Goal: Task Accomplishment & Management: Use online tool/utility

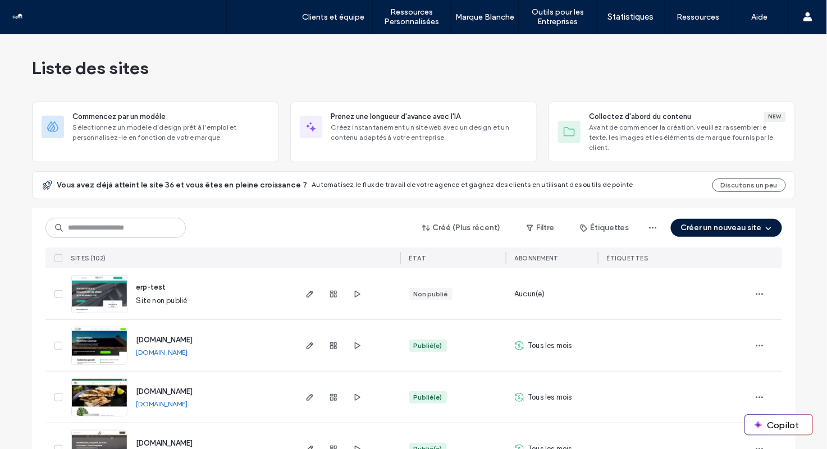
click at [709, 219] on button "Créer un nouveau site" at bounding box center [726, 228] width 111 height 18
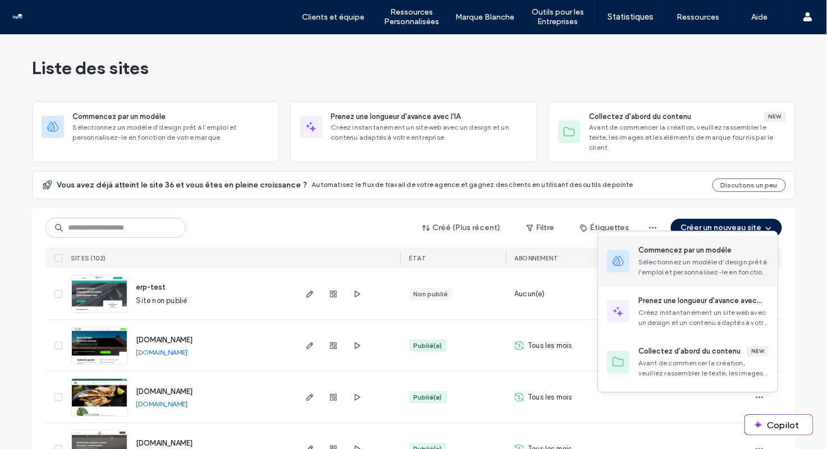
click at [697, 252] on div "Commencez par un modèle" at bounding box center [684, 250] width 93 height 11
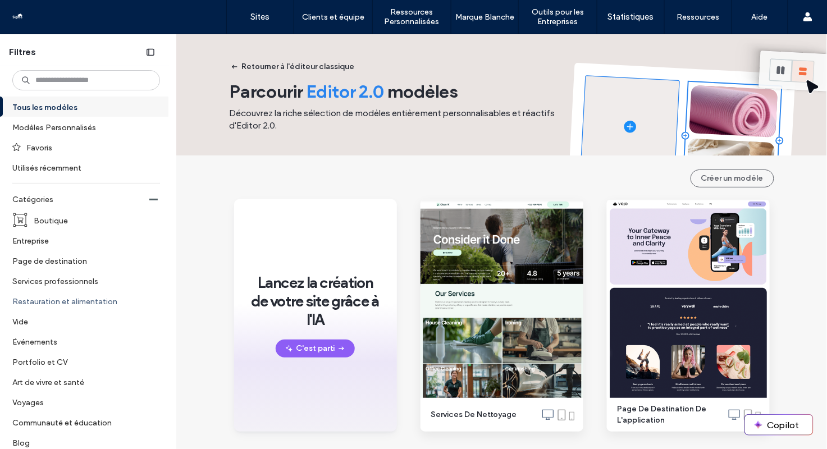
click at [58, 296] on label "Restauration et alimentation" at bounding box center [81, 301] width 138 height 20
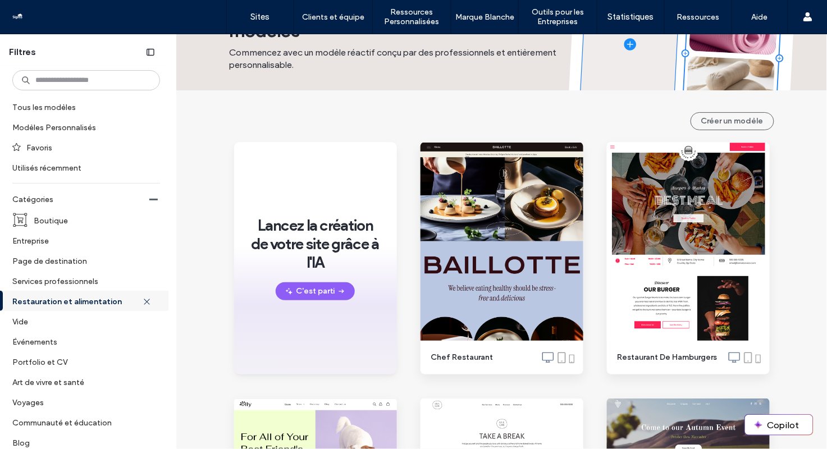
scroll to position [82, 0]
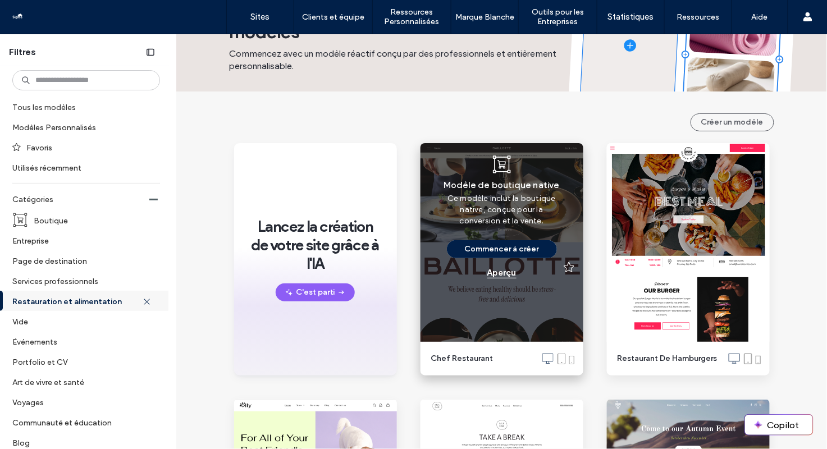
click at [499, 276] on div "Aperçu" at bounding box center [501, 273] width 29 height 10
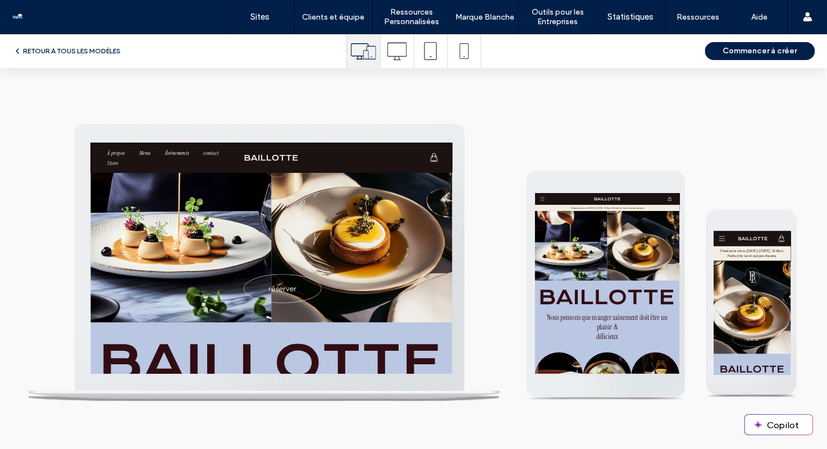
scroll to position [0, 0]
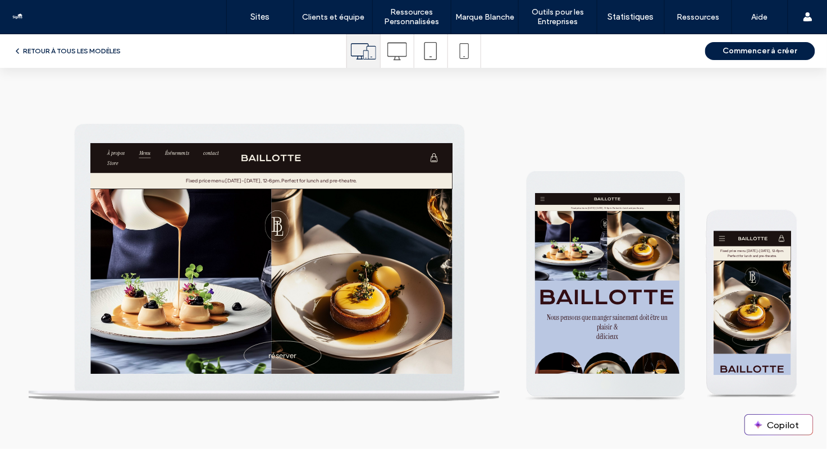
click at [194, 160] on span "Menu" at bounding box center [191, 161] width 21 height 19
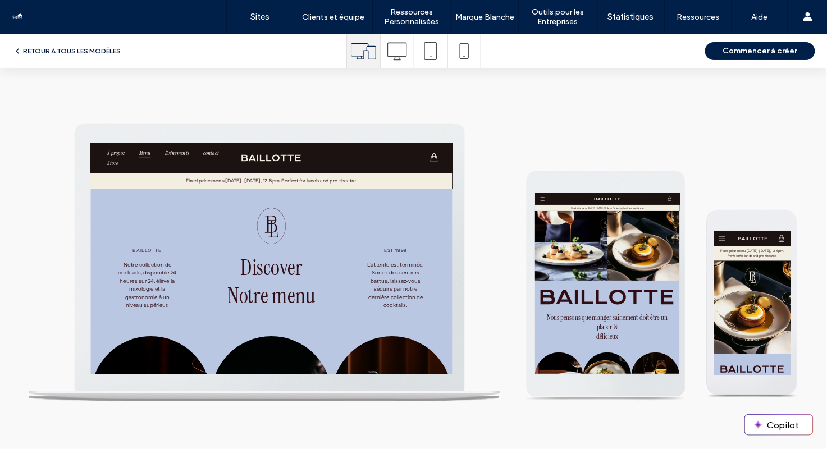
click at [67, 54] on button "RETOUR À TOUS LES MODÈLES" at bounding box center [67, 50] width 108 height 13
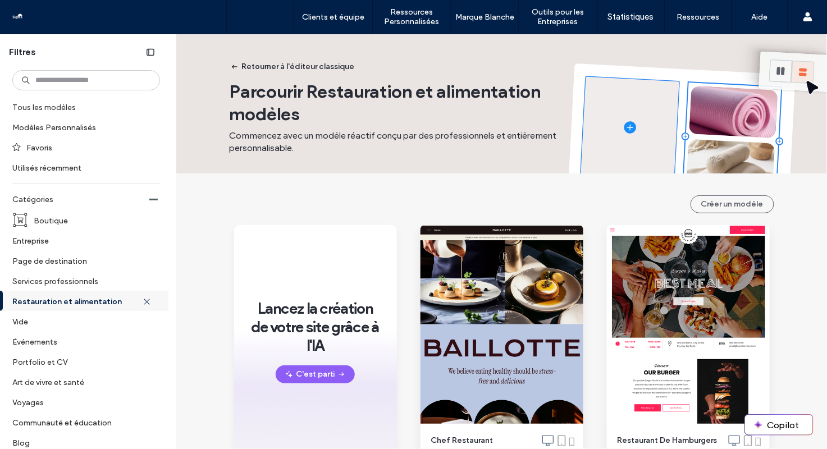
click at [256, 16] on label "Sites" at bounding box center [260, 17] width 19 height 10
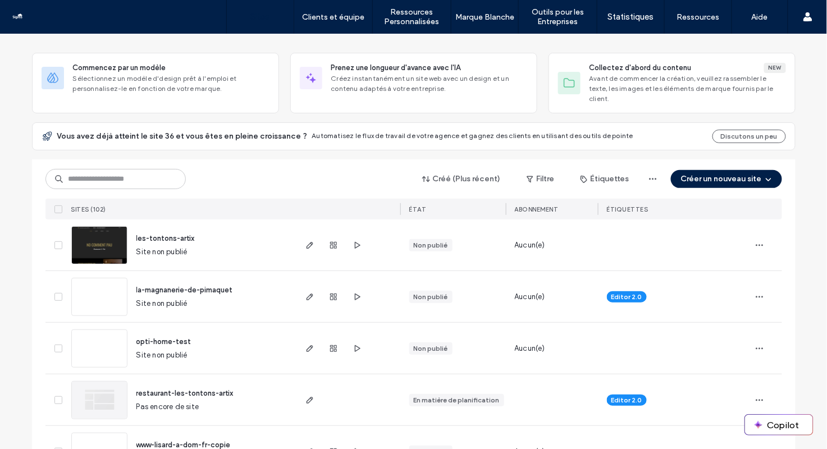
scroll to position [22, 0]
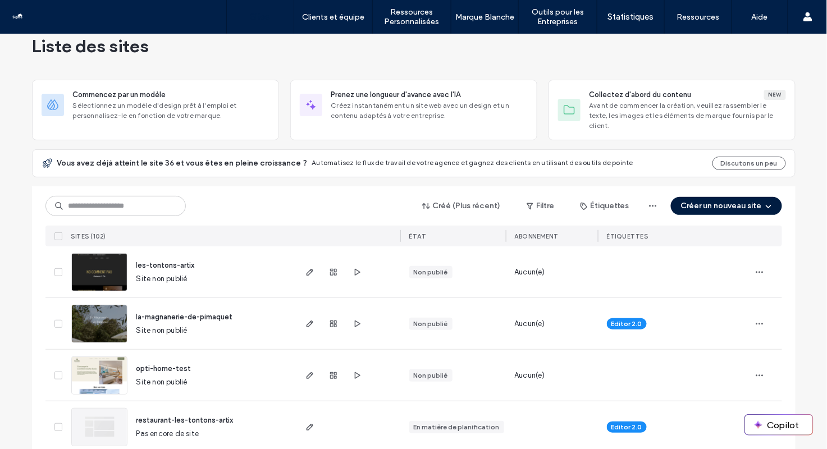
click at [723, 197] on button "Créer un nouveau site" at bounding box center [726, 206] width 111 height 18
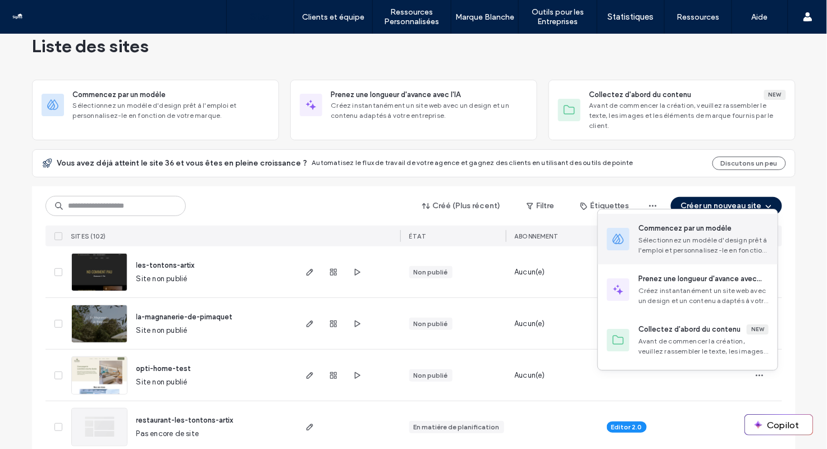
click at [699, 238] on div "Sélectionnez un modèle d'design prêt à l'emploi et personnalisez-le en fonction…" at bounding box center [703, 245] width 130 height 20
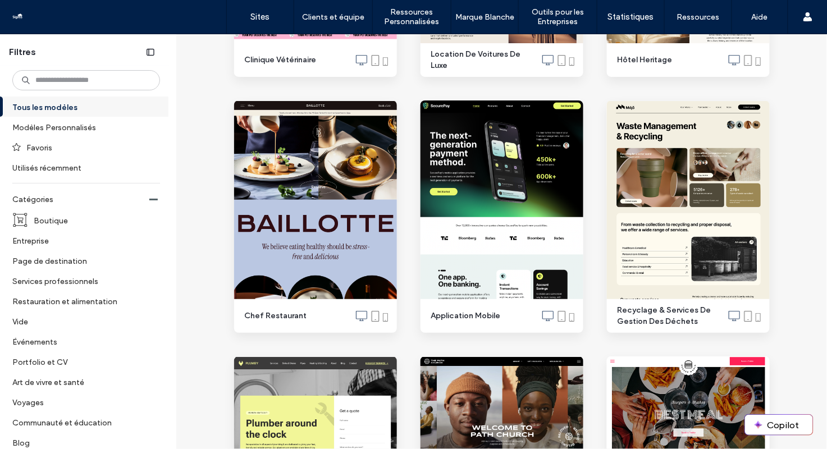
scroll to position [1123, 0]
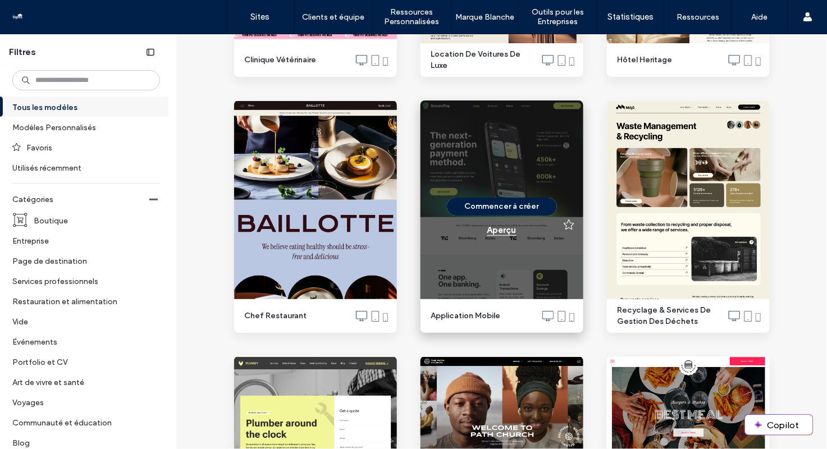
click at [503, 234] on div "Aperçu" at bounding box center [501, 230] width 29 height 10
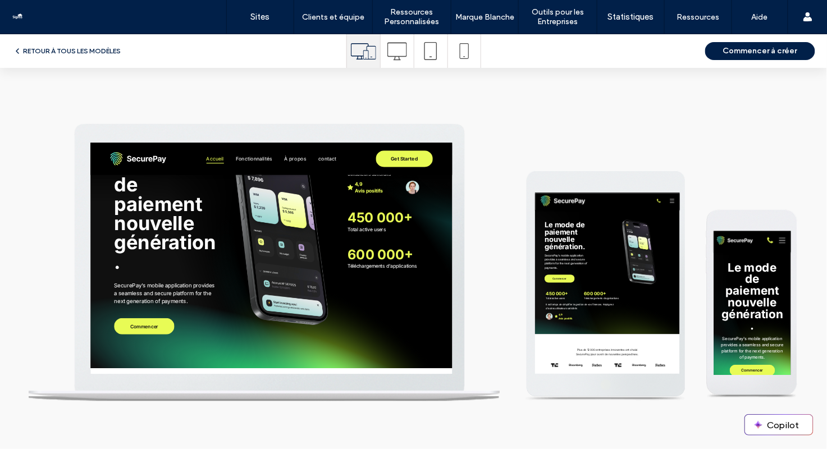
scroll to position [0, 0]
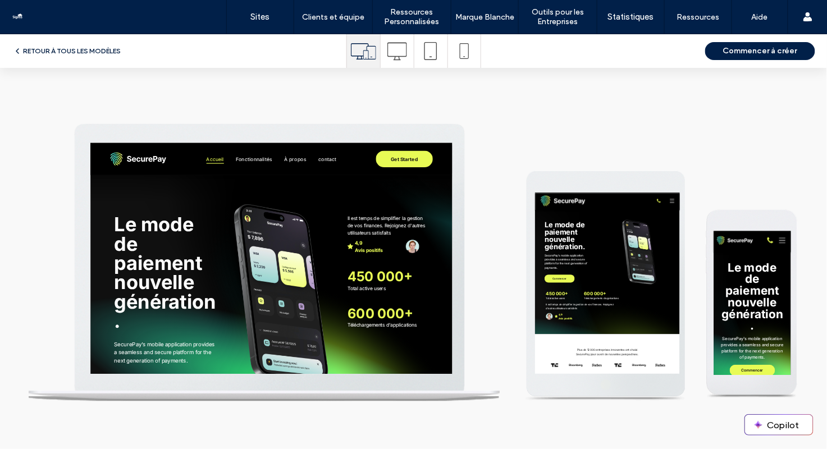
click at [89, 53] on button "RETOUR À TOUS LES MODÈLES" at bounding box center [67, 50] width 108 height 13
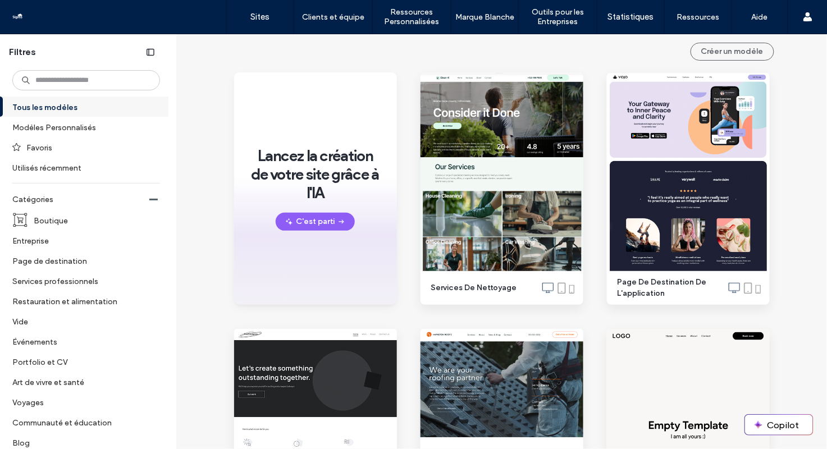
scroll to position [130, 0]
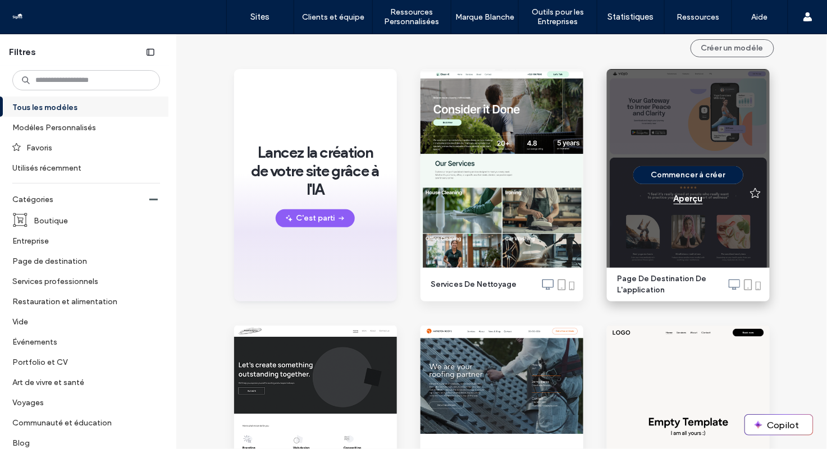
click at [686, 200] on div "Aperçu" at bounding box center [688, 199] width 29 height 10
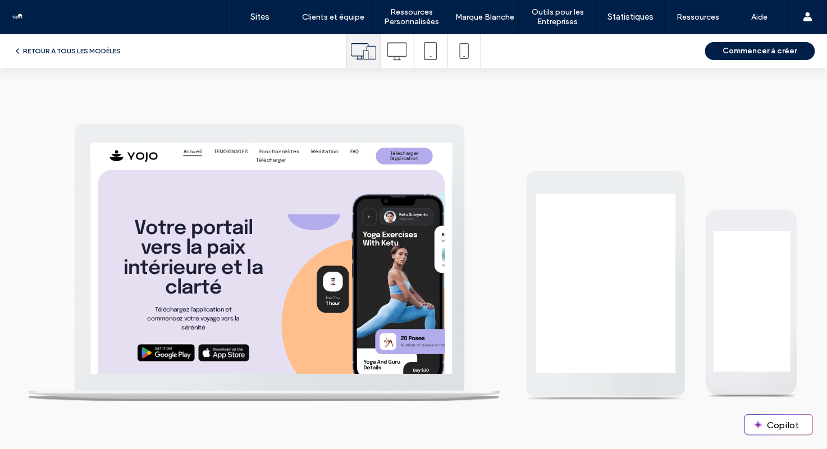
scroll to position [0, 0]
click at [544, 158] on span "Méditation" at bounding box center [526, 159] width 51 height 15
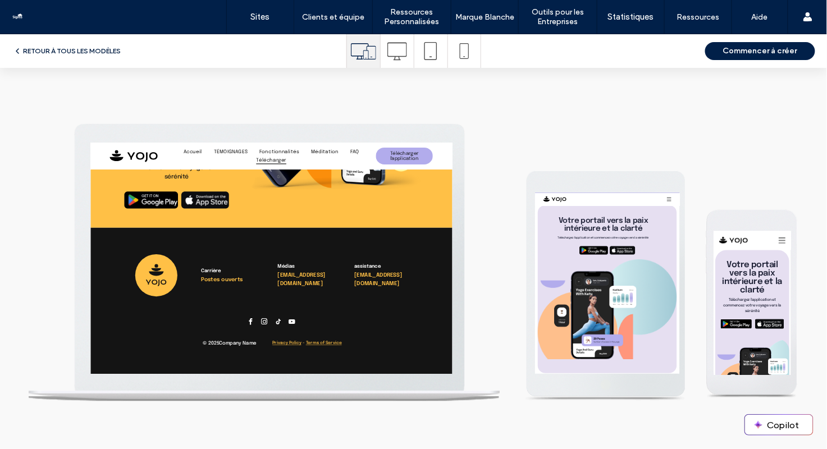
click at [23, 51] on button "RETOUR À TOUS LES MODÈLES" at bounding box center [67, 50] width 108 height 13
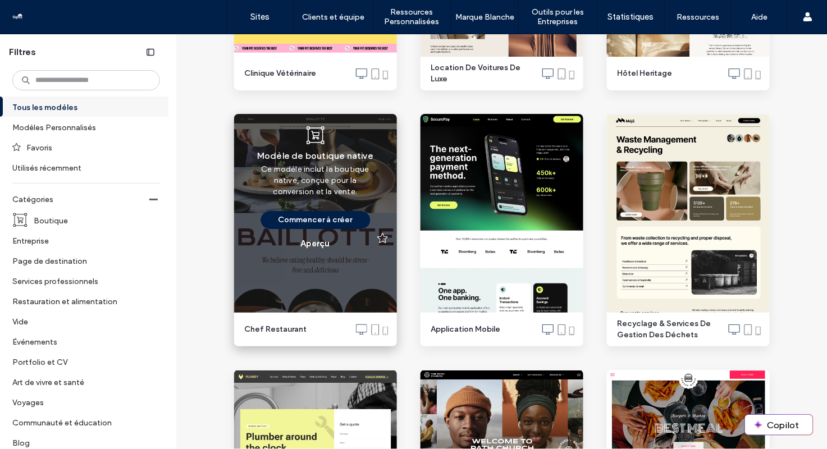
scroll to position [1104, 0]
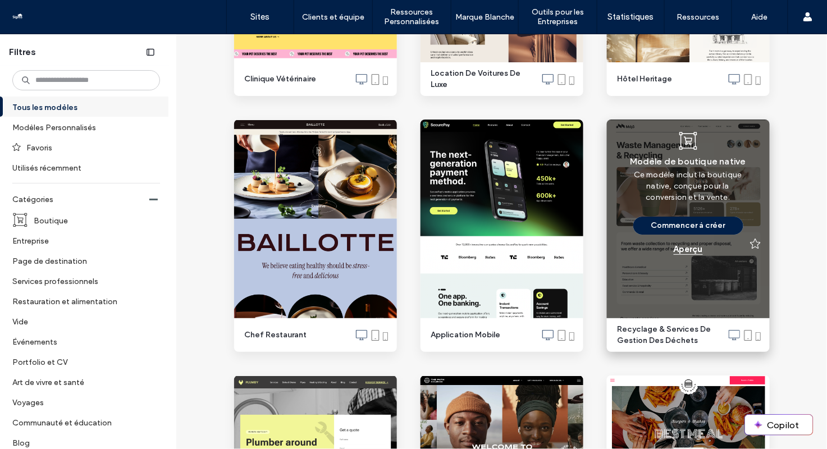
click at [687, 246] on div "Aperçu" at bounding box center [688, 249] width 29 height 10
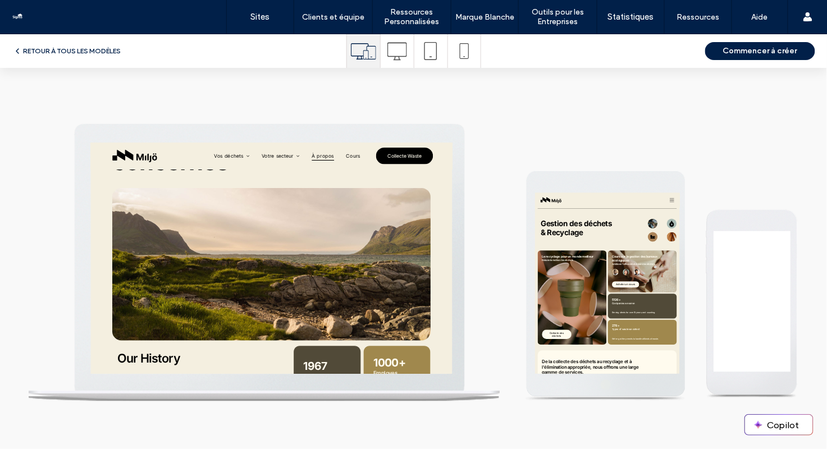
scroll to position [0, 0]
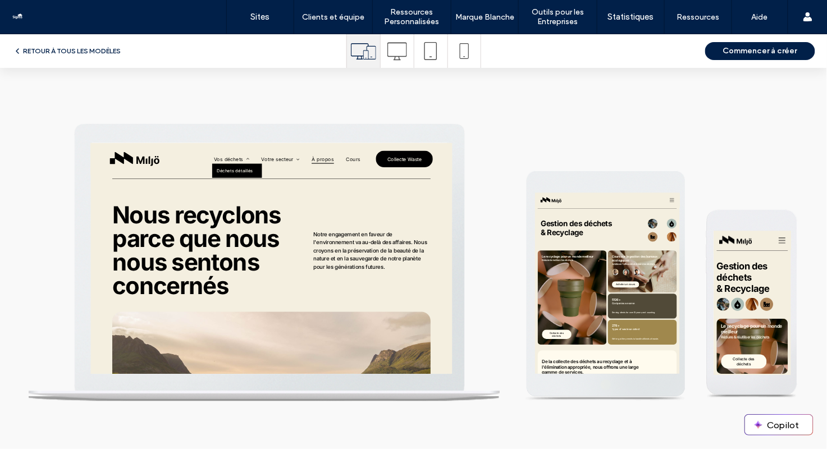
click at [354, 188] on link "Déchets détaillés" at bounding box center [363, 194] width 92 height 26
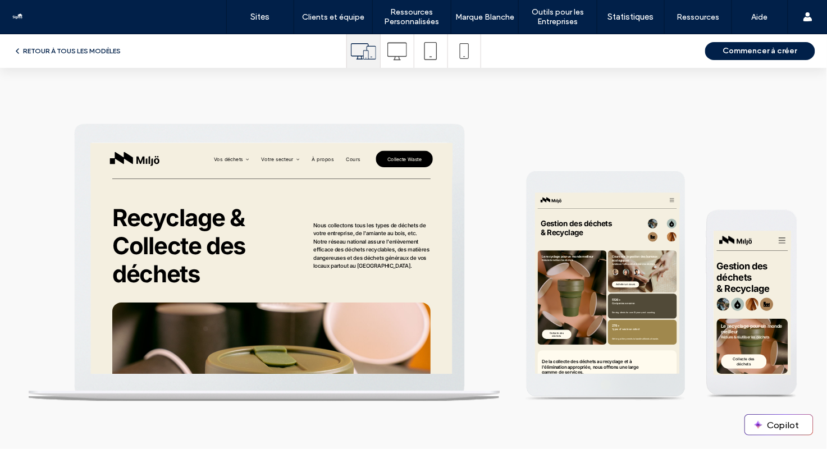
click at [171, 165] on img at bounding box center [172, 173] width 93 height 26
click at [72, 52] on button "RETOUR À TOUS LES MODÈLES" at bounding box center [67, 50] width 108 height 13
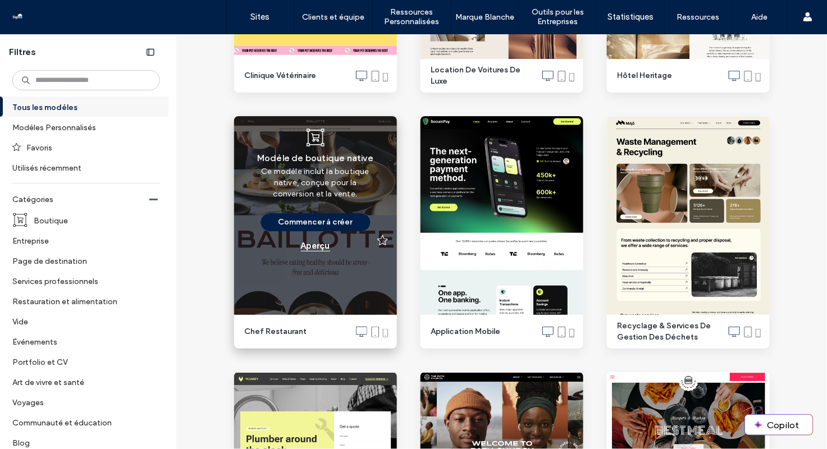
click at [310, 246] on div "Aperçu" at bounding box center [315, 246] width 29 height 10
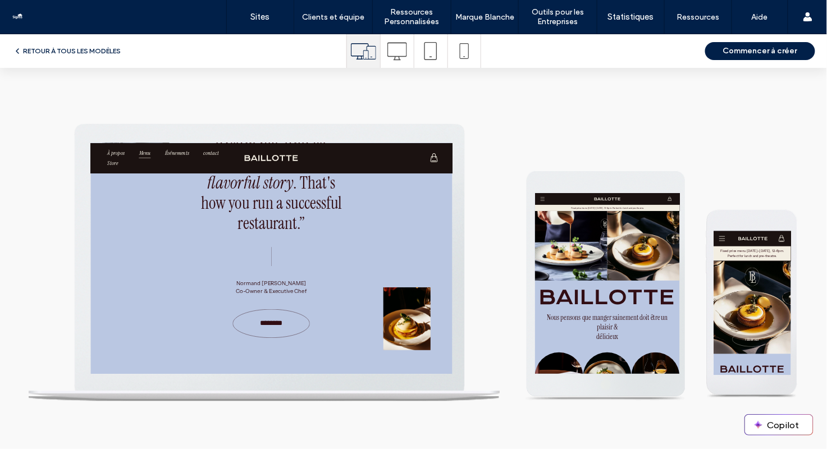
click at [189, 158] on span "Menu" at bounding box center [191, 161] width 21 height 19
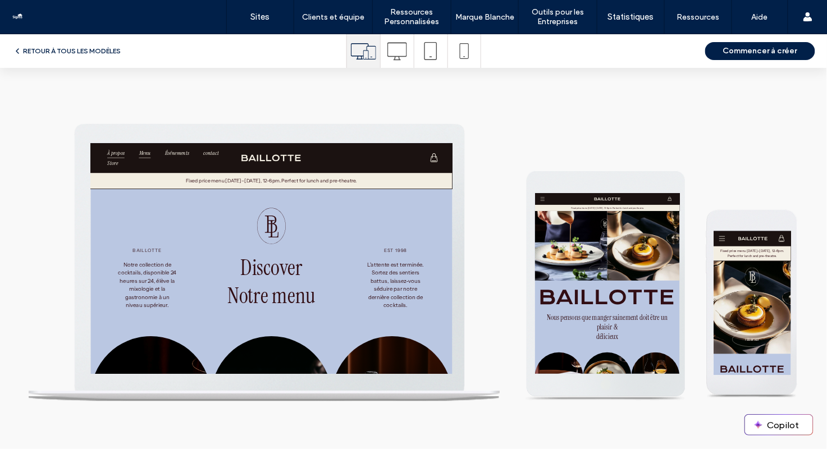
click at [138, 162] on span "À propos" at bounding box center [138, 161] width 32 height 19
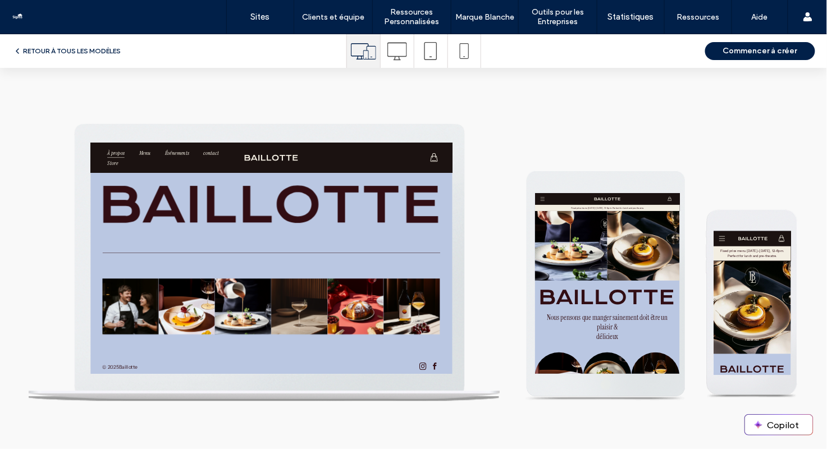
scroll to position [3544, 0]
click at [90, 47] on button "RETOUR À TOUS LES MODÈLES" at bounding box center [67, 50] width 108 height 13
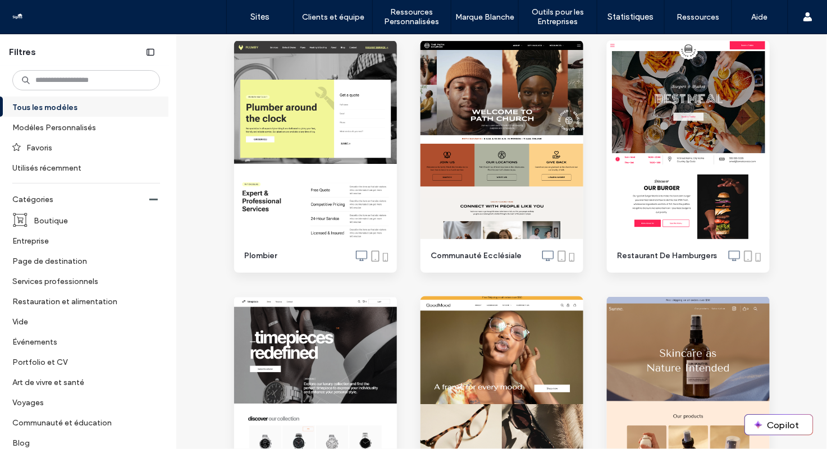
scroll to position [1440, 0]
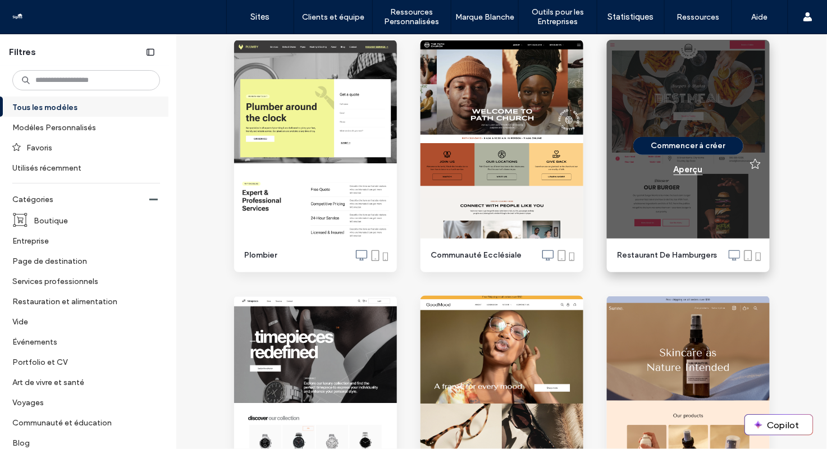
click at [688, 171] on div "Aperçu" at bounding box center [688, 170] width 29 height 10
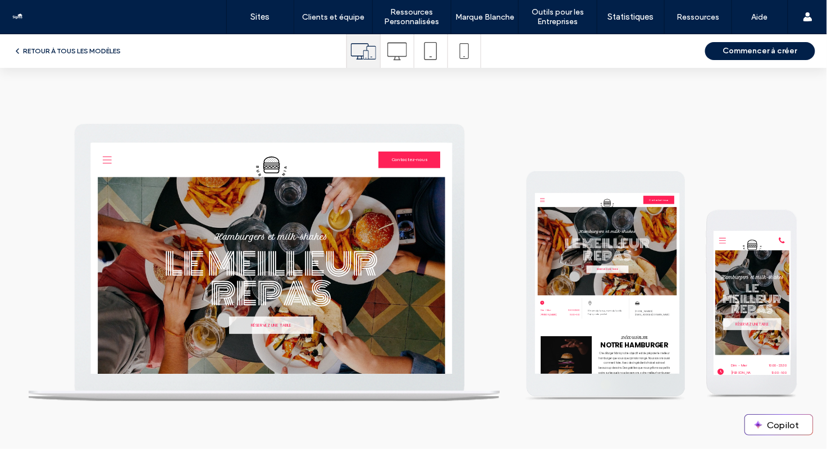
scroll to position [0, 0]
click at [74, 47] on button "RETOUR À TOUS LES MODÈLES" at bounding box center [67, 50] width 108 height 13
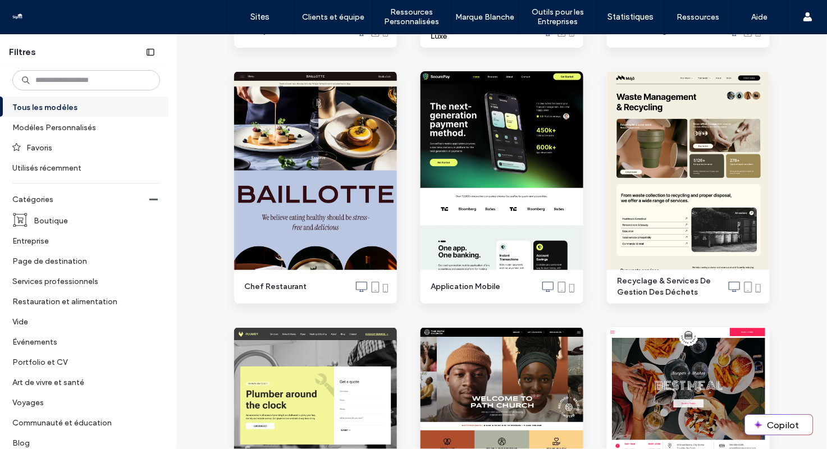
scroll to position [1069, 0]
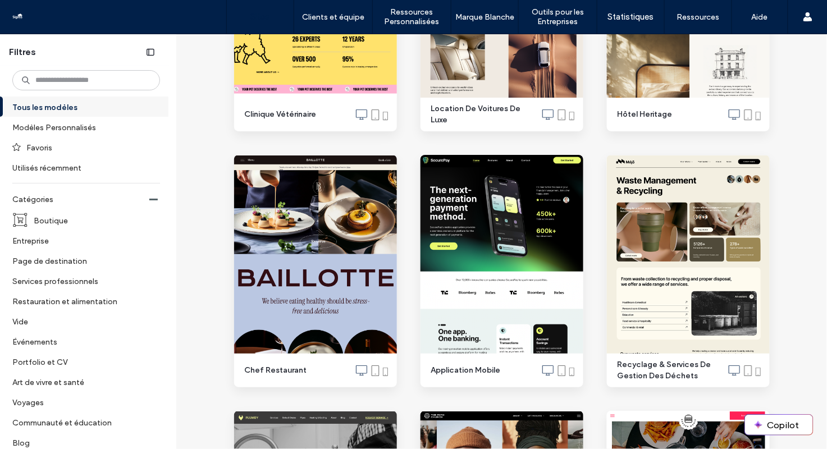
click at [251, 20] on label "Sites" at bounding box center [260, 17] width 19 height 10
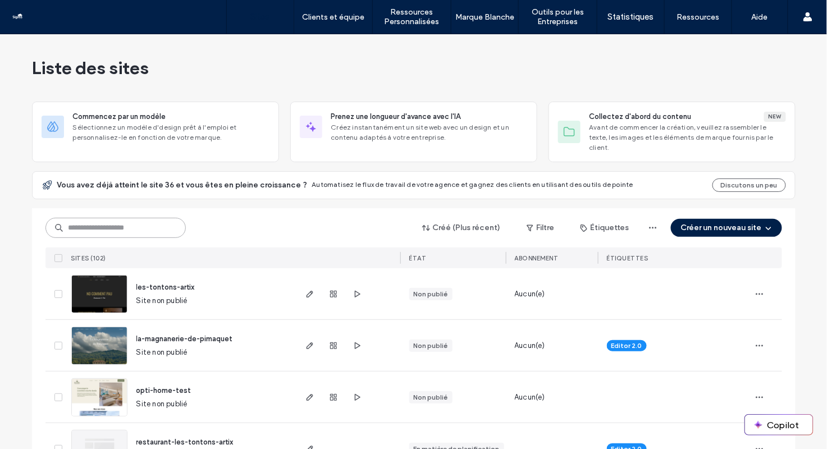
click at [113, 220] on input at bounding box center [115, 228] width 140 height 20
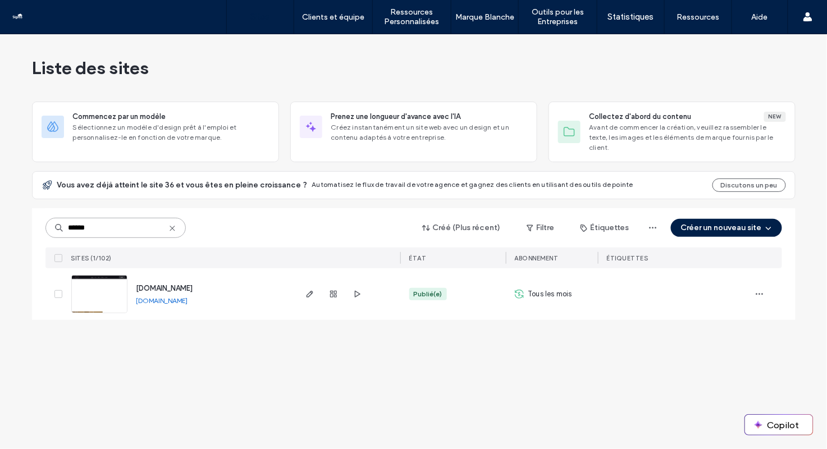
type input "******"
click at [172, 224] on icon at bounding box center [172, 228] width 9 height 9
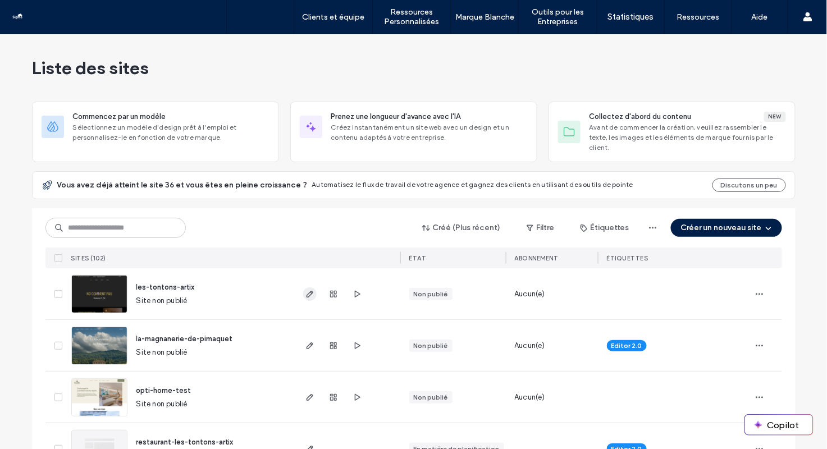
click at [306, 291] on use "button" at bounding box center [309, 294] width 7 height 7
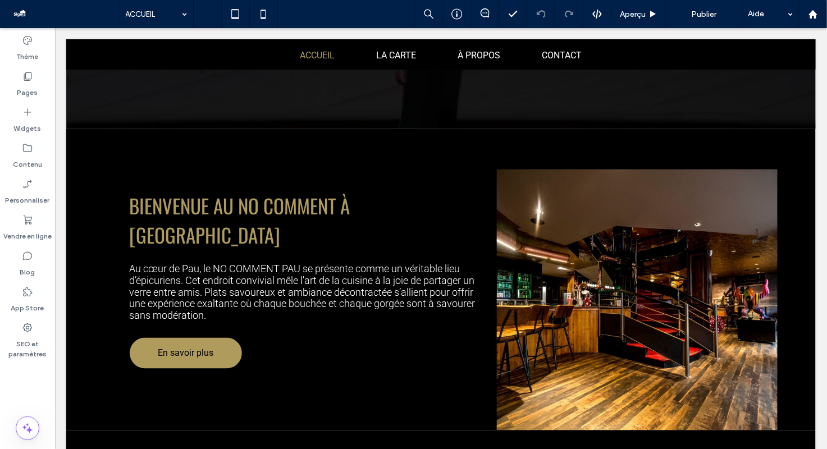
scroll to position [374, 0]
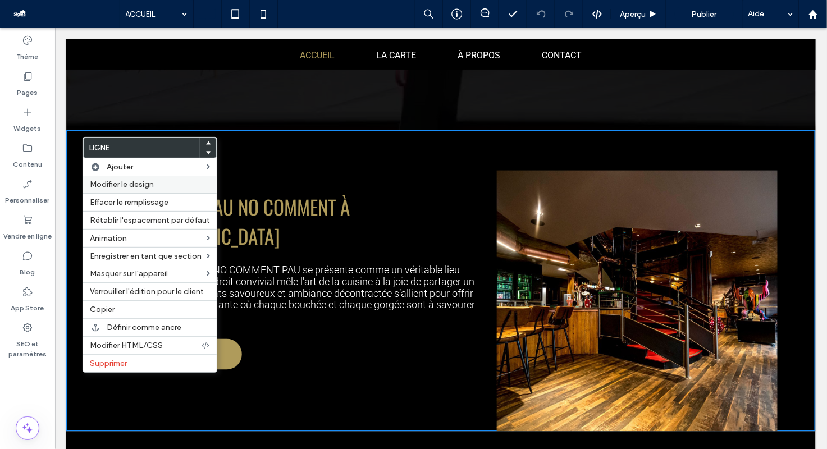
click at [124, 184] on span "Modifier le design" at bounding box center [122, 185] width 64 height 10
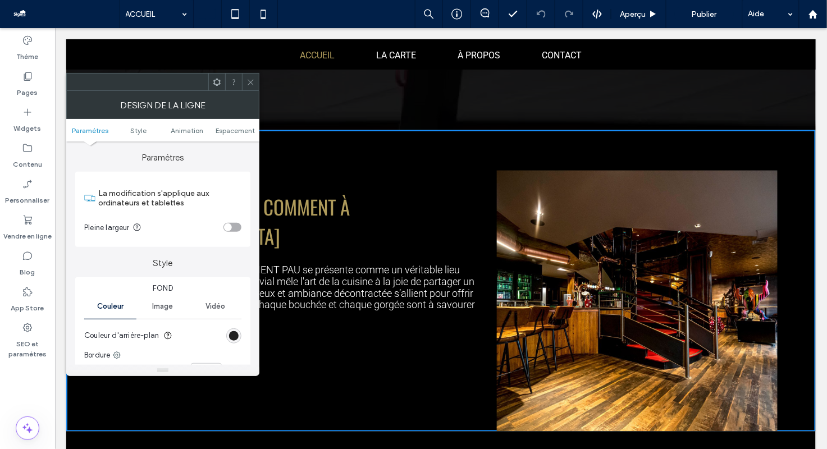
click at [234, 336] on div "rgb(0, 0, 0)" at bounding box center [234, 336] width 10 height 10
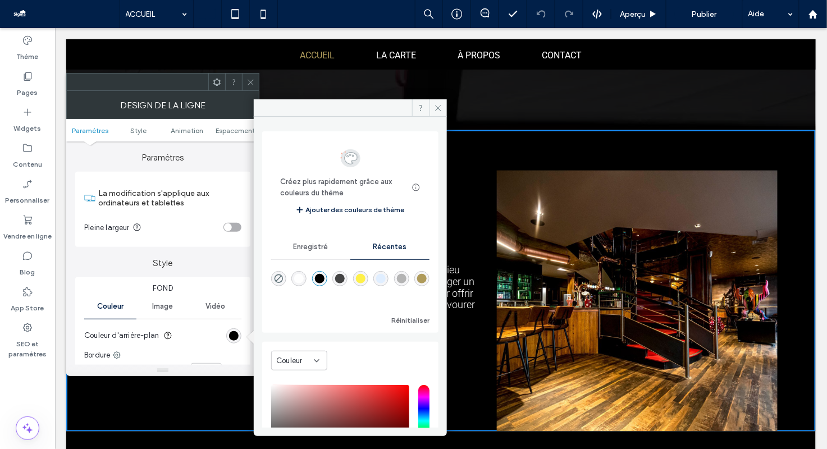
click at [300, 280] on div "rgba(255, 255, 255, 1)" at bounding box center [299, 279] width 10 height 10
type input "*******"
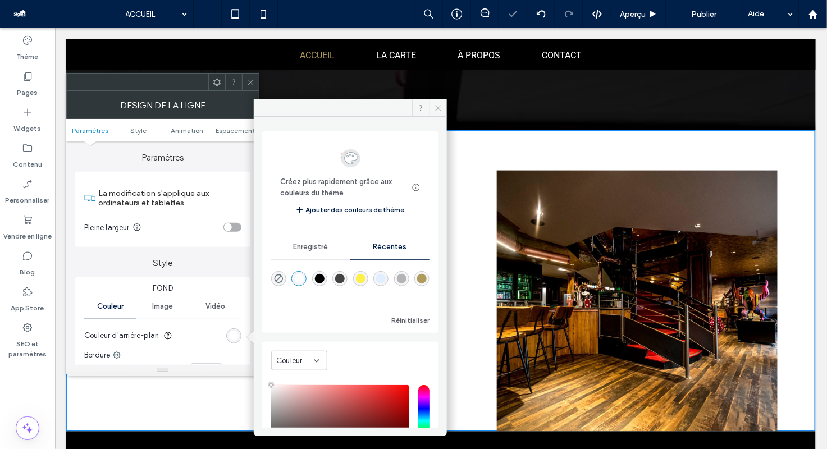
click at [438, 108] on icon at bounding box center [438, 108] width 8 height 8
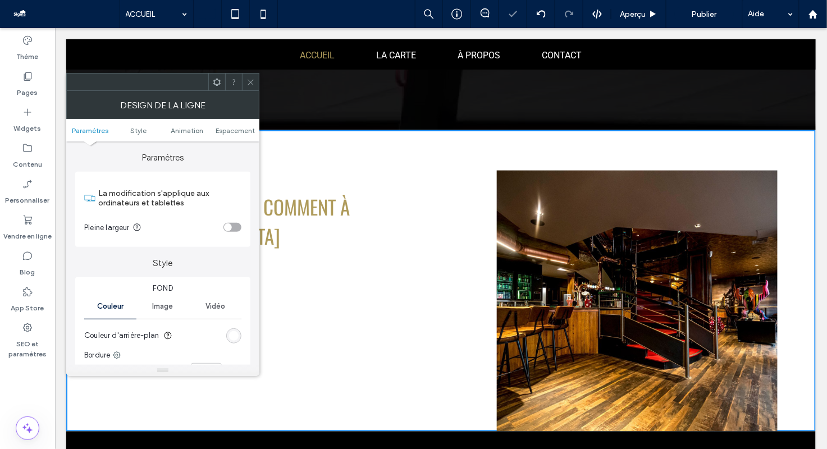
click at [253, 77] on span at bounding box center [250, 82] width 8 height 17
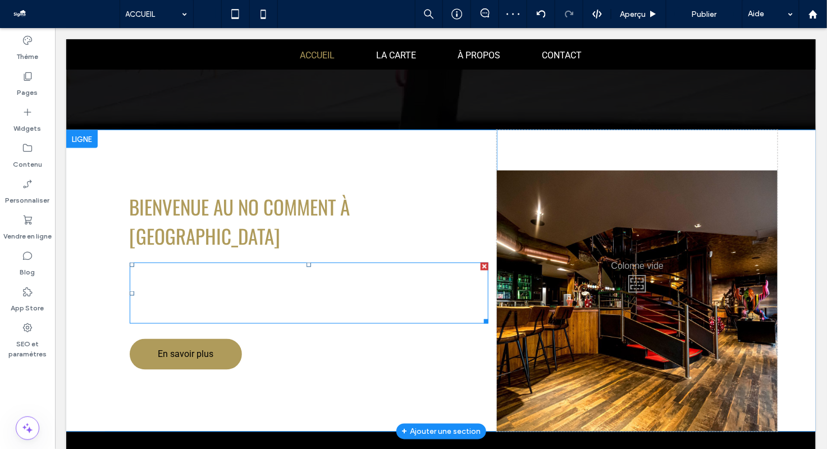
click at [242, 263] on span "Au cœur de Pau, le NO COMMENT PAU se présente comme un véritable lieu d’épicuri…" at bounding box center [302, 292] width 346 height 59
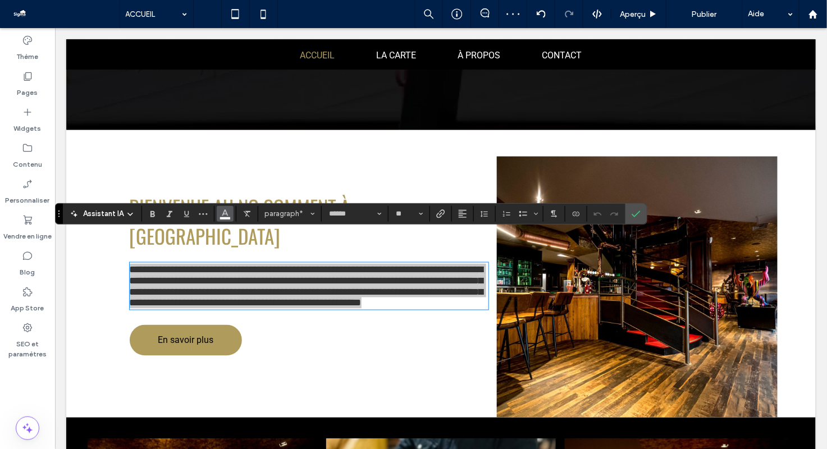
click at [221, 213] on icon "Couleur" at bounding box center [225, 212] width 9 height 9
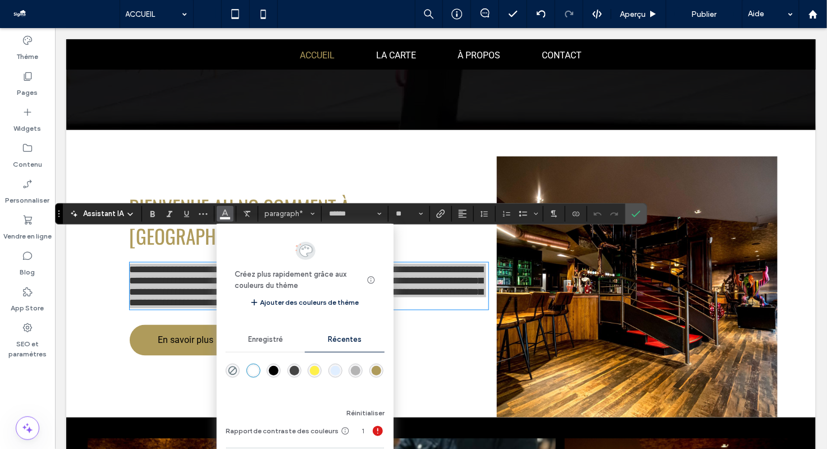
click at [273, 377] on div "rgba(0, 0, 0, 1)" at bounding box center [274, 371] width 14 height 14
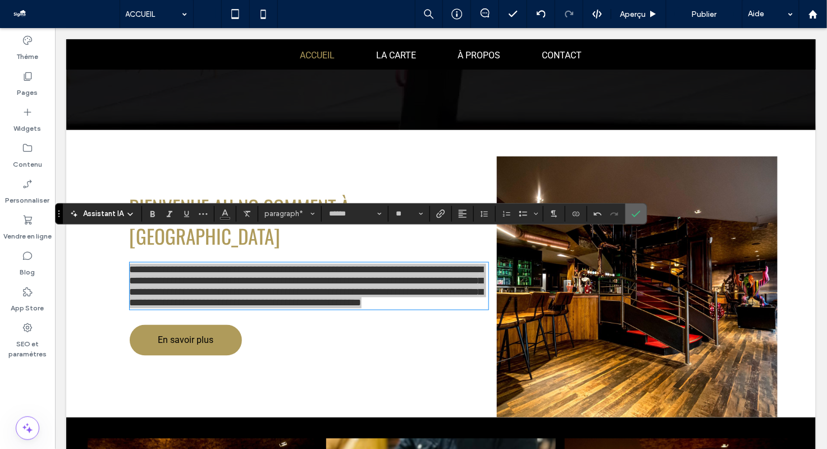
click at [636, 213] on use "Confirmer" at bounding box center [636, 214] width 9 height 7
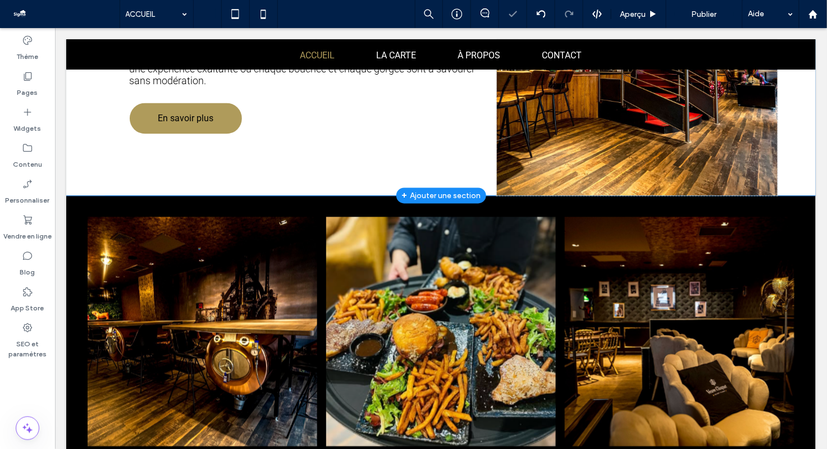
scroll to position [638, 0]
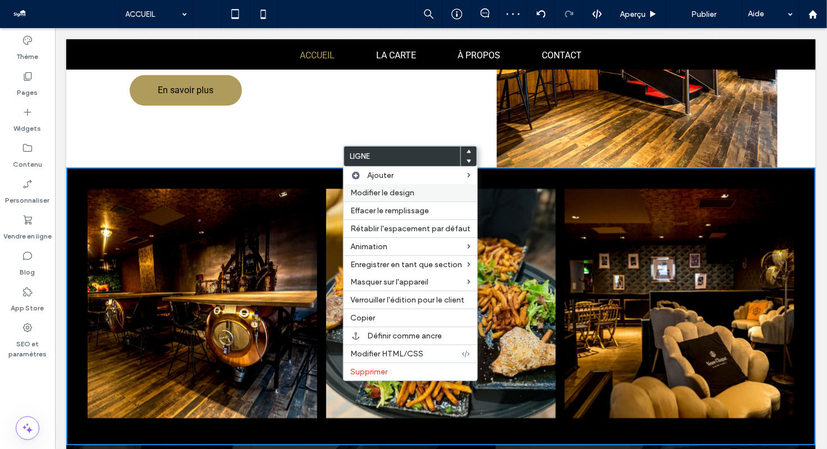
click at [373, 196] on span "Modifier le design" at bounding box center [382, 193] width 64 height 10
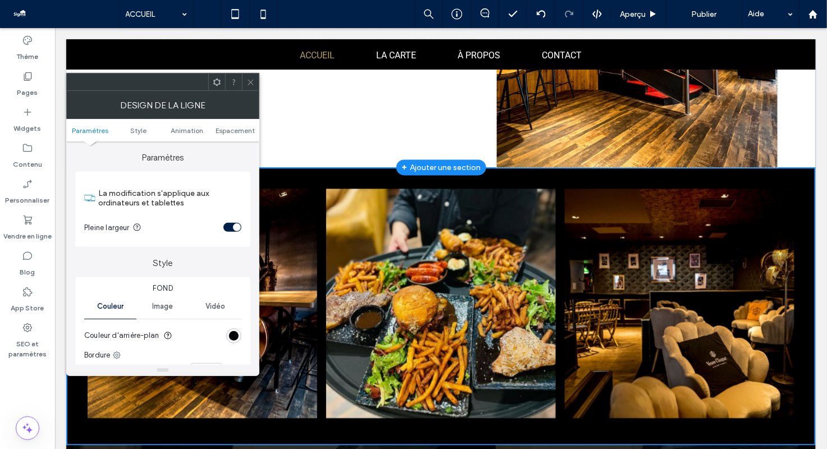
click at [239, 332] on div "rgb(0, 0, 0)" at bounding box center [233, 335] width 15 height 15
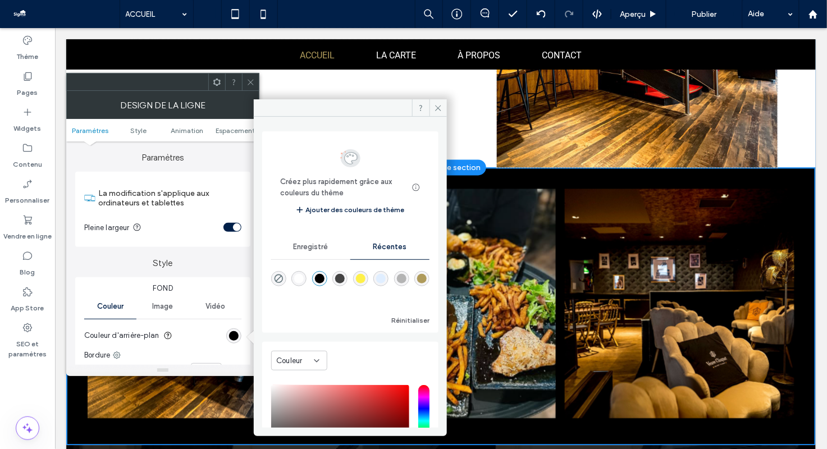
click at [300, 280] on div "rgba(255, 255, 255, 1)" at bounding box center [299, 279] width 10 height 10
type input "*******"
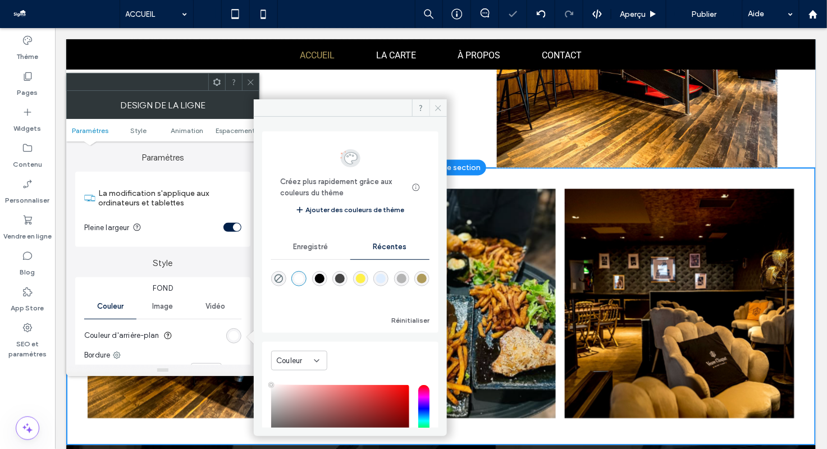
click at [440, 106] on icon at bounding box center [438, 108] width 8 height 8
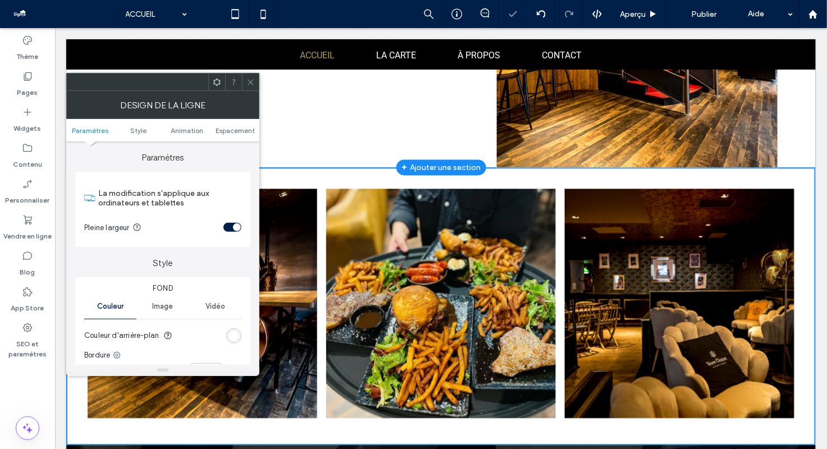
click at [250, 81] on icon at bounding box center [250, 82] width 8 height 8
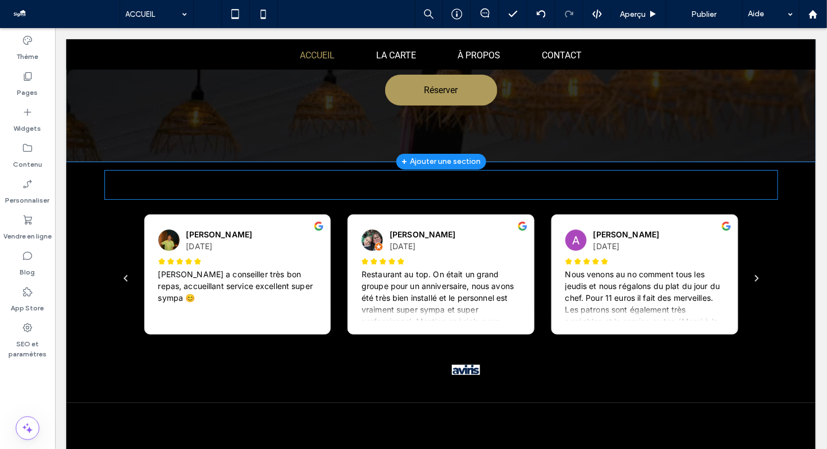
scroll to position [1263, 0]
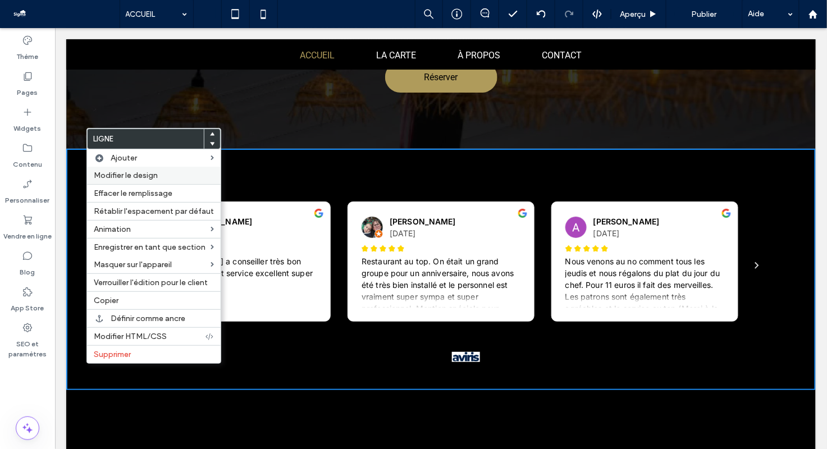
click at [139, 181] on div "Modifier le design" at bounding box center [154, 175] width 134 height 17
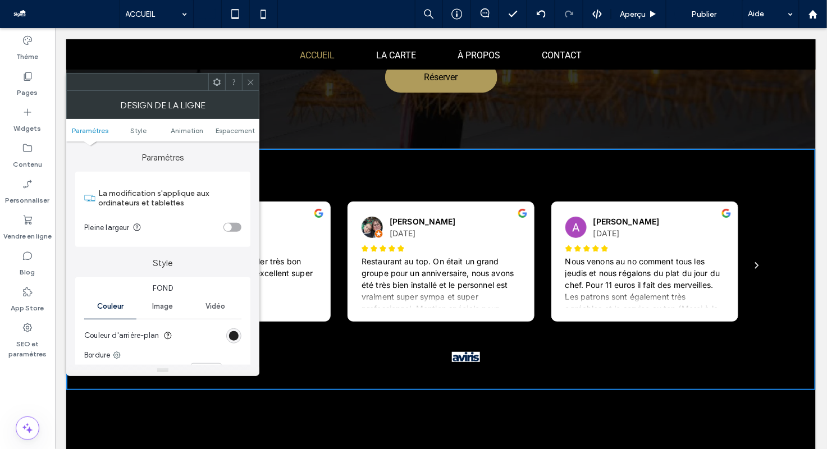
click at [235, 337] on div "rgb(0, 0, 0)" at bounding box center [234, 336] width 10 height 10
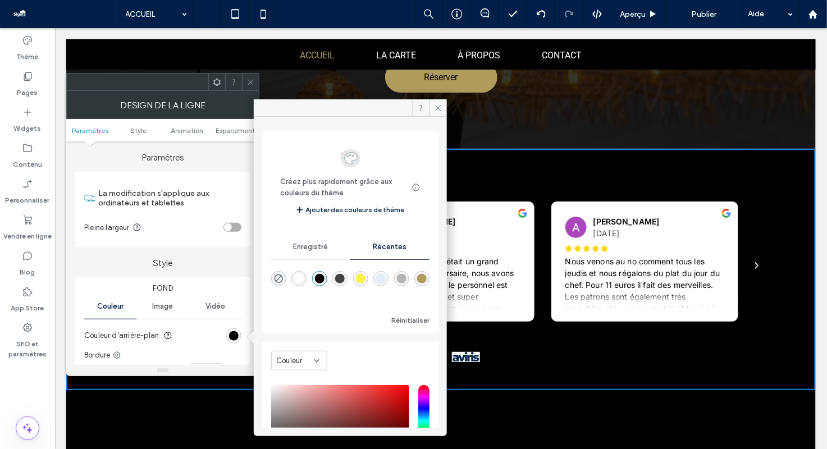
click at [302, 280] on div "rgba(255, 255, 255, 1)" at bounding box center [299, 279] width 10 height 10
type input "*******"
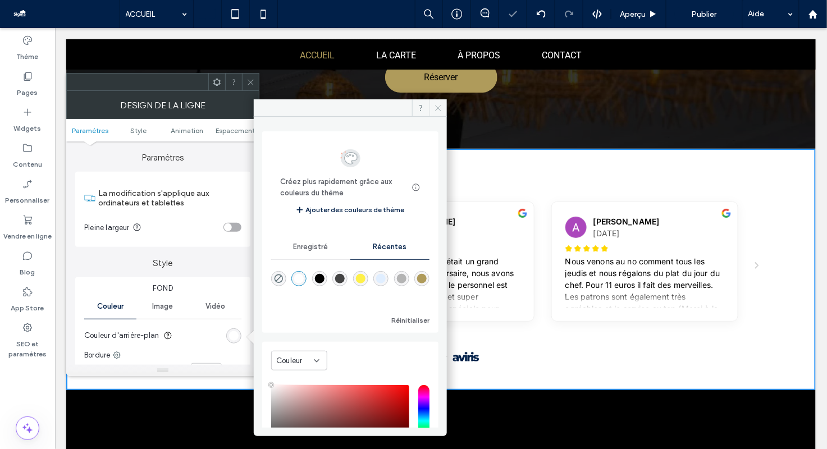
click at [433, 110] on span at bounding box center [438, 107] width 17 height 17
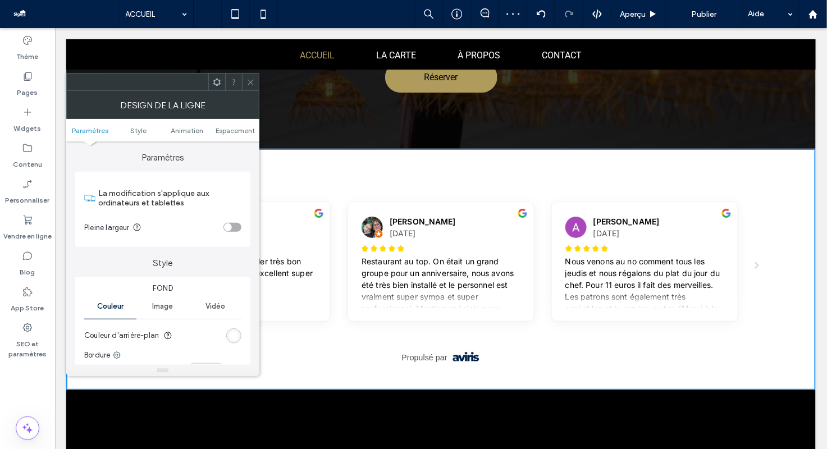
click at [252, 80] on icon at bounding box center [250, 82] width 8 height 8
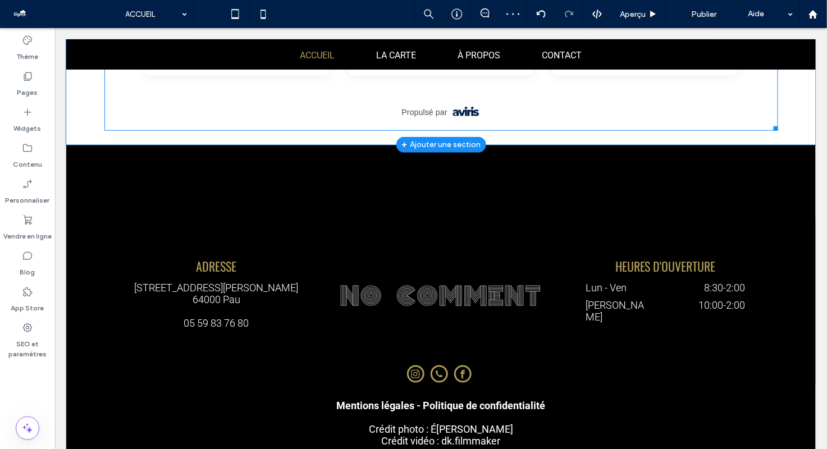
scroll to position [1515, 0]
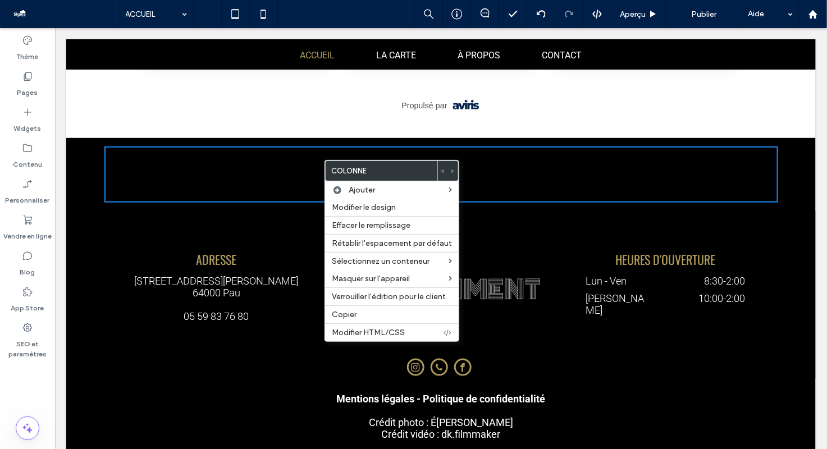
click at [99, 141] on div "Click To Paste + Ajouter une section" at bounding box center [441, 174] width 750 height 73
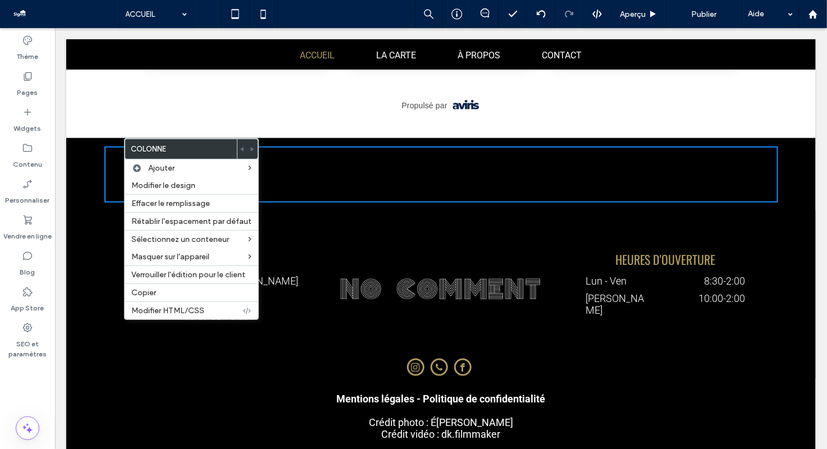
click at [89, 138] on div "Click To Paste + Ajouter une section" at bounding box center [441, 174] width 750 height 73
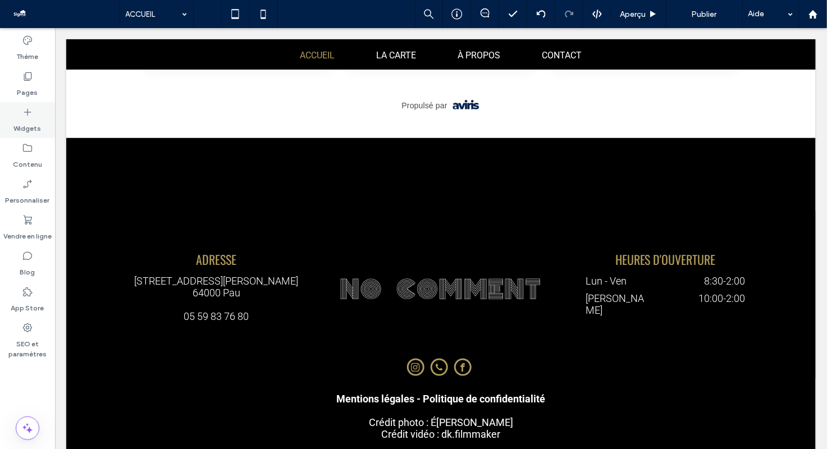
click at [27, 116] on icon at bounding box center [27, 112] width 11 height 11
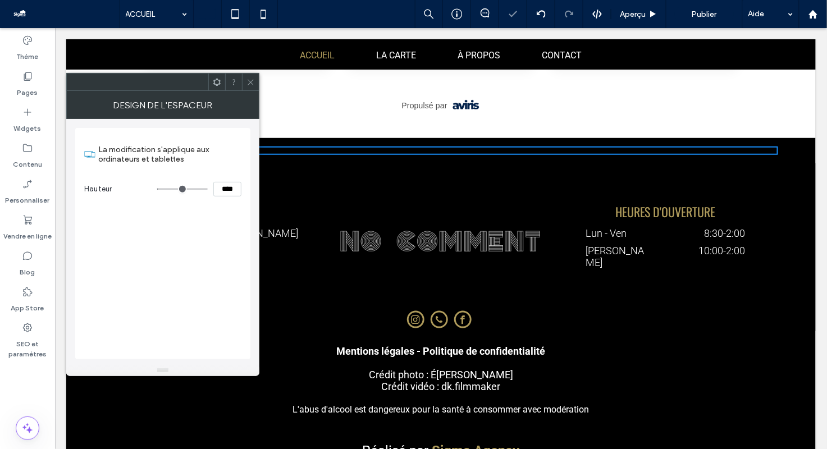
click at [247, 83] on icon at bounding box center [250, 82] width 8 height 8
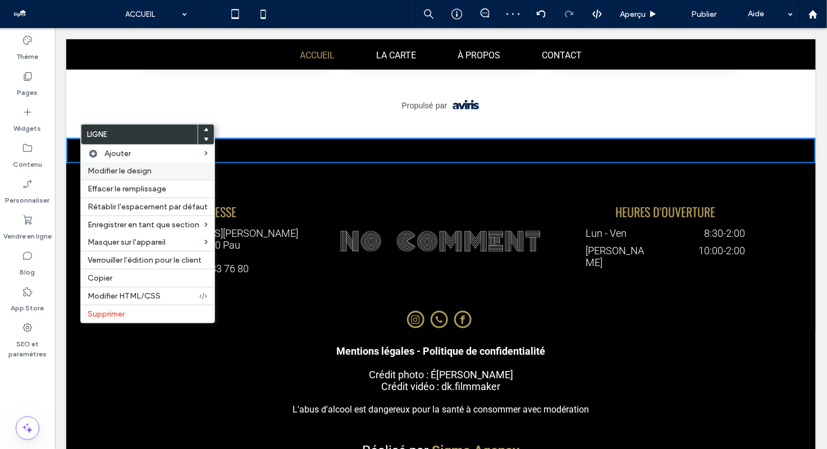
click at [113, 174] on span "Modifier le design" at bounding box center [120, 171] width 64 height 10
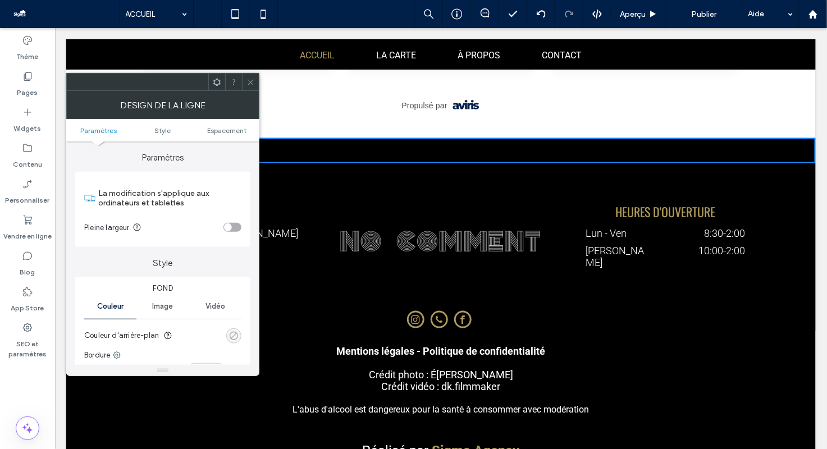
click at [237, 336] on icon "rgba(0, 0, 0, 0)" at bounding box center [234, 336] width 10 height 10
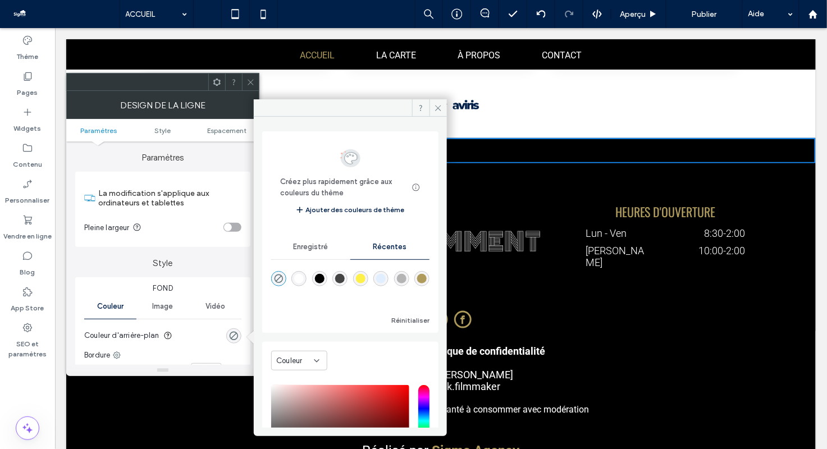
click at [301, 275] on div "rgba(255, 255, 255, 1)" at bounding box center [299, 279] width 10 height 10
type input "*******"
type input "***"
type input "****"
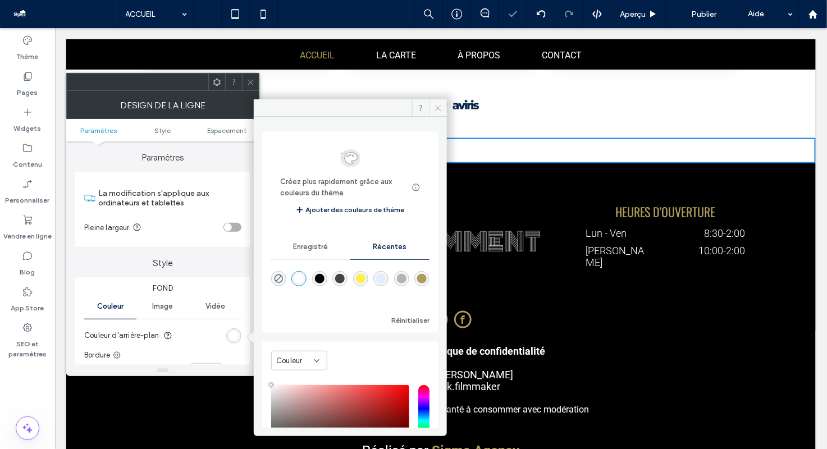
click at [435, 107] on icon at bounding box center [438, 108] width 8 height 8
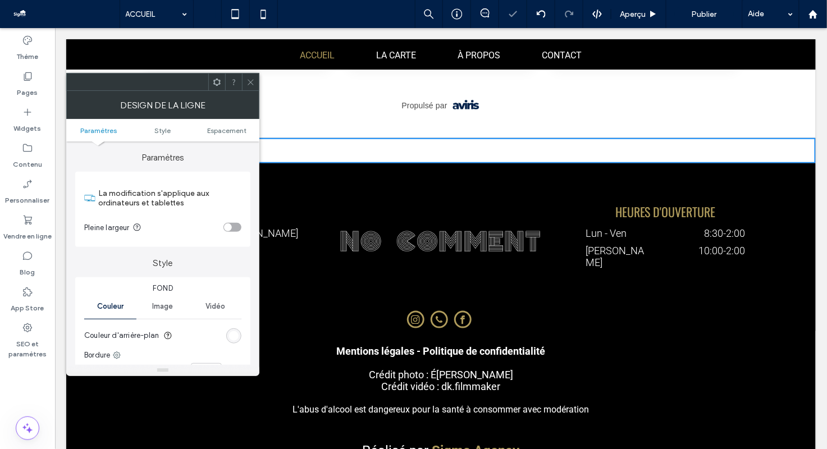
click at [251, 81] on use at bounding box center [251, 82] width 6 height 6
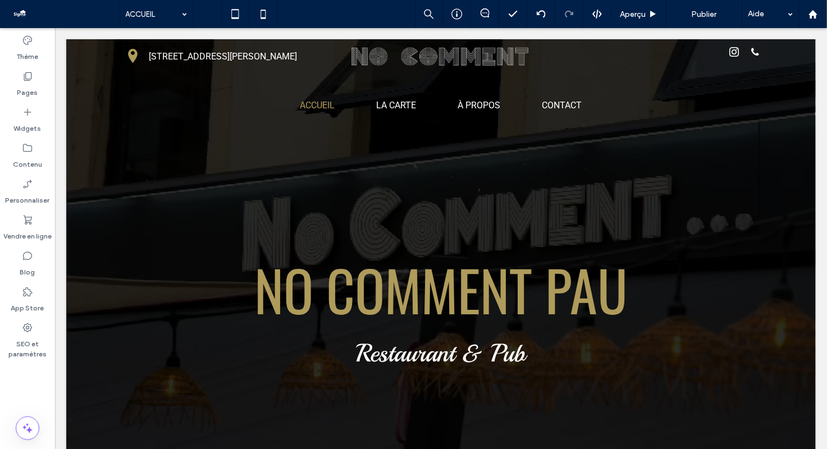
scroll to position [0, 0]
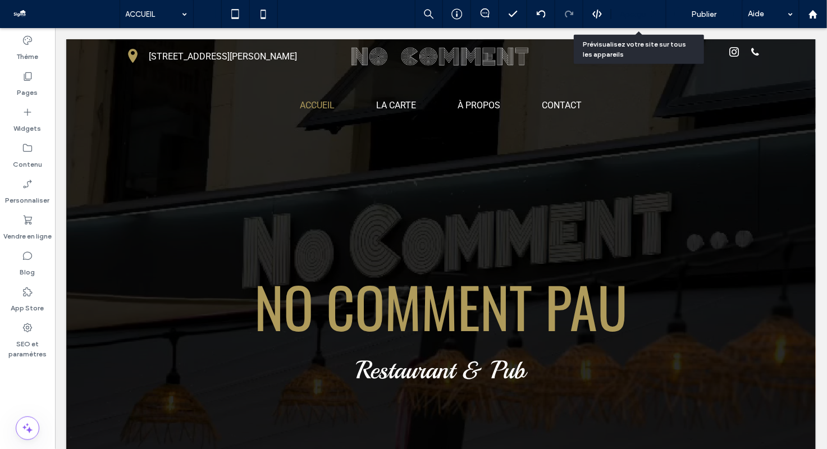
click at [652, 17] on icon at bounding box center [653, 14] width 8 height 8
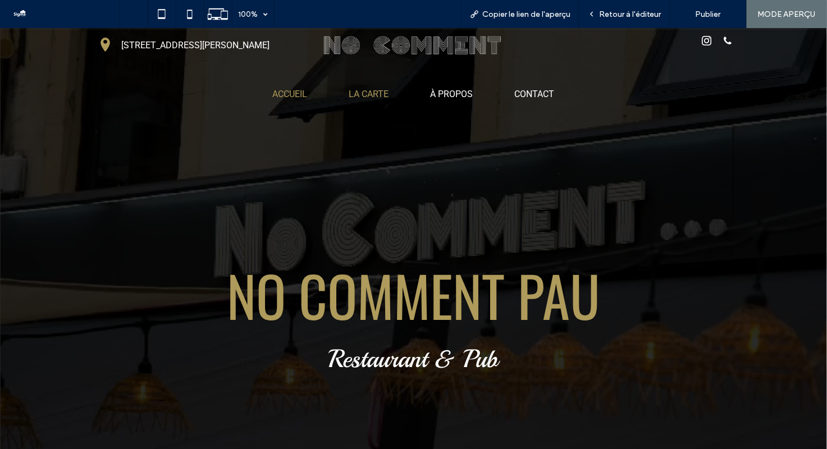
click at [369, 93] on span "LA CARTE" at bounding box center [369, 93] width 40 height 11
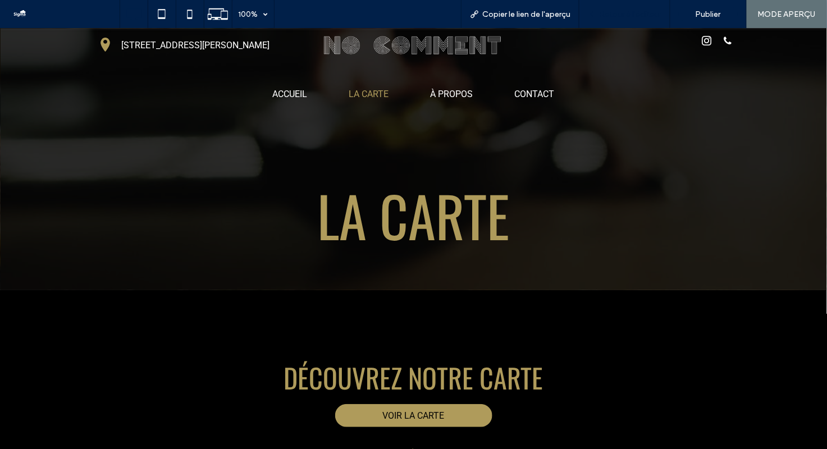
click at [636, 19] on span "Retour à l'éditeur" at bounding box center [630, 15] width 62 height 10
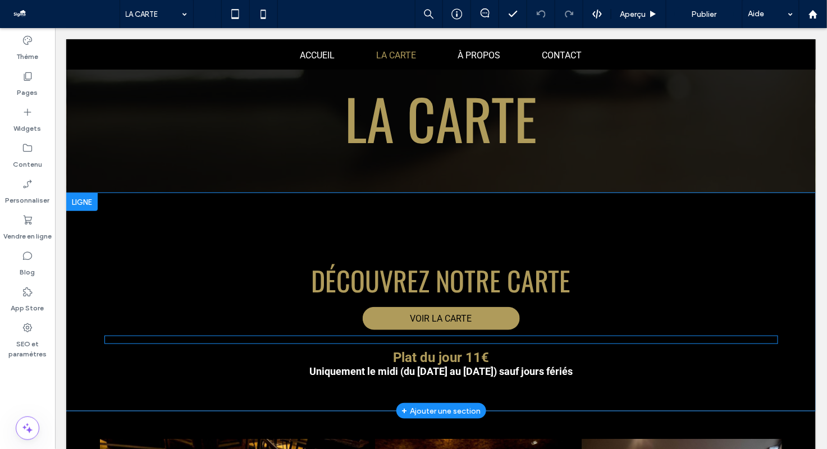
scroll to position [111, 0]
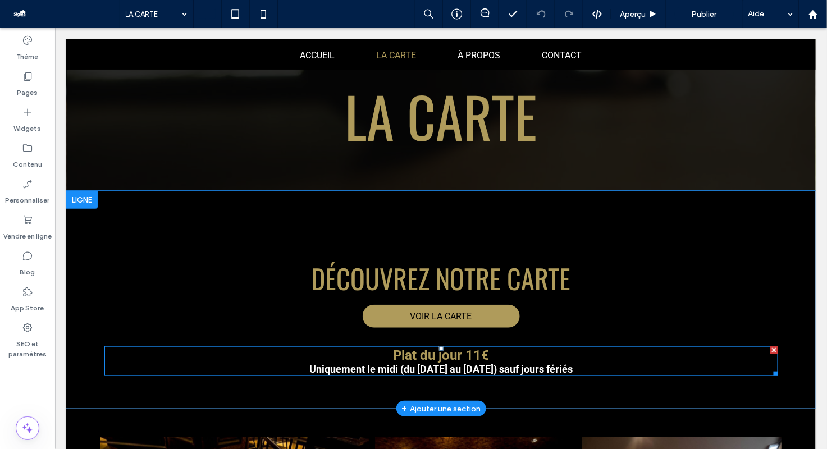
click at [343, 370] on strong "Uniquement le midi (du [DATE] au [DATE]) sauf jours fériés" at bounding box center [440, 369] width 263 height 12
type input "******"
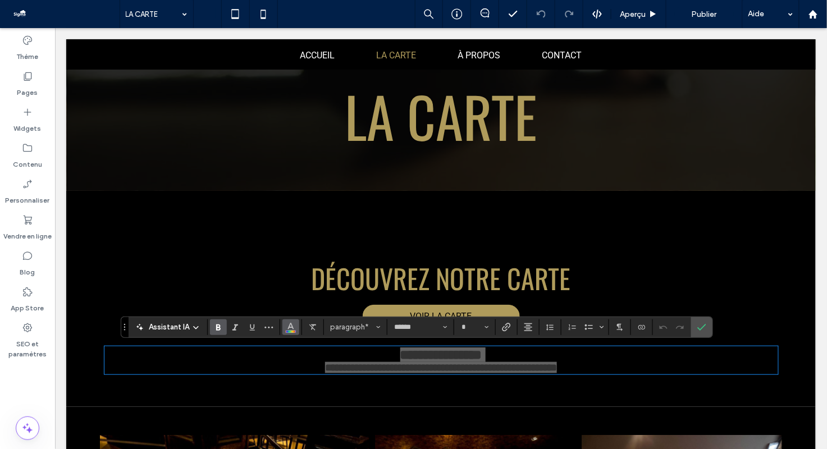
click at [283, 330] on button "Couleur" at bounding box center [290, 327] width 17 height 16
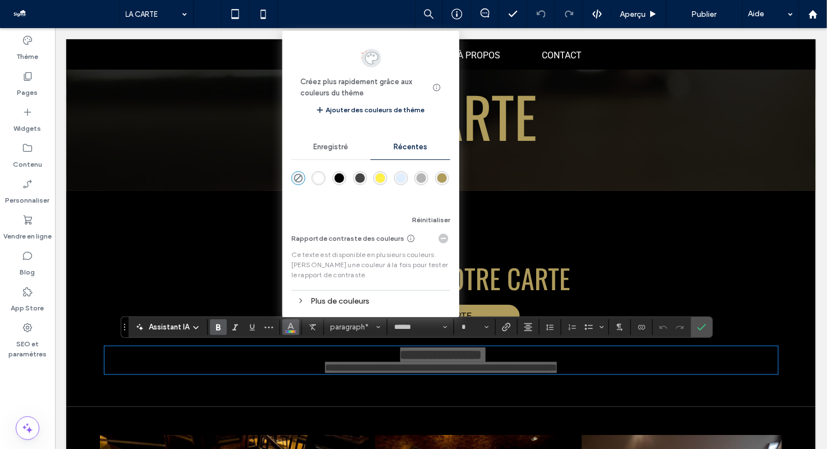
click at [318, 177] on div "rgba(255, 255, 255, 1)" at bounding box center [319, 179] width 10 height 10
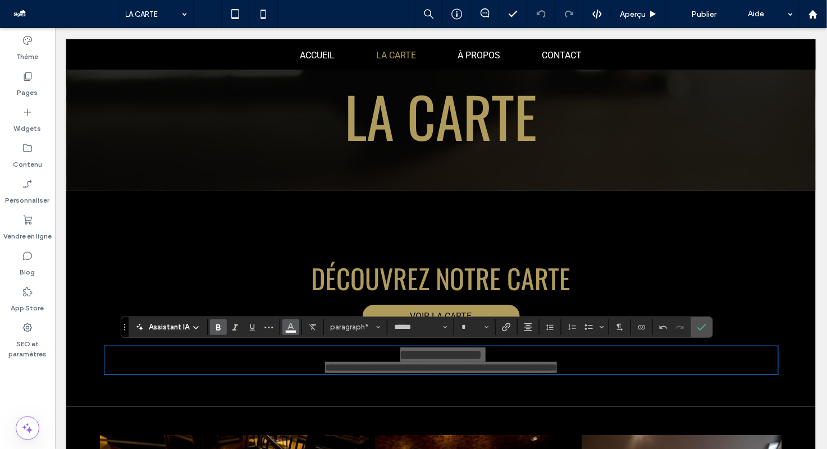
click at [290, 323] on use "Couleur" at bounding box center [290, 326] width 6 height 6
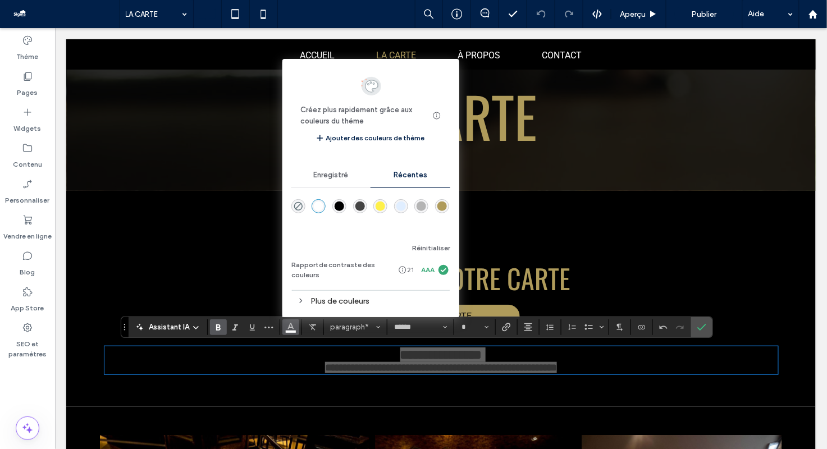
click at [341, 208] on div "rgba(0, 0, 0, 1)" at bounding box center [340, 207] width 10 height 10
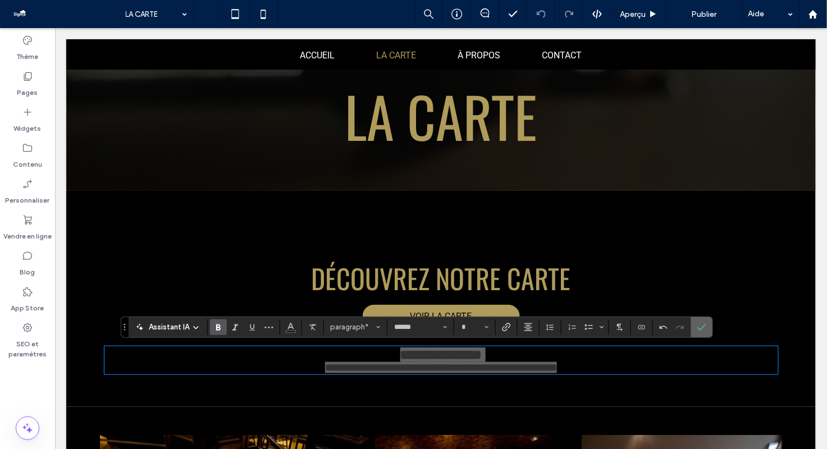
click at [698, 326] on icon "Confirmer" at bounding box center [701, 327] width 9 height 9
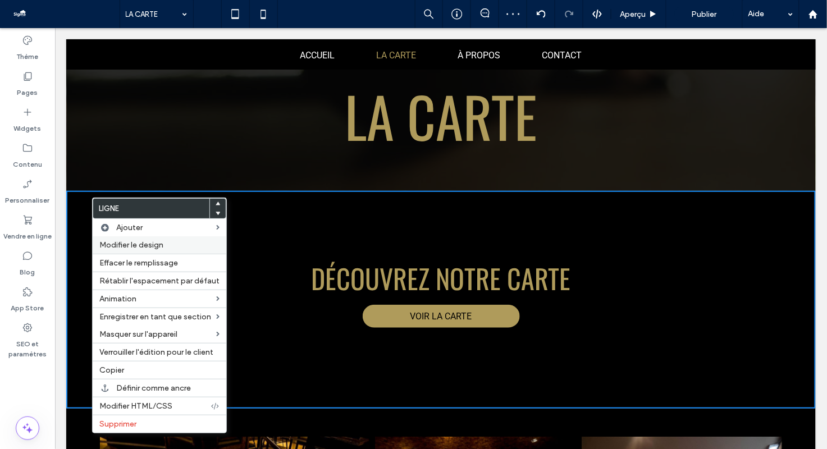
click at [131, 243] on span "Modifier le design" at bounding box center [131, 245] width 64 height 10
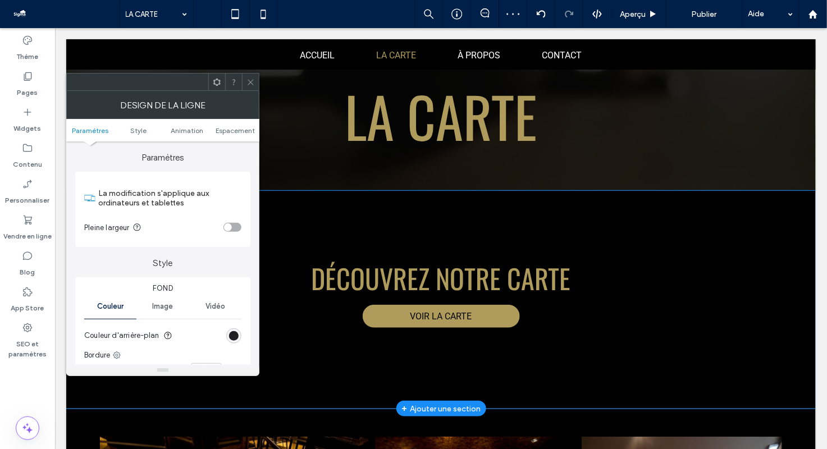
click at [231, 335] on div "rgb(0, 0, 0)" at bounding box center [234, 336] width 10 height 10
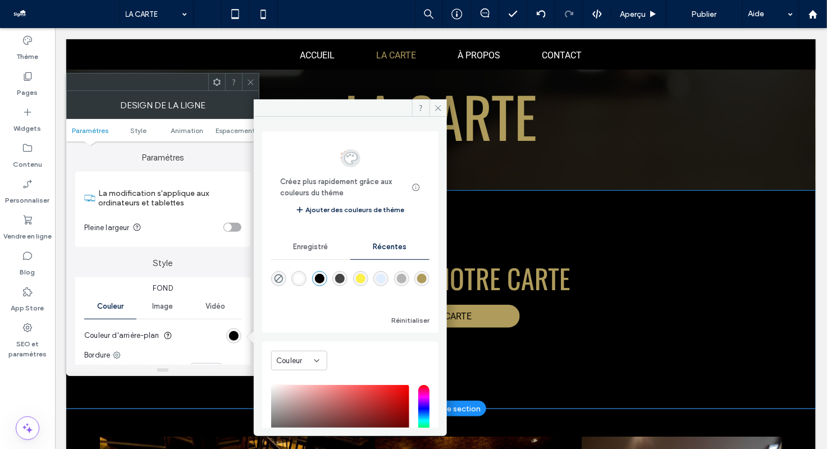
click at [304, 276] on div "rgba(255, 255, 255, 1)" at bounding box center [299, 279] width 10 height 10
type input "*******"
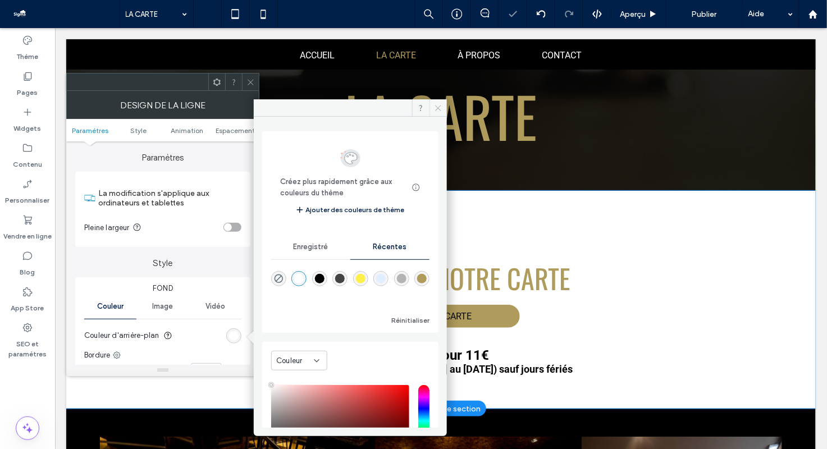
click at [437, 108] on icon at bounding box center [438, 108] width 8 height 8
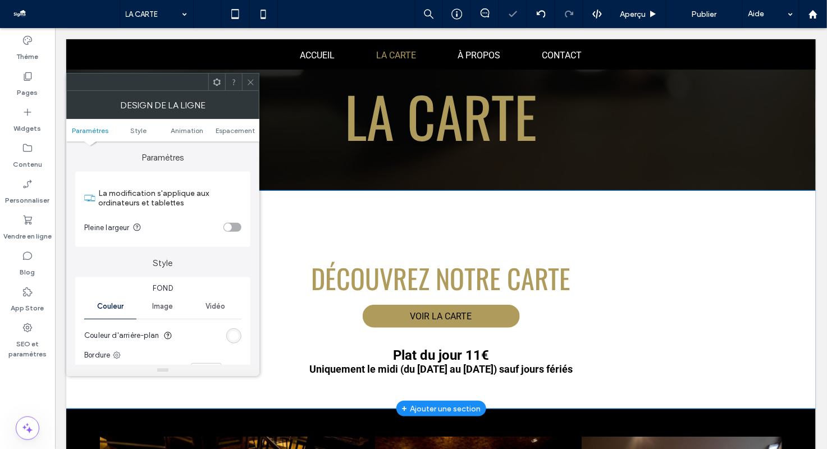
click at [251, 82] on use at bounding box center [251, 82] width 6 height 6
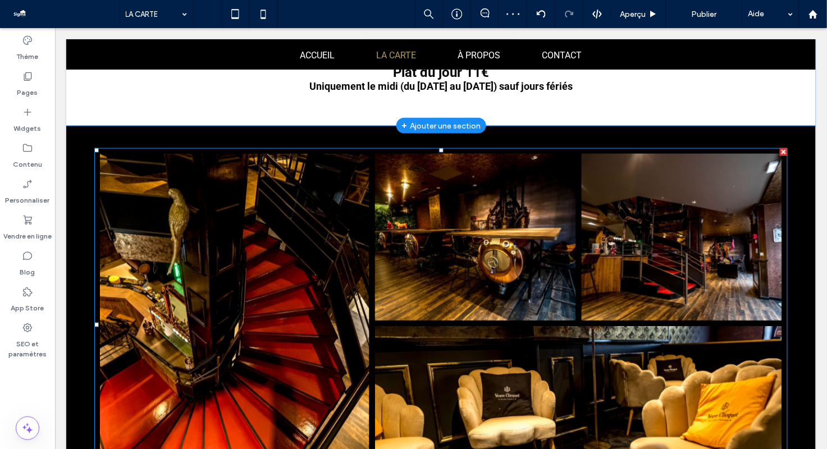
scroll to position [371, 0]
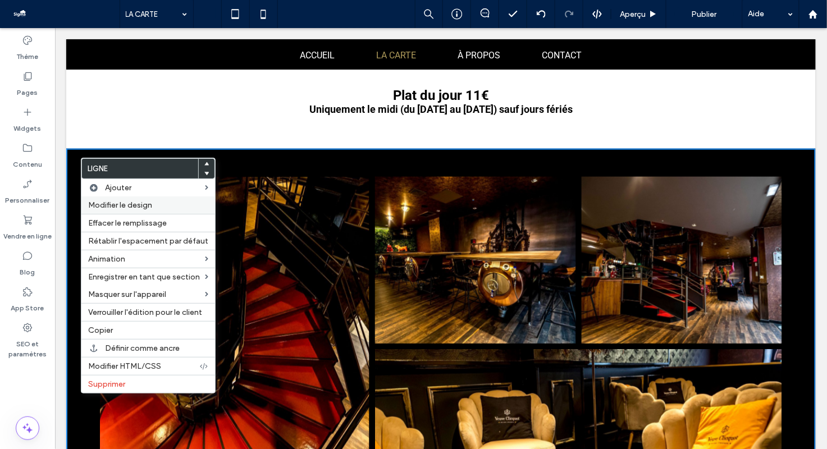
click at [112, 209] on span "Modifier le design" at bounding box center [120, 205] width 64 height 10
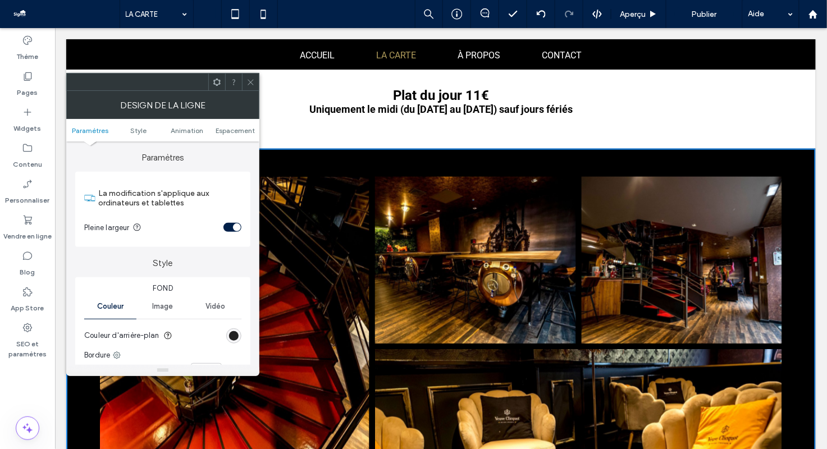
click at [235, 334] on div "rgb(0, 0, 0)" at bounding box center [234, 336] width 10 height 10
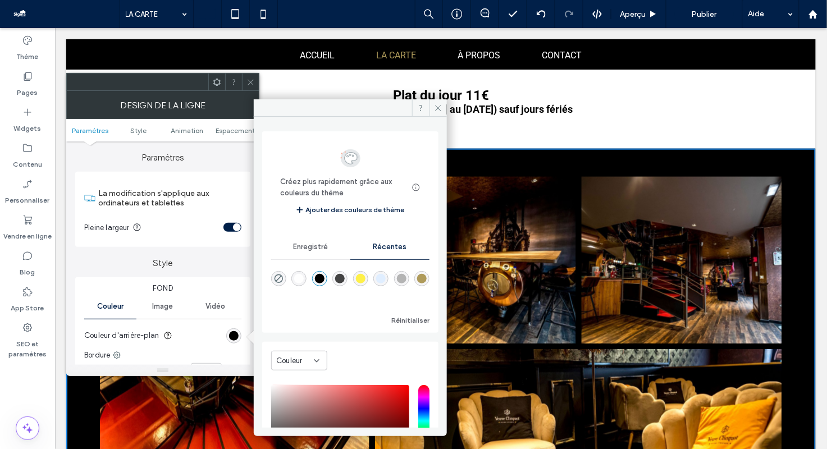
click at [303, 276] on div "rgba(255, 255, 255, 1)" at bounding box center [299, 279] width 10 height 10
type input "*******"
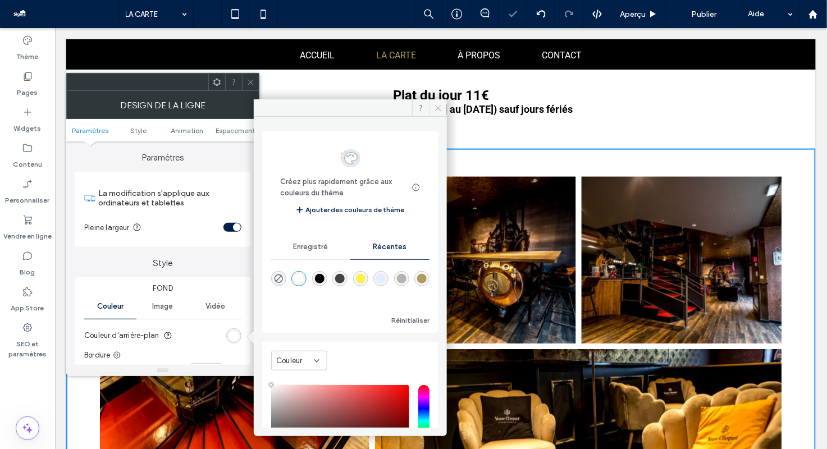
click at [435, 109] on icon at bounding box center [438, 108] width 8 height 8
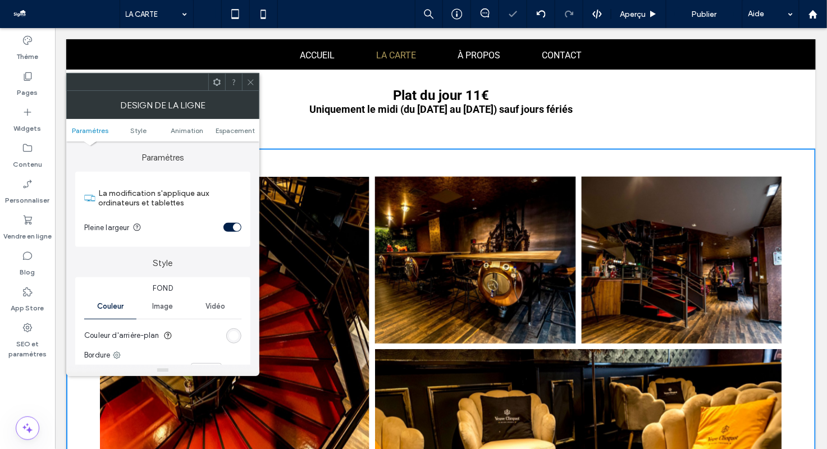
click at [249, 80] on use at bounding box center [251, 82] width 6 height 6
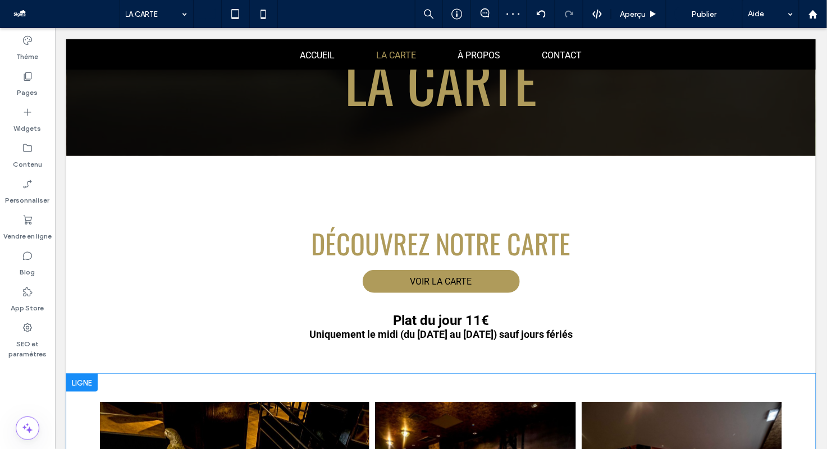
scroll to position [0, 0]
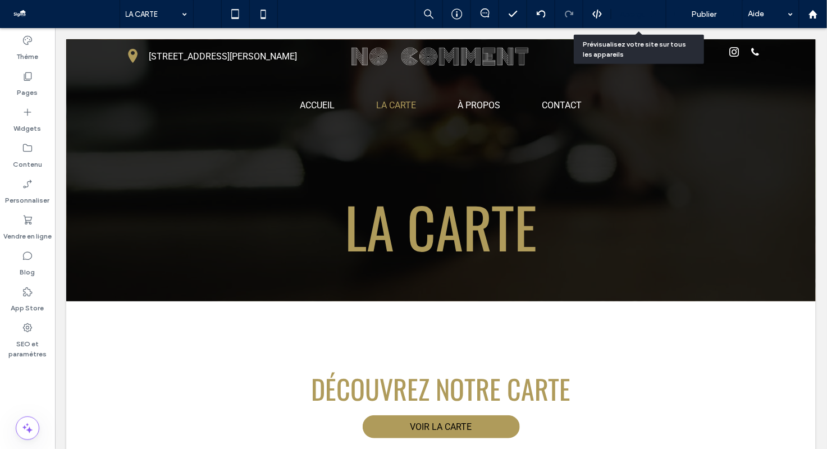
click at [659, 16] on div "Aperçu" at bounding box center [638, 15] width 54 height 10
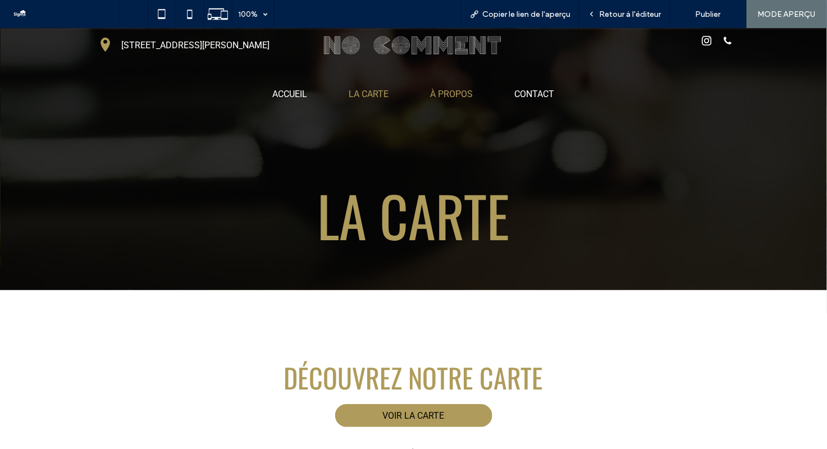
click at [468, 93] on span "À PROPOS" at bounding box center [452, 93] width 43 height 11
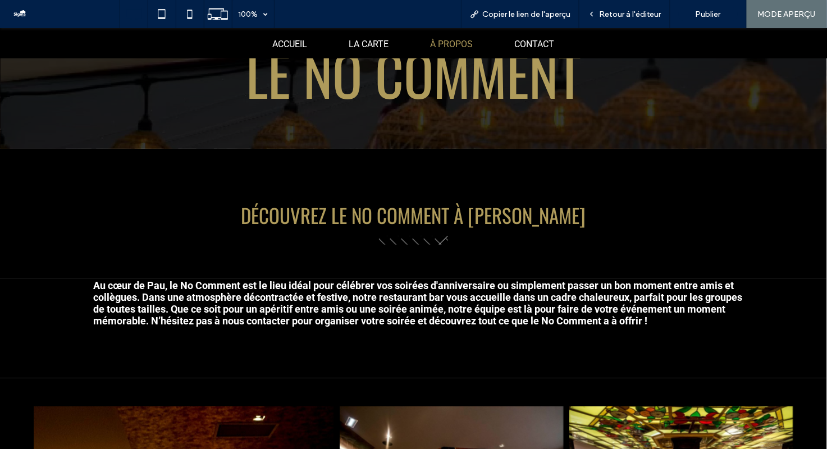
scroll to position [152, 0]
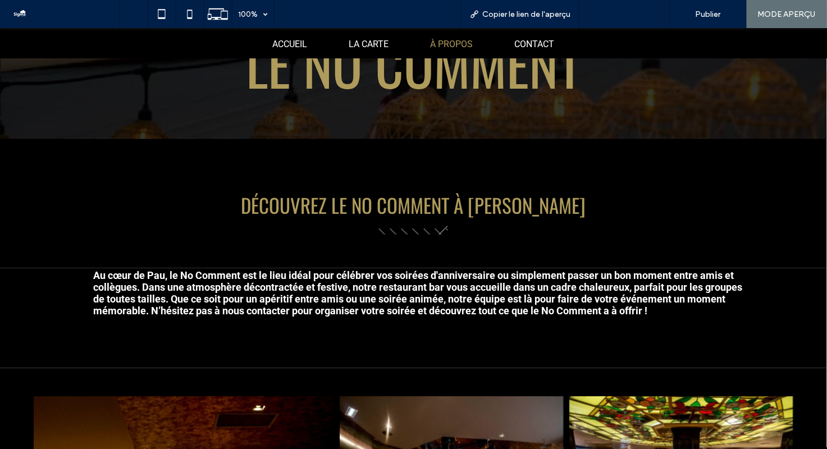
click at [632, 19] on div "Retour à l'éditeur" at bounding box center [624, 14] width 91 height 28
click at [613, 16] on span "Retour à l'éditeur" at bounding box center [630, 15] width 62 height 10
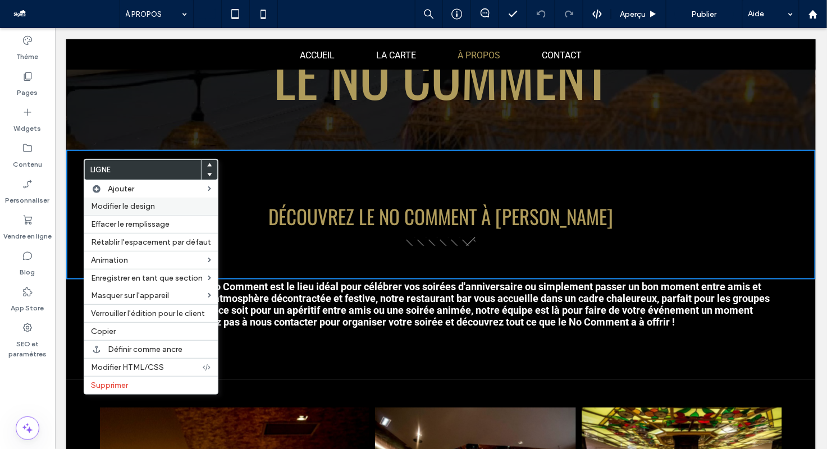
click at [127, 212] on div "Modifier le design" at bounding box center [151, 206] width 134 height 17
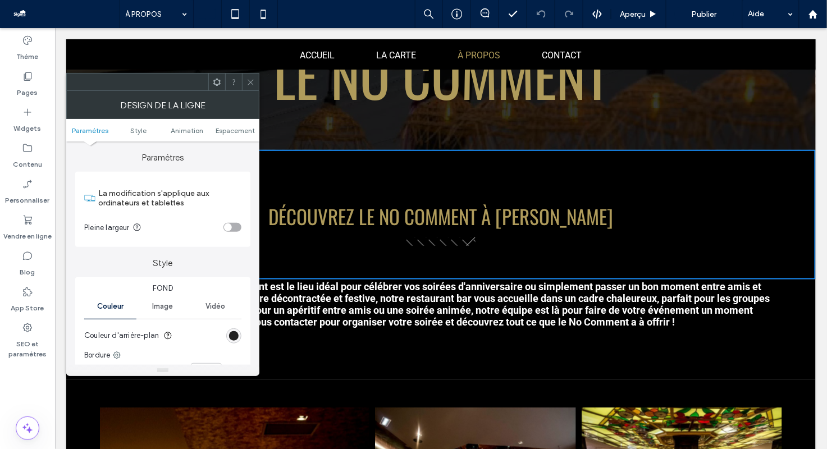
click at [235, 331] on div "rgb(0, 0, 0)" at bounding box center [234, 336] width 10 height 10
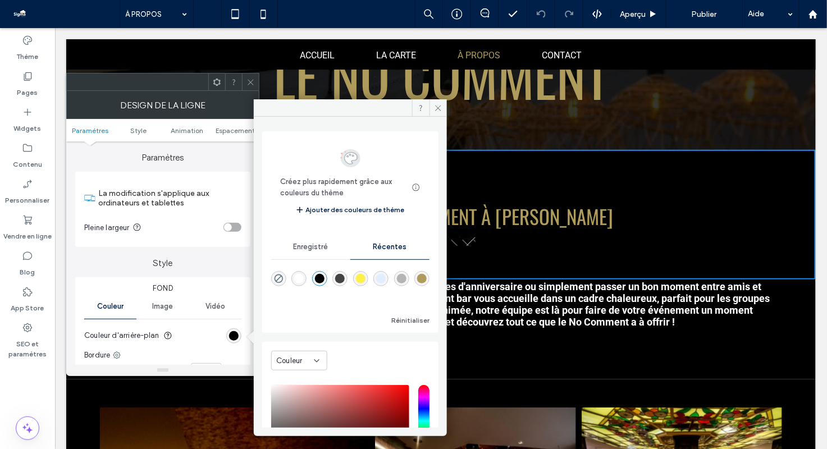
click at [302, 279] on div "rgba(255, 255, 255, 1)" at bounding box center [299, 279] width 10 height 10
type input "*******"
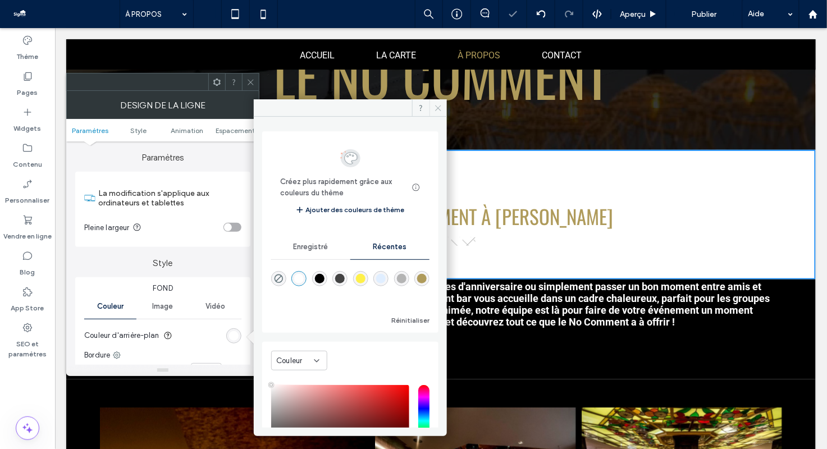
click at [435, 109] on icon at bounding box center [438, 108] width 8 height 8
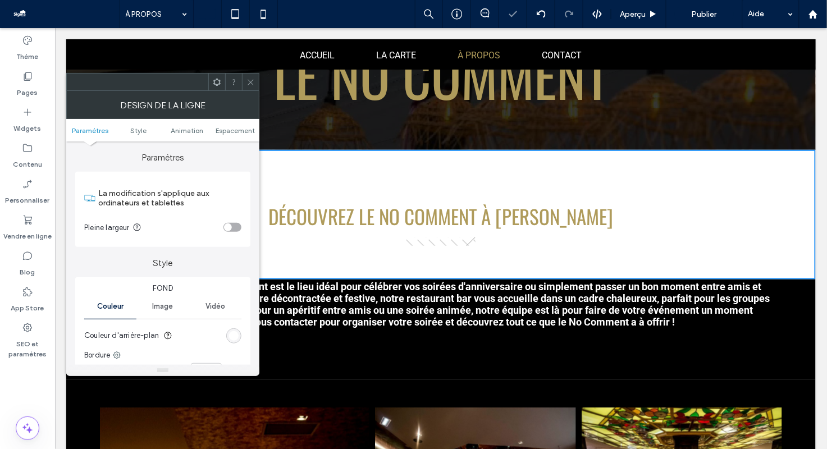
click at [254, 81] on icon at bounding box center [250, 82] width 8 height 8
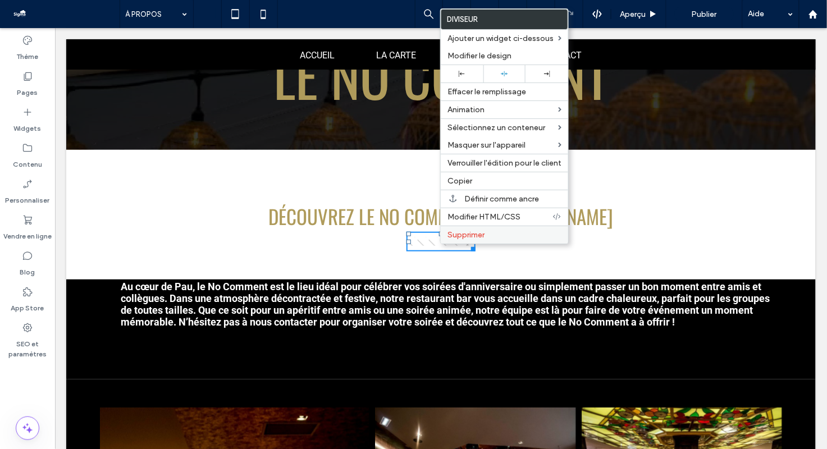
click at [455, 232] on span "Supprimer" at bounding box center [466, 235] width 37 height 10
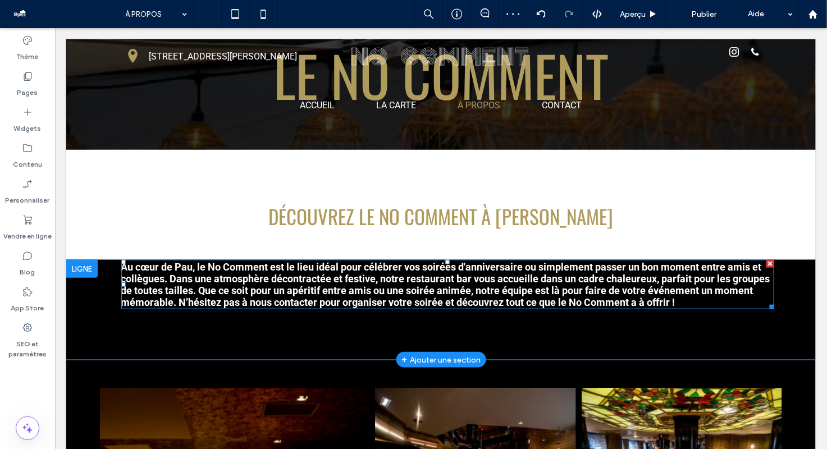
click at [168, 284] on strong "Au cœur de Pau, le No Comment est le lieu idéal pour célébrer vos soirées d'ann…" at bounding box center [445, 284] width 649 height 47
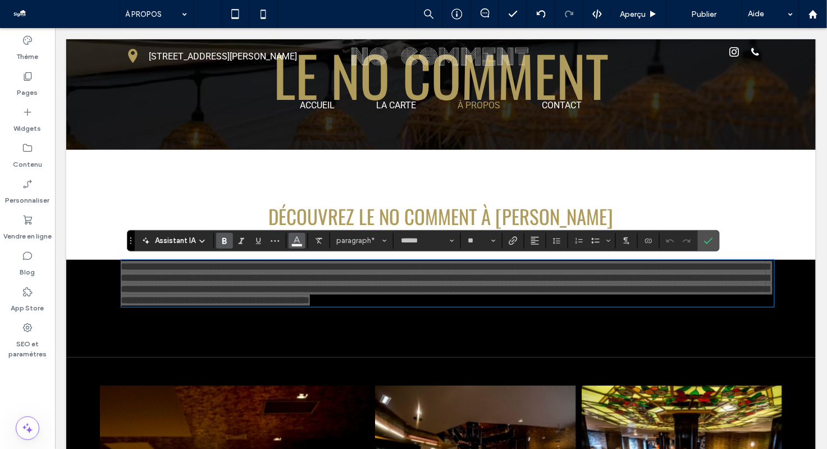
click at [299, 243] on icon "Couleur" at bounding box center [297, 239] width 9 height 9
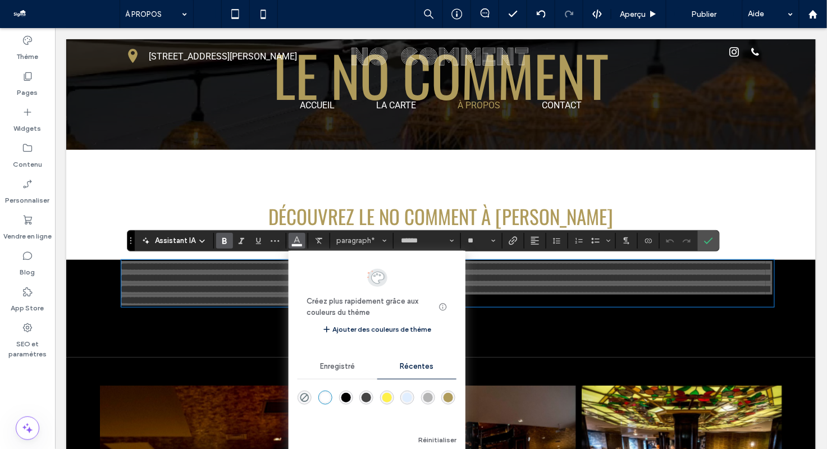
click at [346, 404] on div "rgba(0, 0, 0, 1)" at bounding box center [346, 398] width 14 height 14
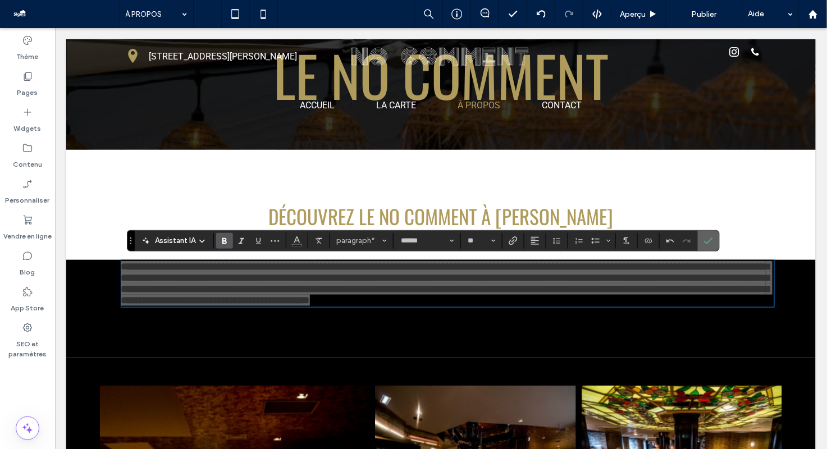
click at [707, 239] on icon "Confirmer" at bounding box center [708, 240] width 9 height 9
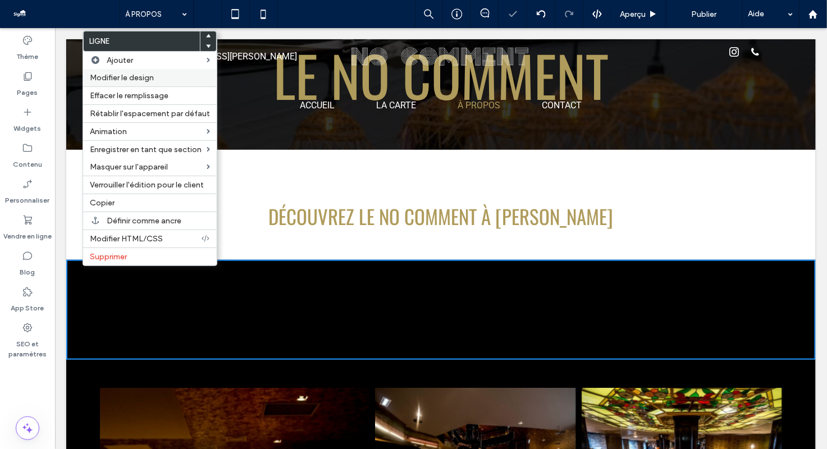
click at [147, 81] on span "Modifier le design" at bounding box center [122, 78] width 64 height 10
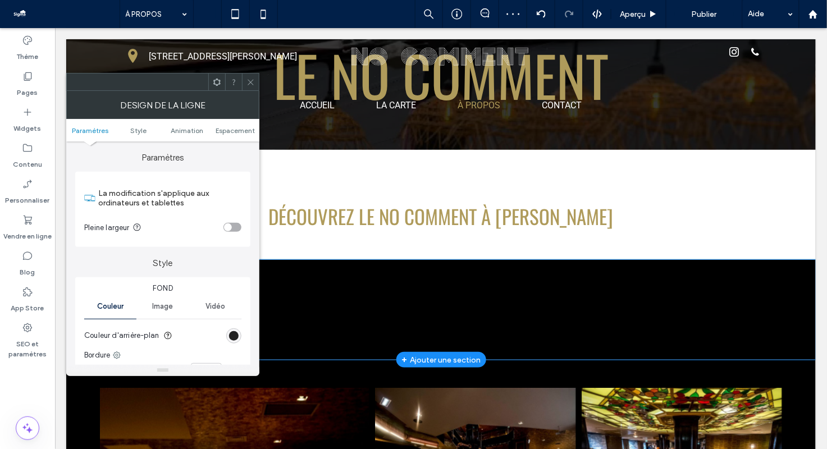
click at [231, 335] on div "rgb(0, 0, 0)" at bounding box center [234, 336] width 10 height 10
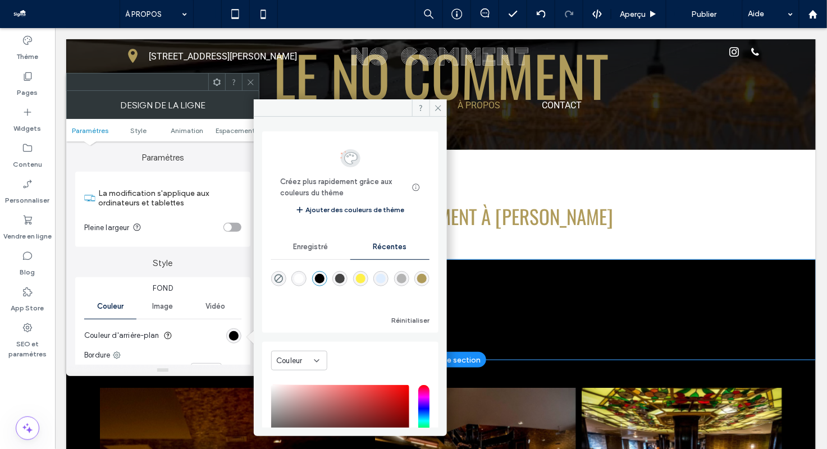
click at [299, 279] on div "rgba(255, 255, 255, 1)" at bounding box center [299, 279] width 10 height 10
type input "*******"
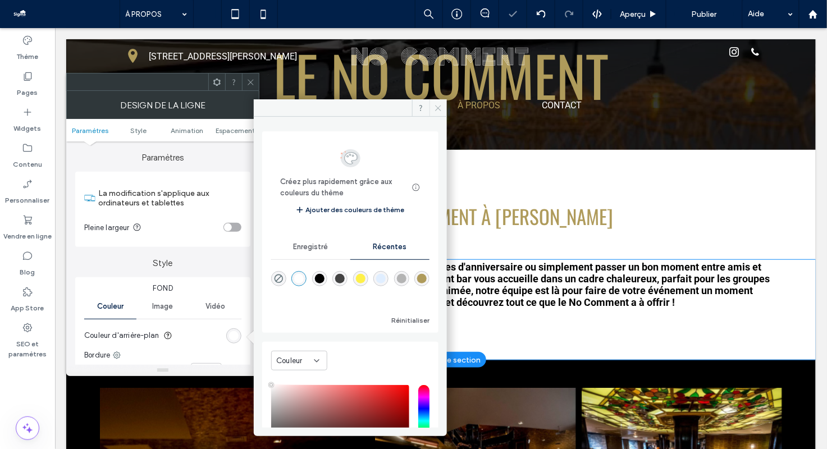
click at [439, 106] on icon at bounding box center [438, 108] width 8 height 8
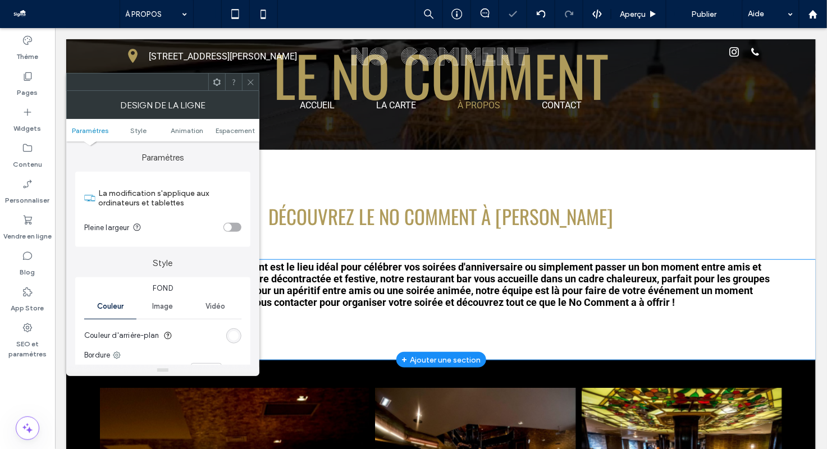
click at [249, 80] on use at bounding box center [251, 82] width 6 height 6
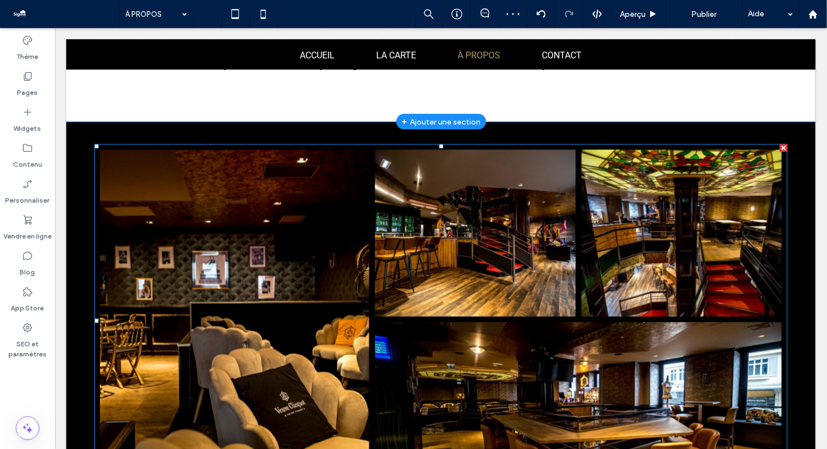
scroll to position [415, 0]
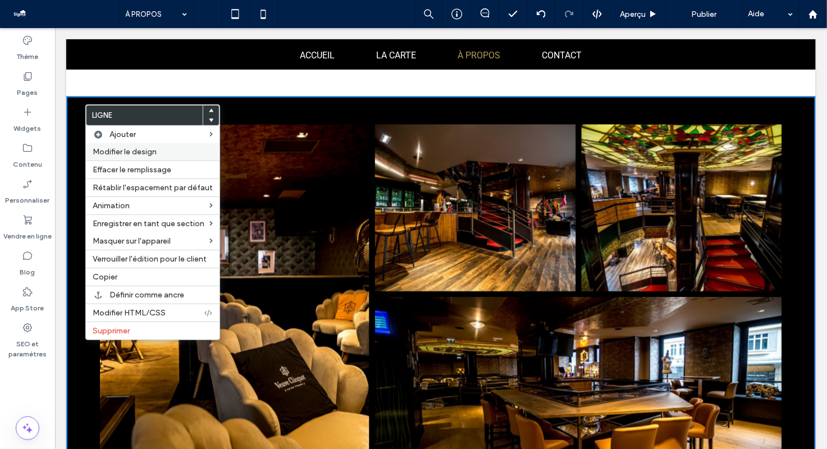
click at [112, 153] on span "Modifier le design" at bounding box center [125, 152] width 64 height 10
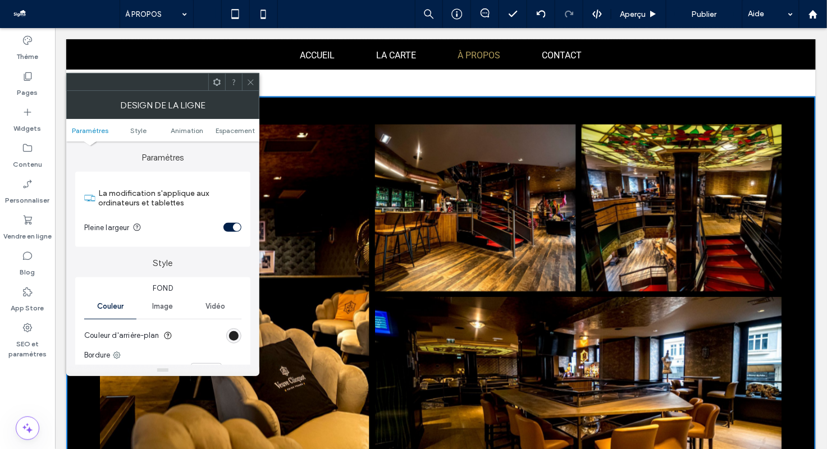
click at [235, 335] on div "rgb(0, 0, 0)" at bounding box center [234, 336] width 10 height 10
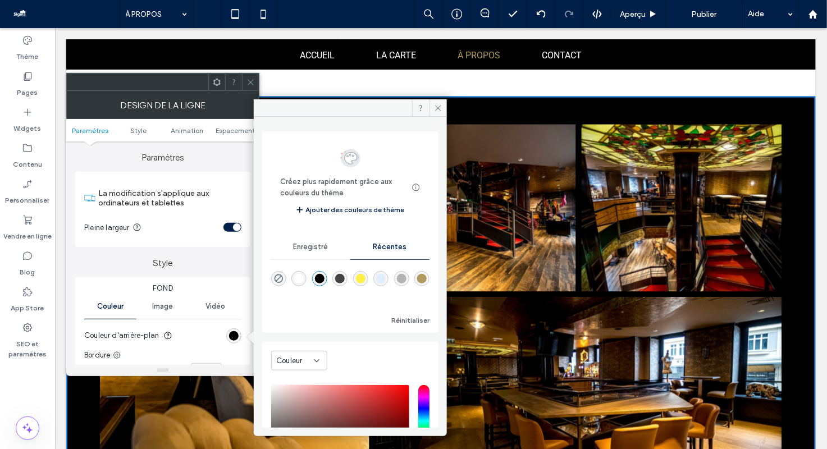
click at [299, 283] on div "rgba(255, 255, 255, 1)" at bounding box center [299, 279] width 10 height 10
type input "*******"
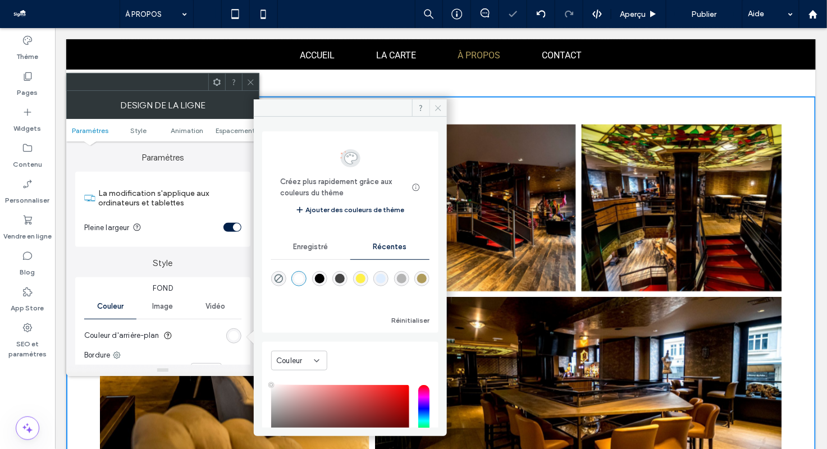
click at [439, 106] on use at bounding box center [439, 108] width 6 height 6
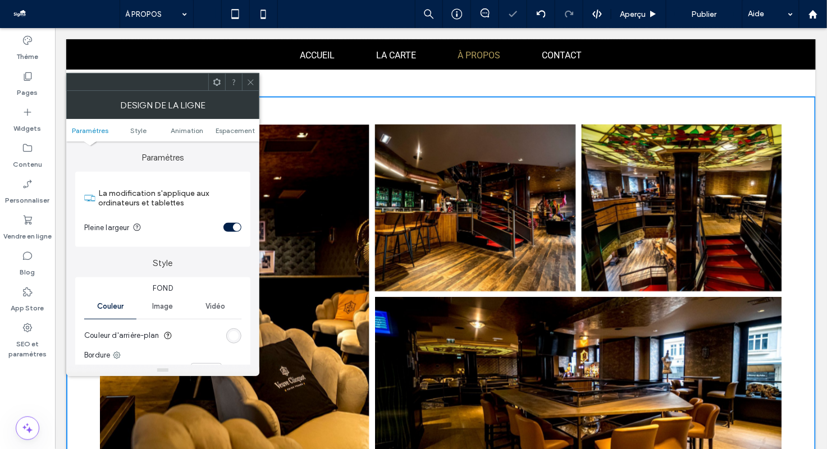
click at [248, 79] on use at bounding box center [251, 82] width 6 height 6
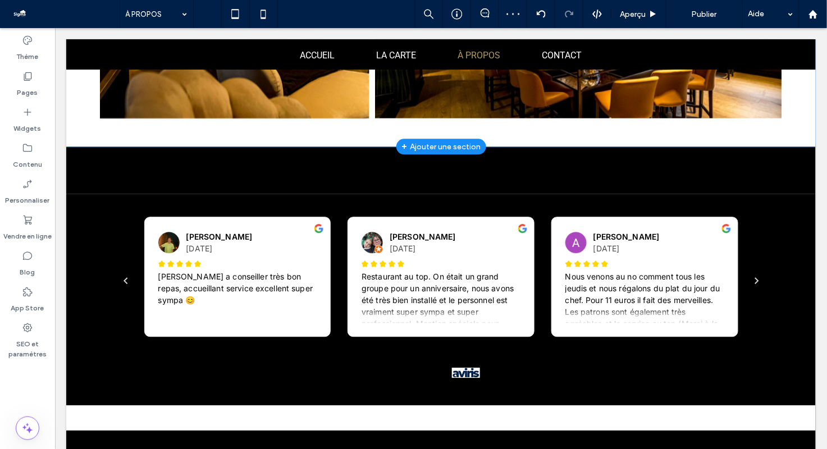
scroll to position [757, 0]
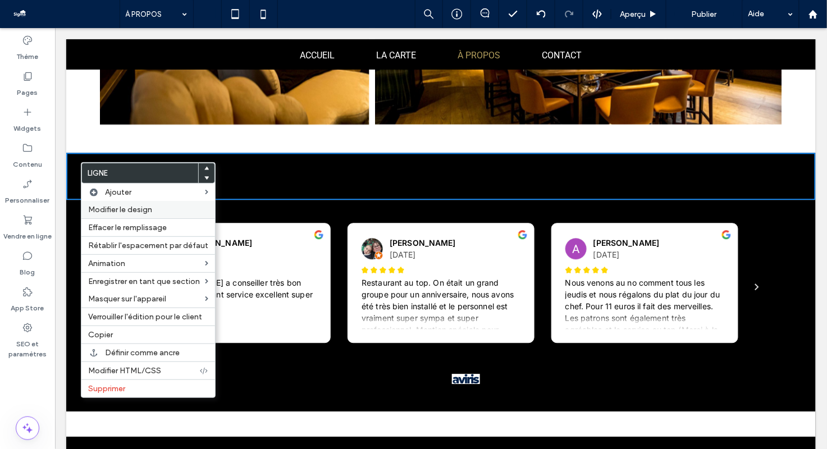
click at [127, 207] on span "Modifier le design" at bounding box center [120, 210] width 64 height 10
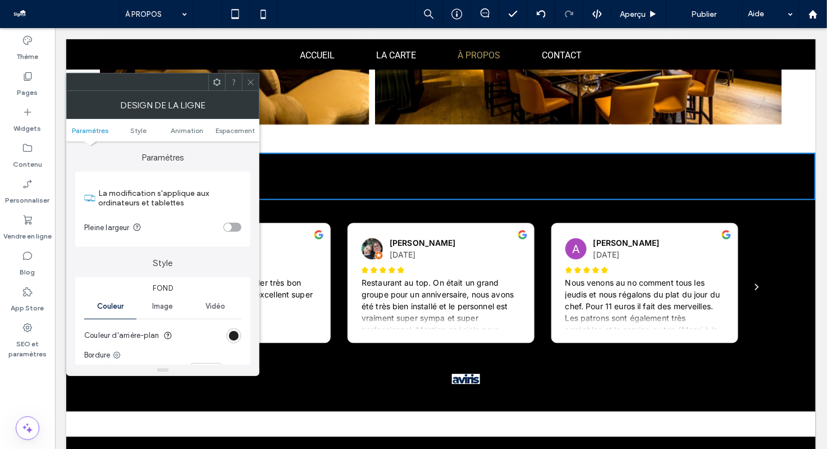
click at [237, 338] on div "rgb(0, 0, 0)" at bounding box center [234, 336] width 10 height 10
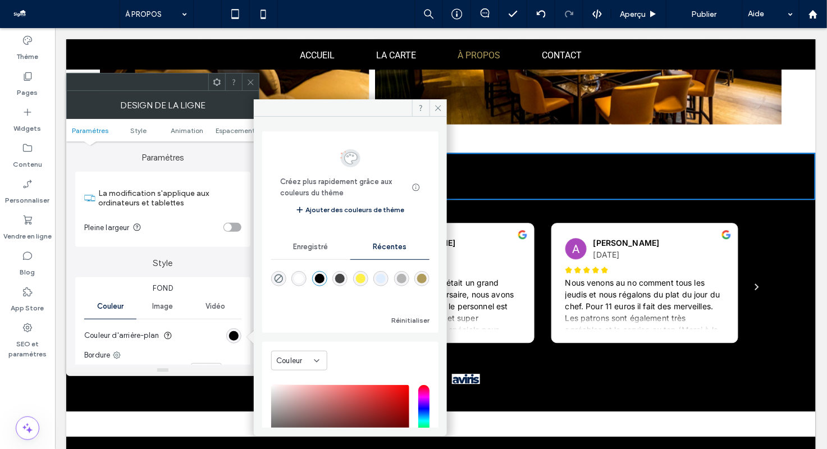
click at [298, 280] on div "rgba(255, 255, 255, 1)" at bounding box center [299, 279] width 10 height 10
type input "*******"
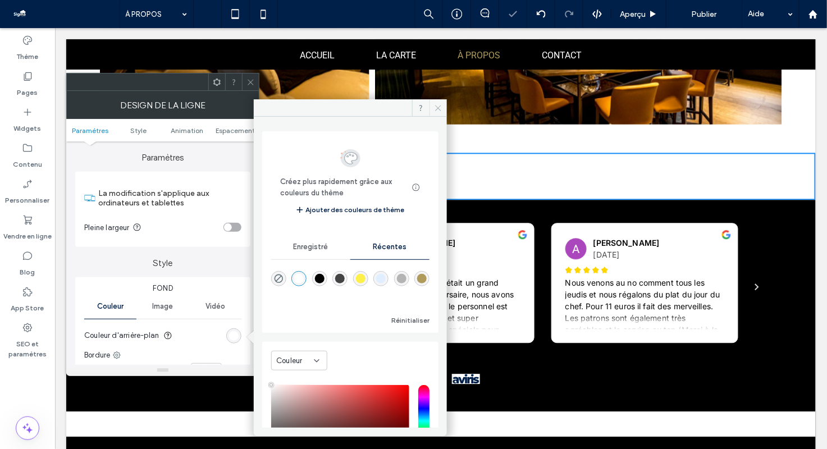
click at [436, 104] on icon at bounding box center [438, 108] width 8 height 8
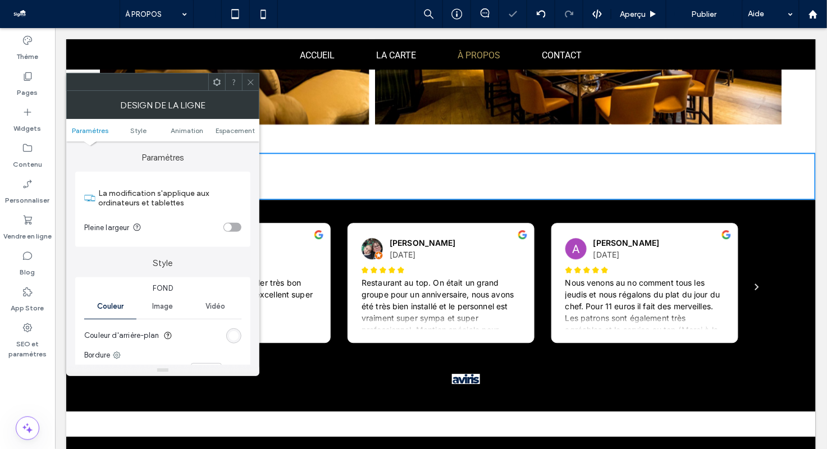
click at [250, 79] on icon at bounding box center [250, 82] width 8 height 8
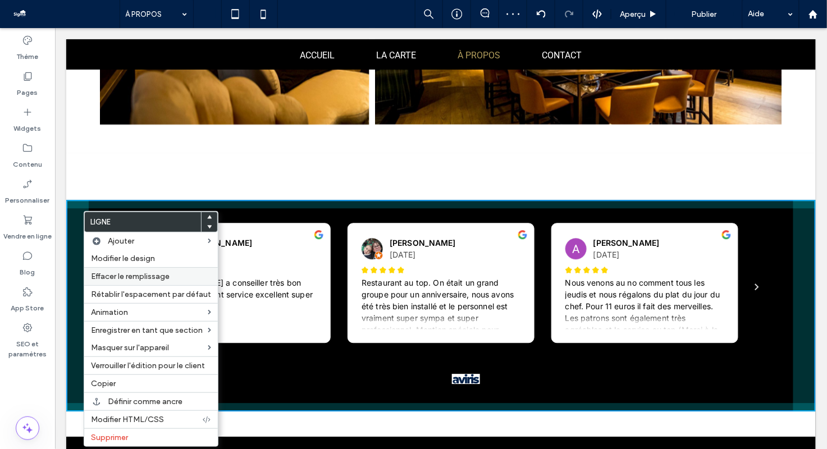
click at [122, 280] on span "Effacer le remplissage" at bounding box center [130, 277] width 79 height 10
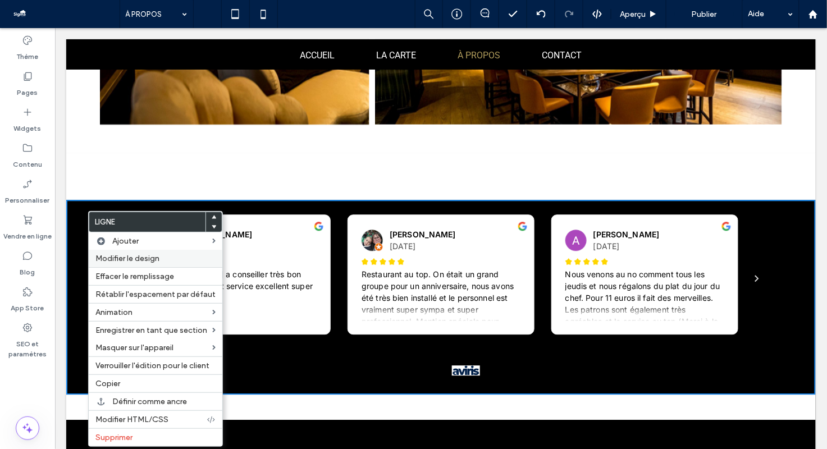
click at [133, 253] on div "Modifier le design" at bounding box center [156, 258] width 134 height 17
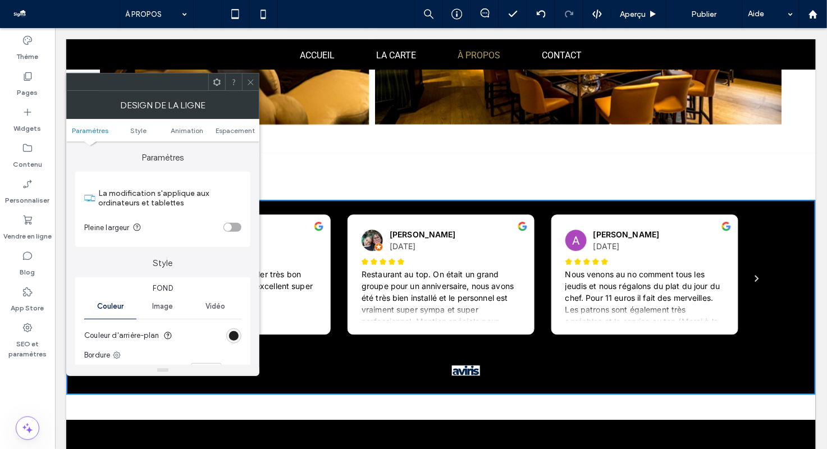
click at [233, 336] on div "rgb(0, 0, 0)" at bounding box center [234, 336] width 10 height 10
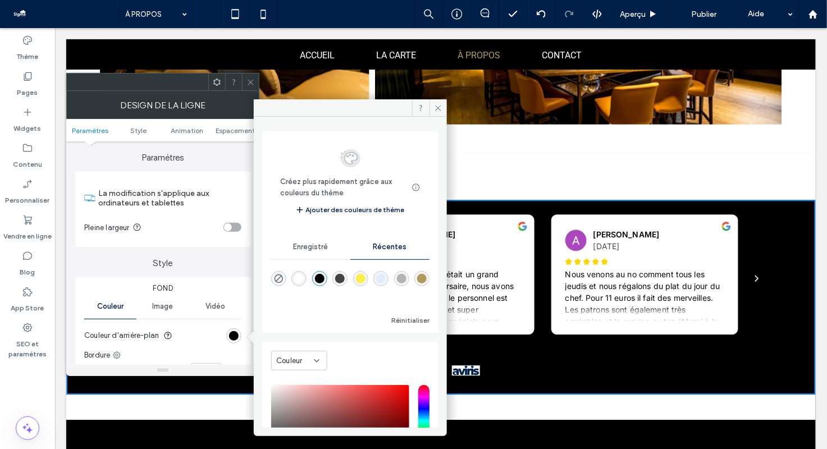
click at [304, 282] on div "rgba(255, 255, 255, 1)" at bounding box center [299, 279] width 10 height 10
type input "*******"
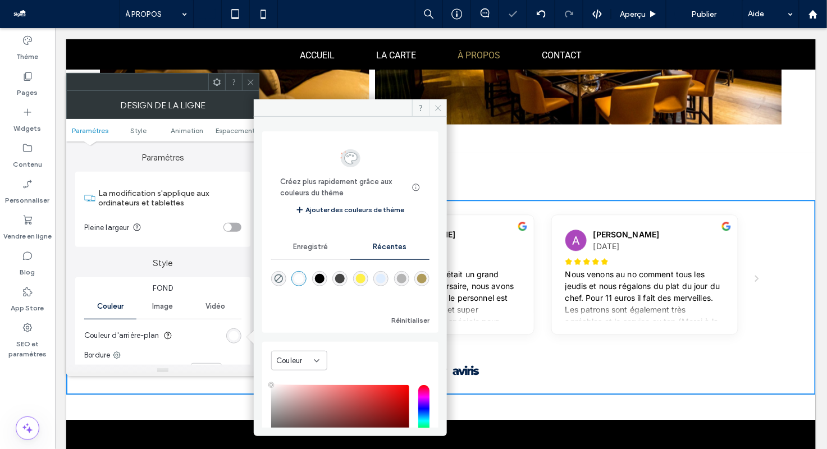
click at [439, 109] on icon at bounding box center [438, 108] width 8 height 8
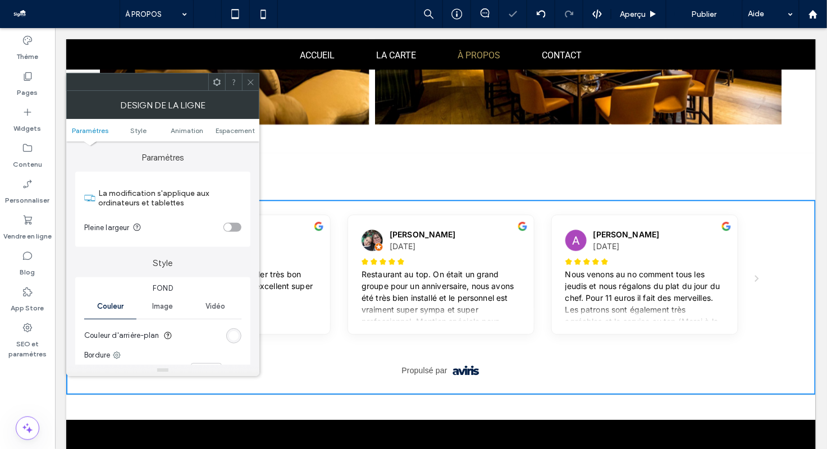
click at [250, 84] on icon at bounding box center [250, 82] width 8 height 8
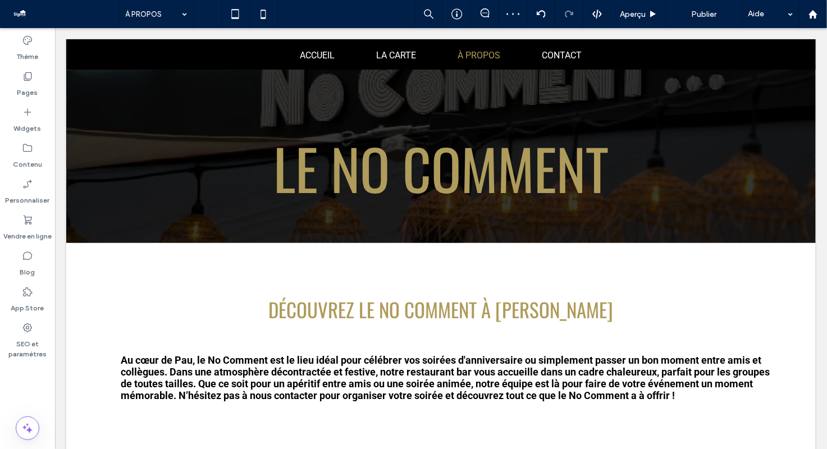
scroll to position [0, 0]
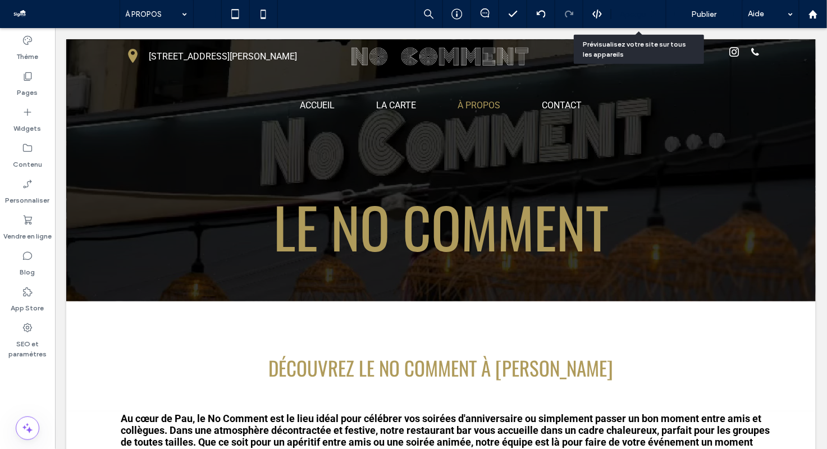
click at [646, 16] on div "Aperçu" at bounding box center [638, 15] width 54 height 10
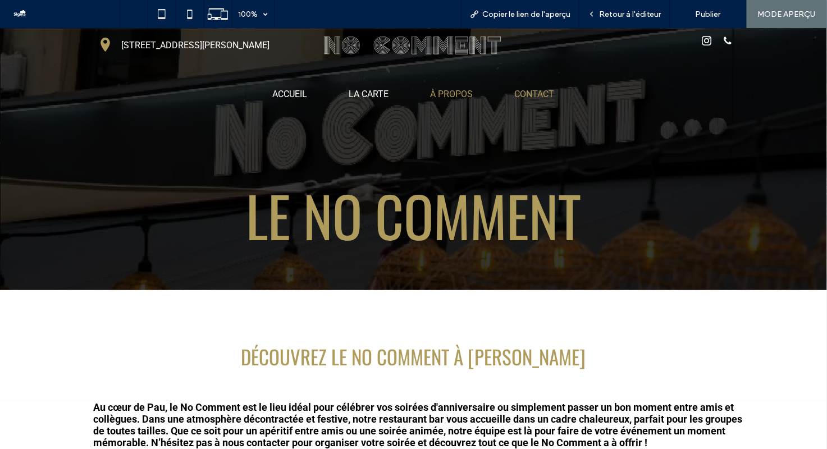
click at [539, 95] on span "CONTACT" at bounding box center [535, 93] width 40 height 11
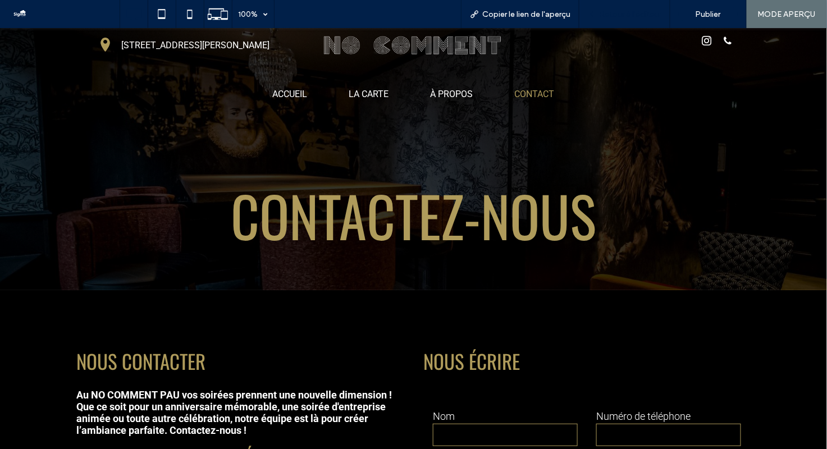
click at [611, 10] on span "Retour à l'éditeur" at bounding box center [630, 15] width 62 height 10
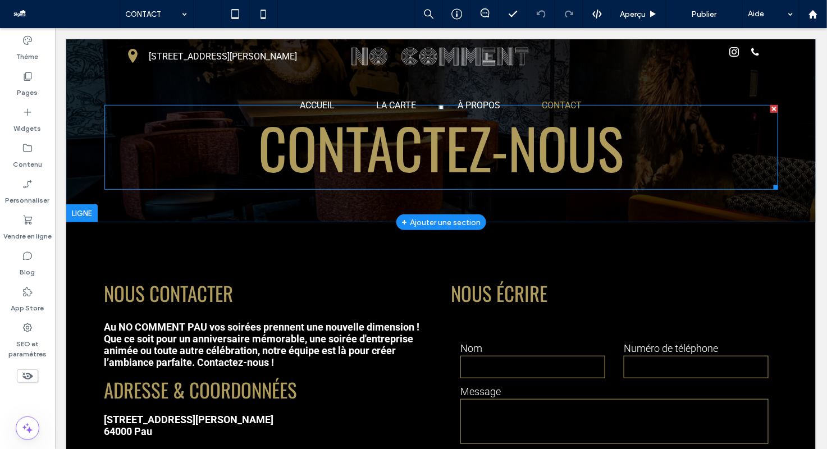
scroll to position [130, 0]
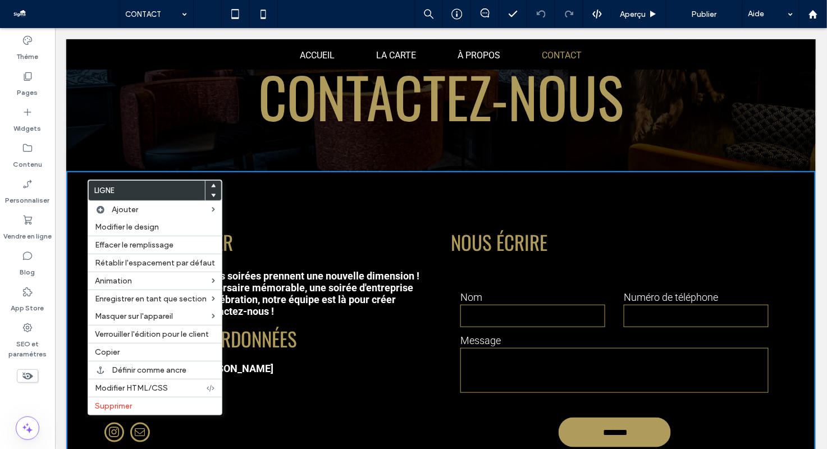
click at [245, 199] on div "**********" at bounding box center [441, 374] width 750 height 406
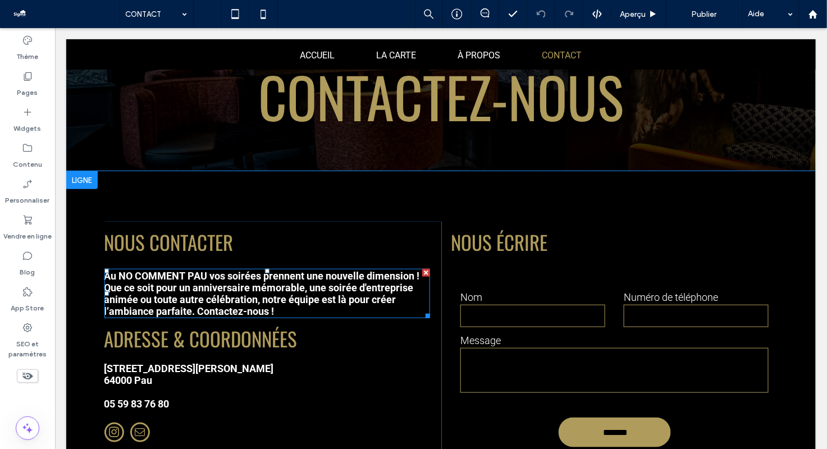
click at [226, 282] on strong "Au NO COMMENT PAU vos soirées prennent une nouvelle dimension ! Que ce soit pou…" at bounding box center [262, 293] width 316 height 47
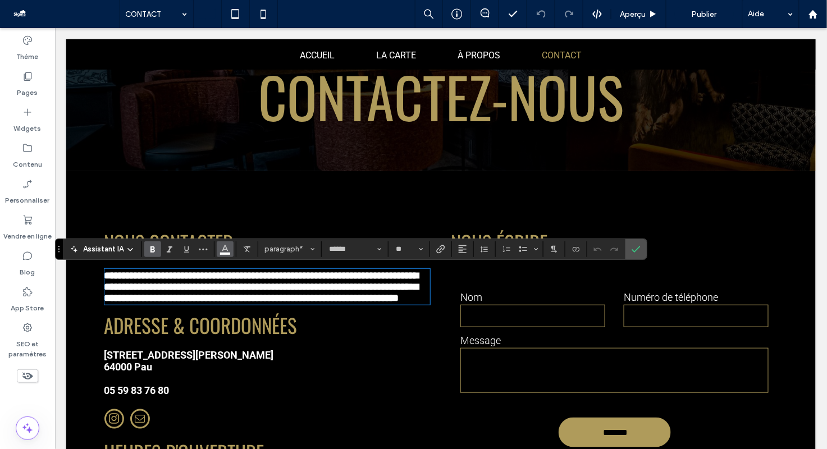
click at [228, 253] on span "Couleur" at bounding box center [225, 248] width 9 height 15
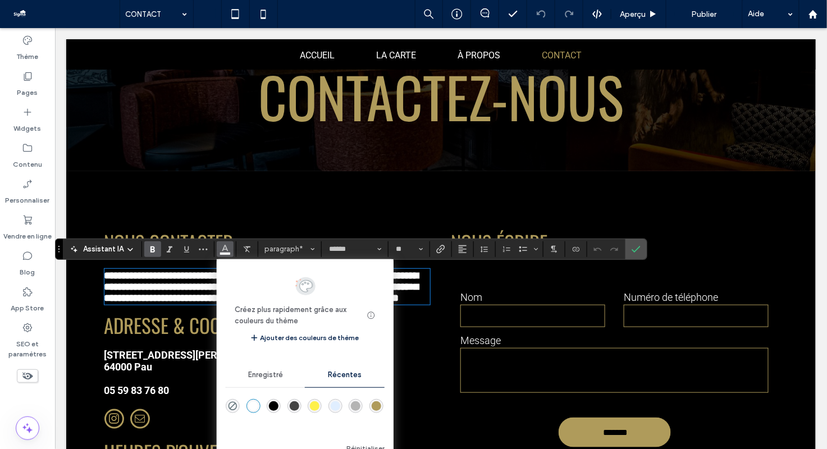
click at [270, 407] on div "rgba(0, 0, 0, 1)" at bounding box center [274, 406] width 10 height 10
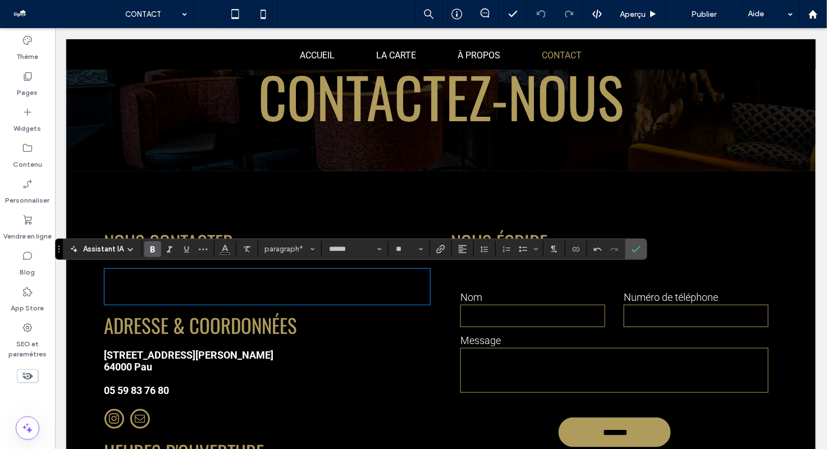
click at [191, 372] on p "64000 Pau" at bounding box center [267, 366] width 326 height 12
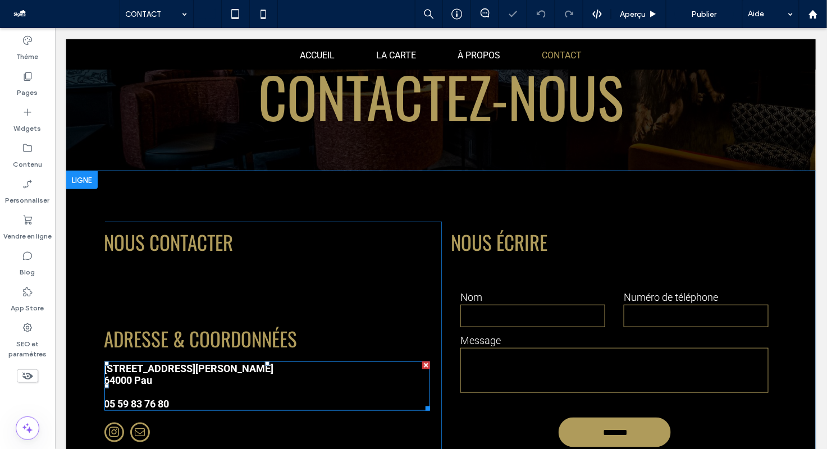
click at [186, 378] on p "64000 Pau" at bounding box center [267, 380] width 326 height 12
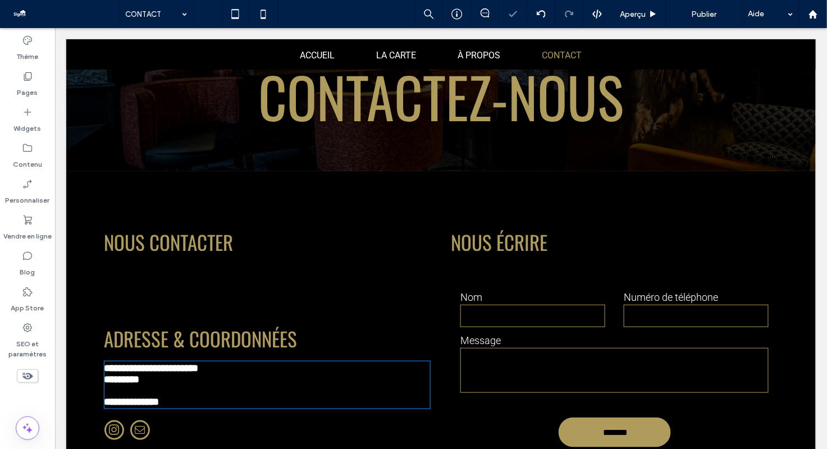
type input "******"
type input "**"
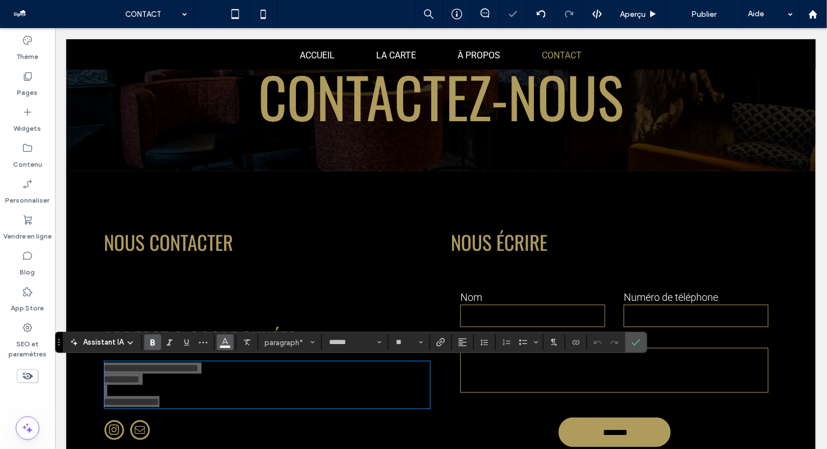
click at [226, 344] on icon "Couleur" at bounding box center [225, 341] width 9 height 9
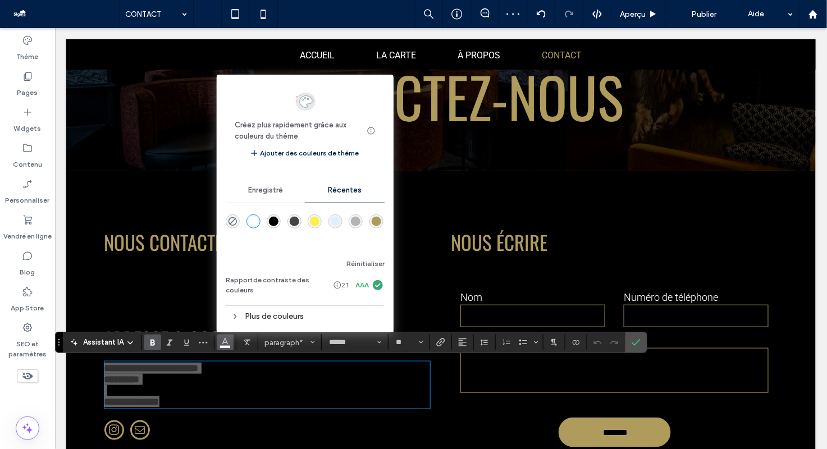
click at [275, 221] on div "rgba(0, 0, 0, 1)" at bounding box center [274, 222] width 10 height 10
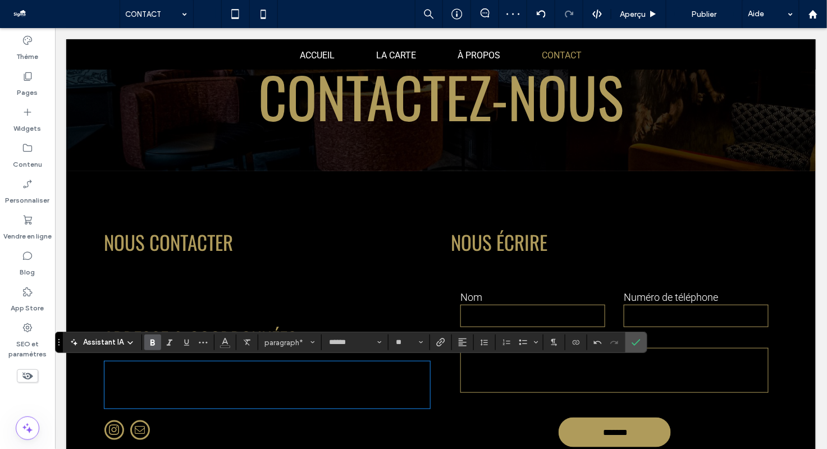
click at [585, 305] on input "text" at bounding box center [532, 315] width 144 height 22
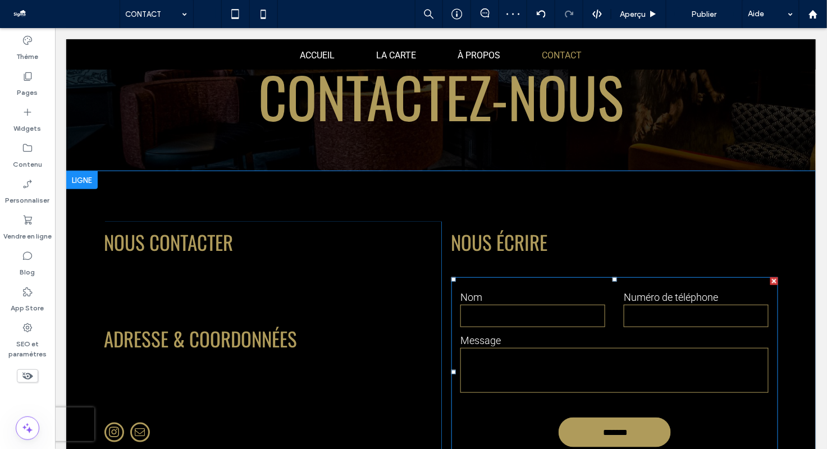
click at [569, 286] on form "Nom Numéro de téléphone Message *******" at bounding box center [614, 372] width 327 height 190
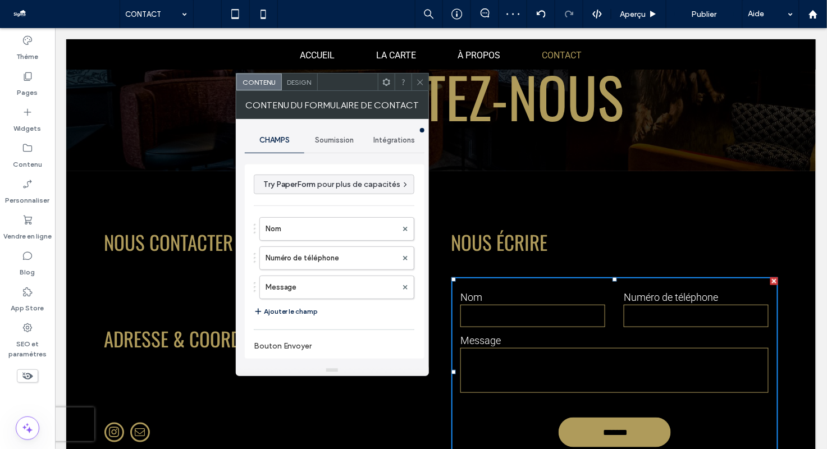
click at [298, 80] on span "Design" at bounding box center [299, 82] width 24 height 8
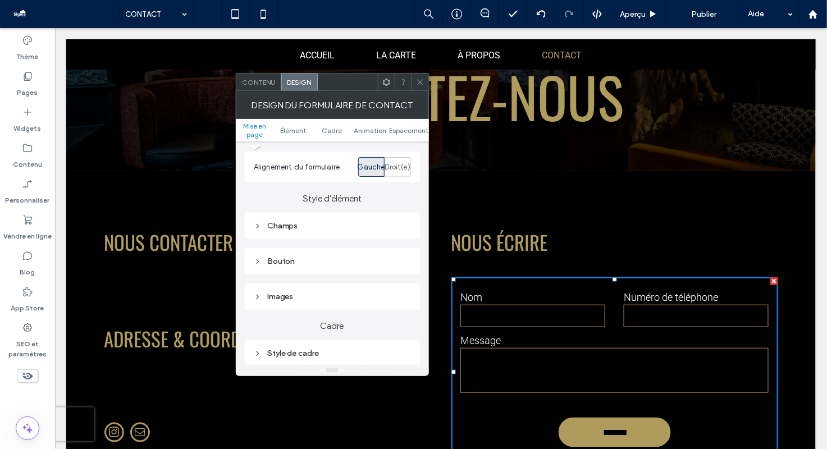
scroll to position [144, 0]
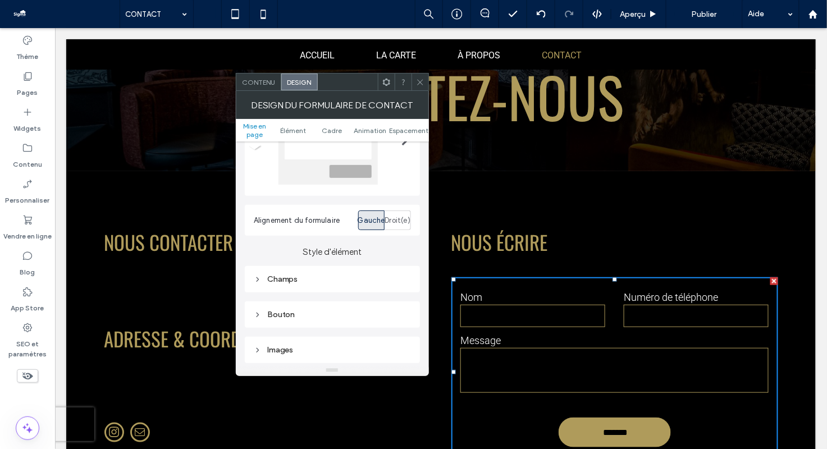
click at [327, 281] on div "Champs" at bounding box center [332, 280] width 157 height 10
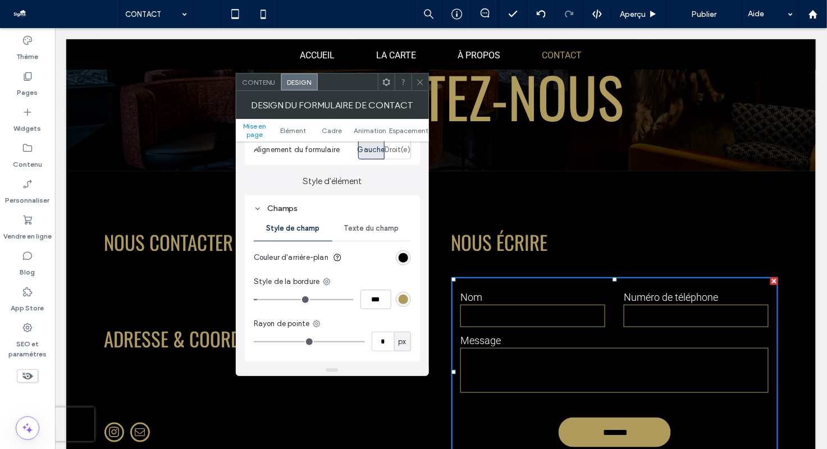
scroll to position [176, 0]
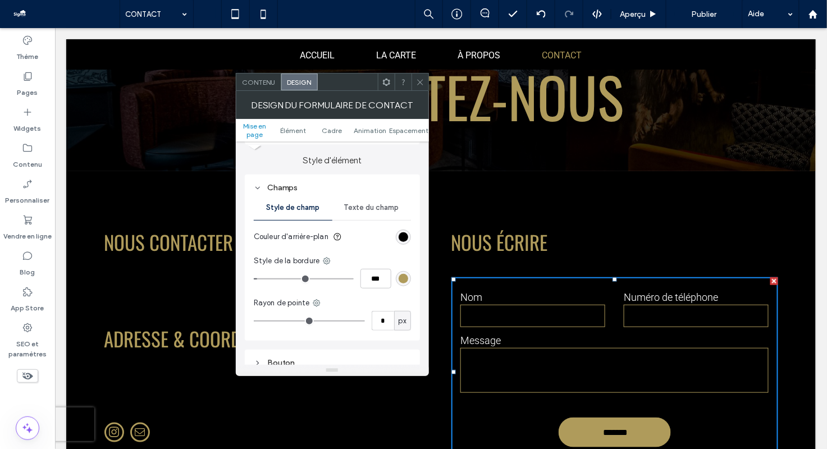
click at [374, 206] on span "Texte du champ" at bounding box center [371, 207] width 55 height 9
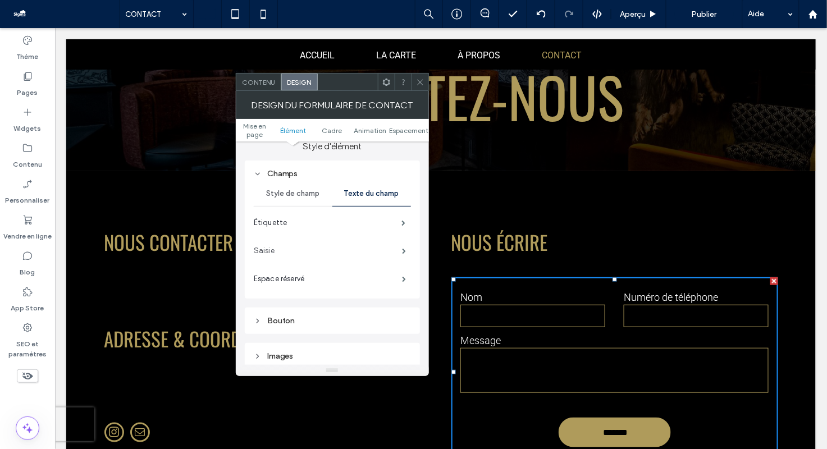
scroll to position [191, 0]
click at [388, 231] on label "Étiquette" at bounding box center [328, 222] width 148 height 22
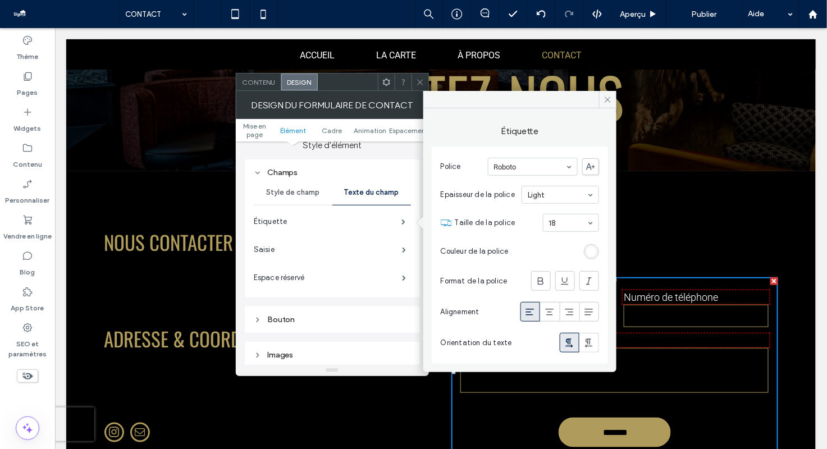
click at [595, 252] on div "rgb(255, 255, 255)" at bounding box center [592, 252] width 10 height 10
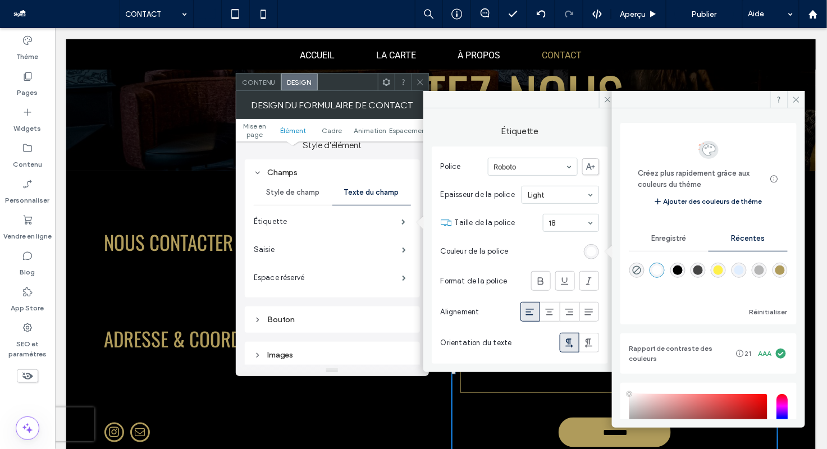
click at [683, 273] on div "rgba(0, 0, 0, 1)" at bounding box center [678, 271] width 10 height 10
type input "*******"
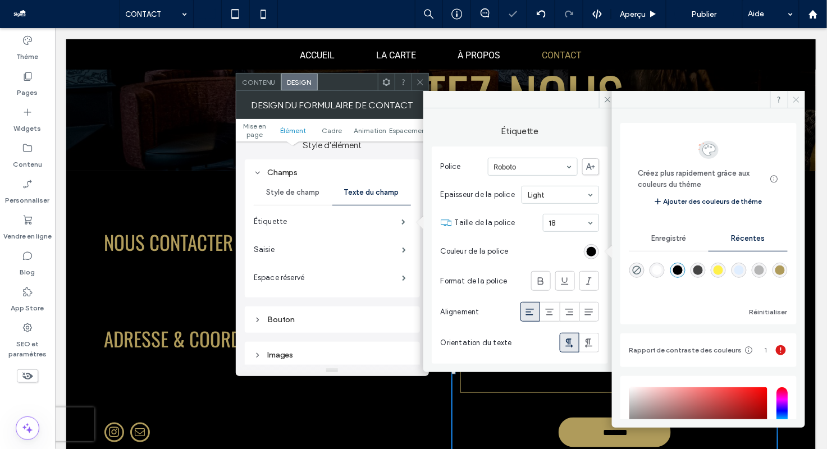
click at [792, 95] on icon at bounding box center [796, 99] width 8 height 8
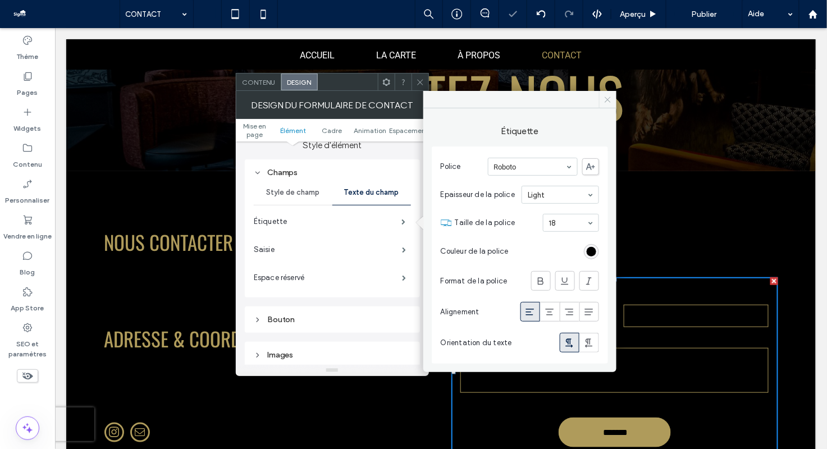
click at [606, 96] on icon at bounding box center [608, 99] width 8 height 8
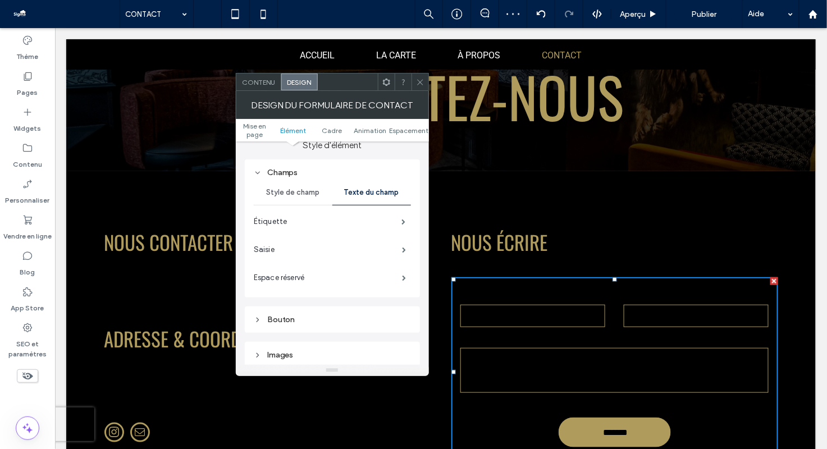
click at [422, 81] on icon at bounding box center [420, 82] width 8 height 8
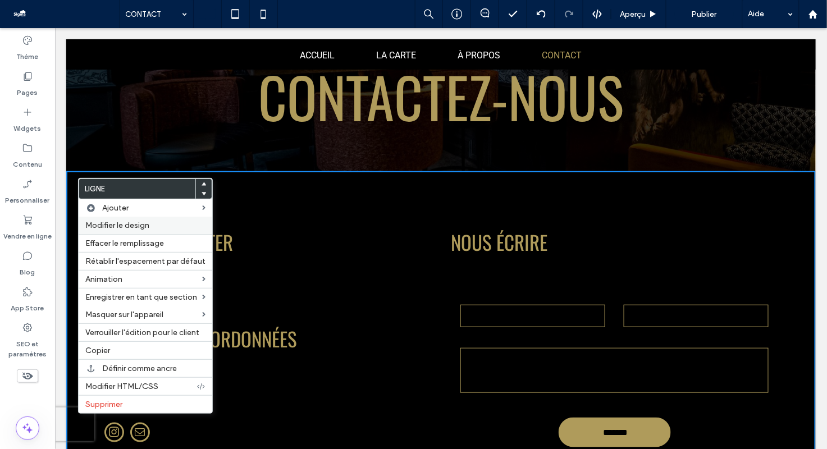
click at [131, 224] on span "Modifier le design" at bounding box center [117, 226] width 64 height 10
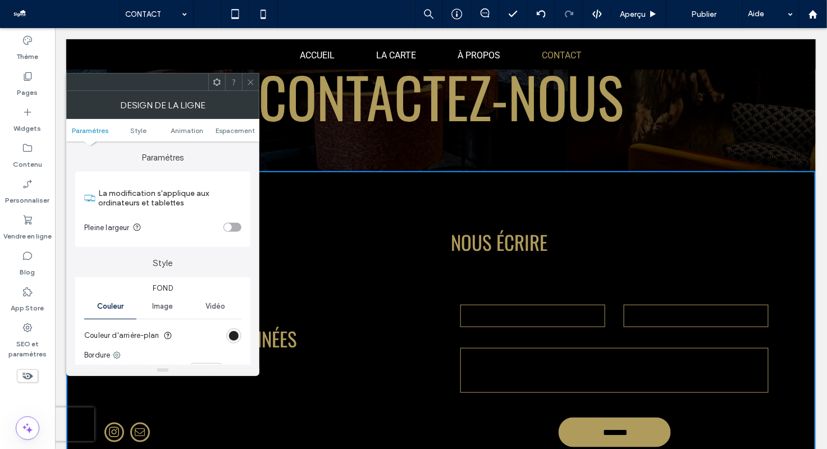
click at [232, 332] on div "rgb(0, 0, 0)" at bounding box center [234, 336] width 10 height 10
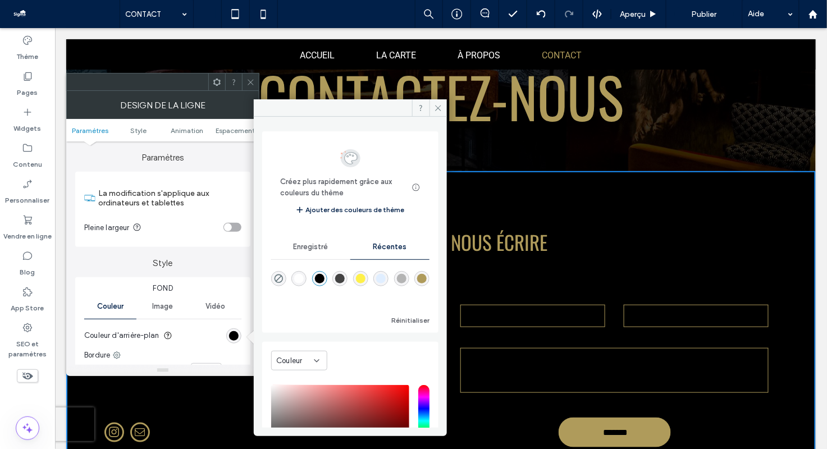
click at [303, 276] on div "rgba(255, 255, 255, 1)" at bounding box center [299, 279] width 10 height 10
type input "*******"
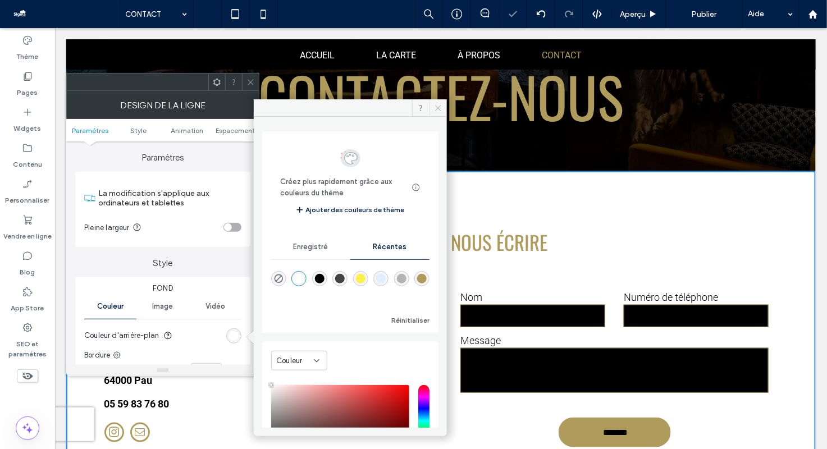
click at [438, 109] on icon at bounding box center [438, 108] width 8 height 8
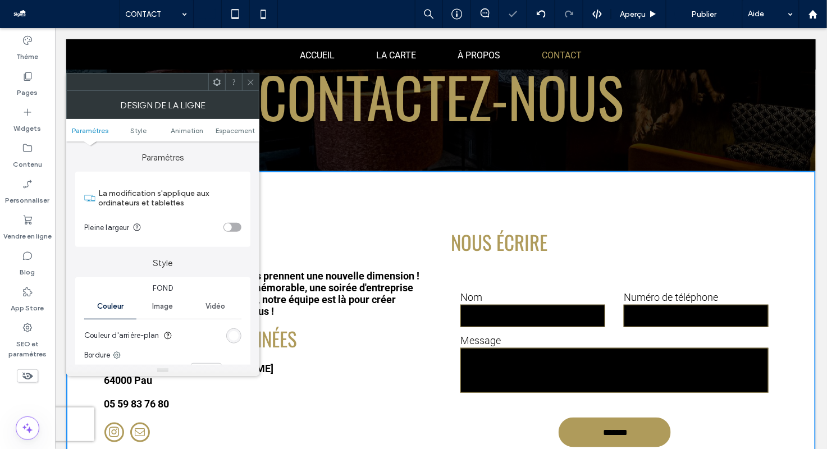
click at [249, 78] on icon at bounding box center [250, 82] width 8 height 8
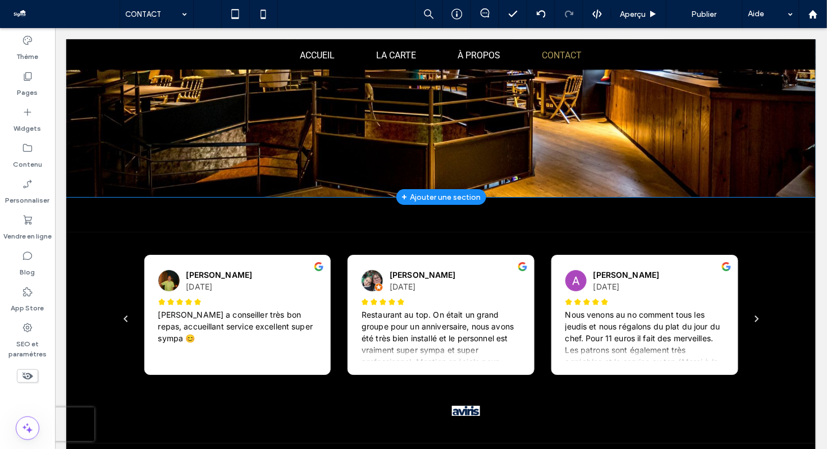
scroll to position [1020, 0]
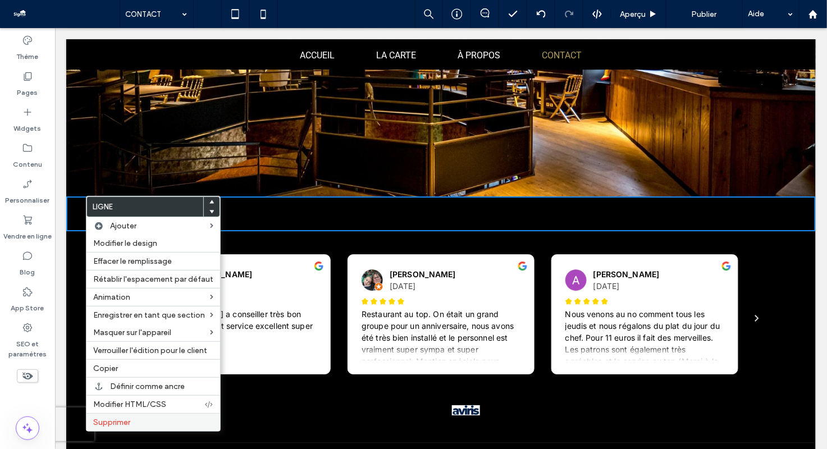
click at [131, 422] on label "Supprimer" at bounding box center [153, 423] width 120 height 10
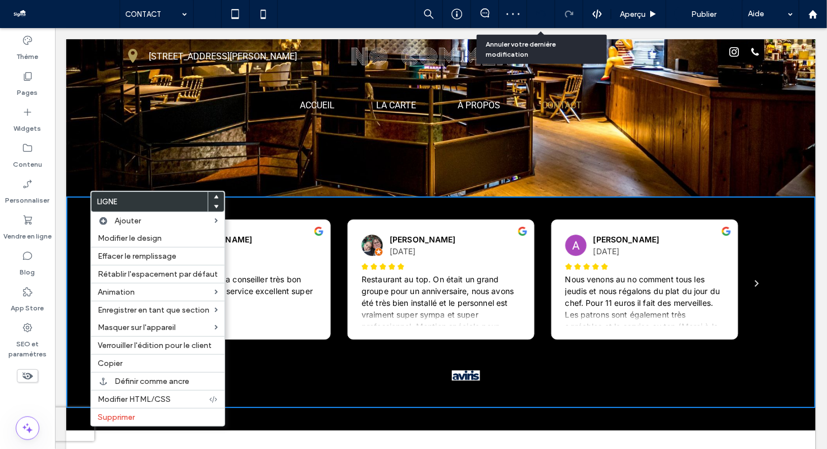
click at [545, 13] on use at bounding box center [540, 13] width 9 height 7
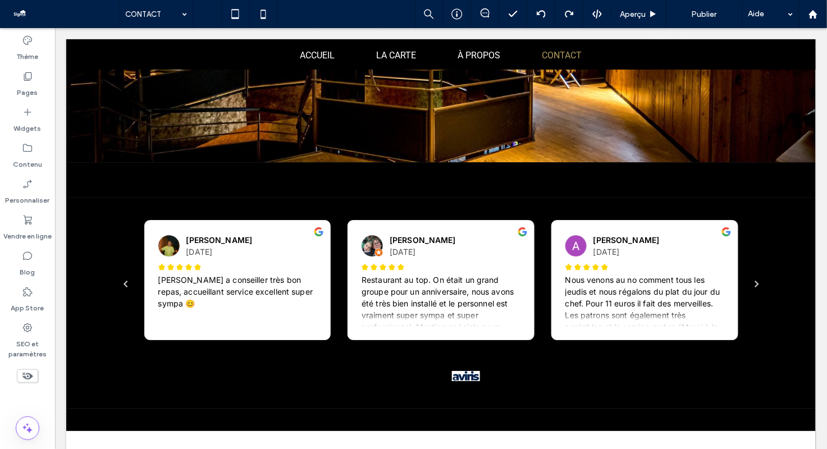
scroll to position [1036, 0]
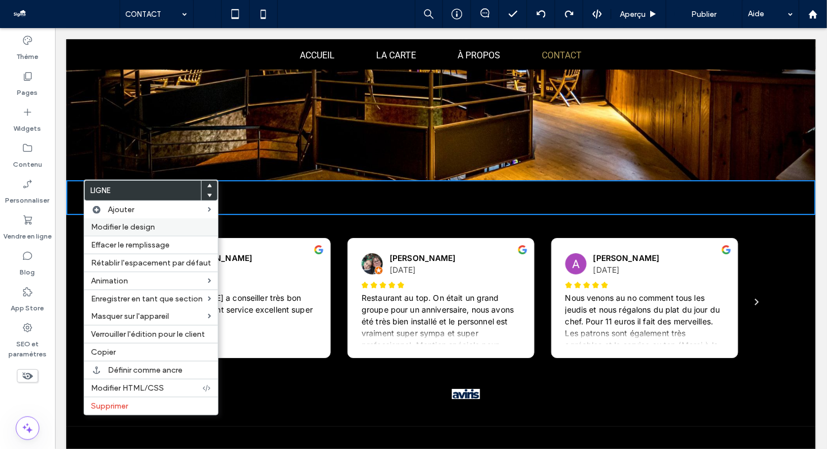
click at [116, 224] on span "Modifier le design" at bounding box center [123, 227] width 64 height 10
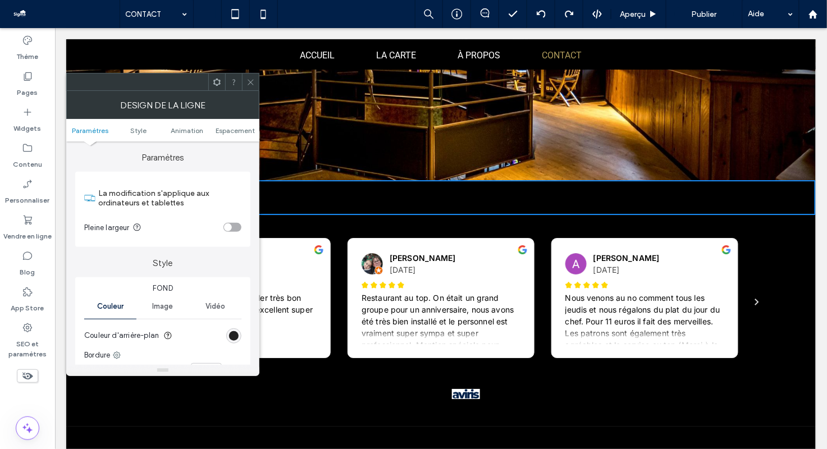
click at [234, 334] on div "rgb(0, 0, 0)" at bounding box center [234, 336] width 10 height 10
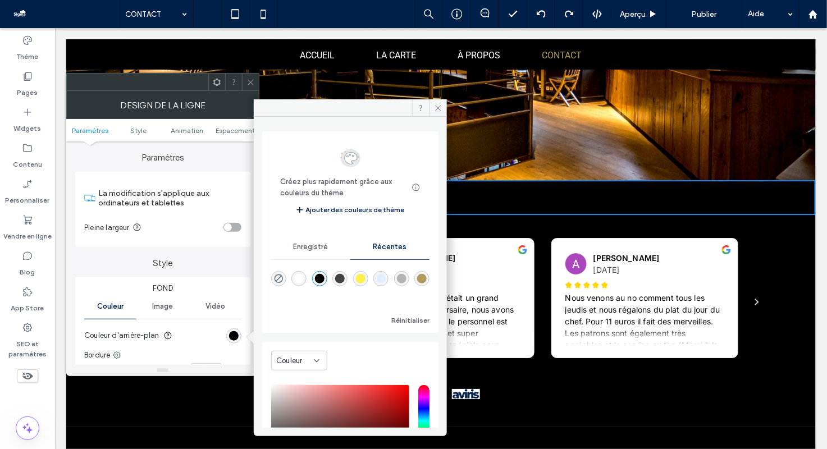
click at [297, 281] on div "rgba(255, 255, 255, 1)" at bounding box center [299, 279] width 10 height 10
type input "*******"
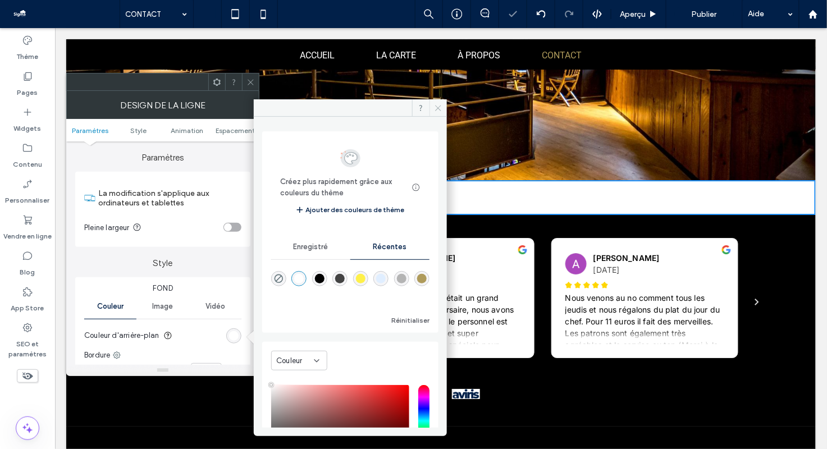
click at [435, 107] on icon at bounding box center [438, 108] width 8 height 8
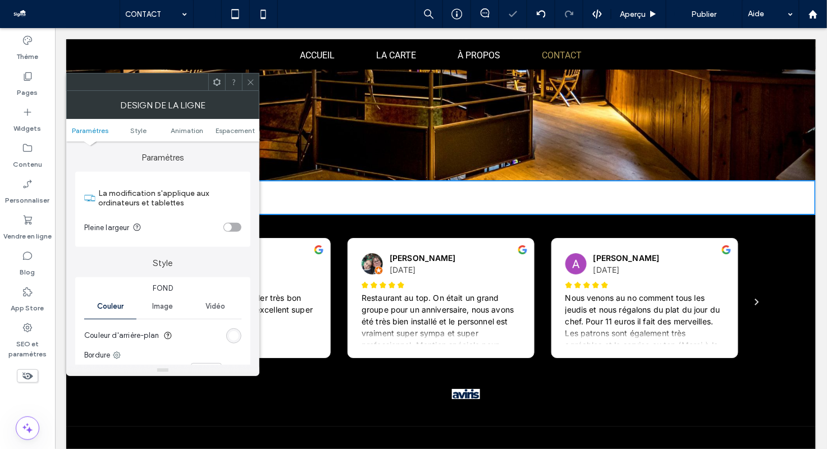
click at [251, 82] on use at bounding box center [251, 82] width 6 height 6
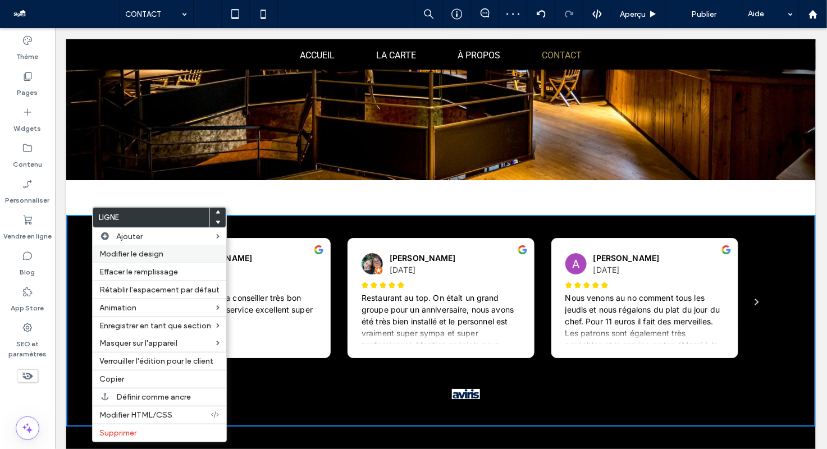
click at [126, 256] on span "Modifier le design" at bounding box center [131, 254] width 64 height 10
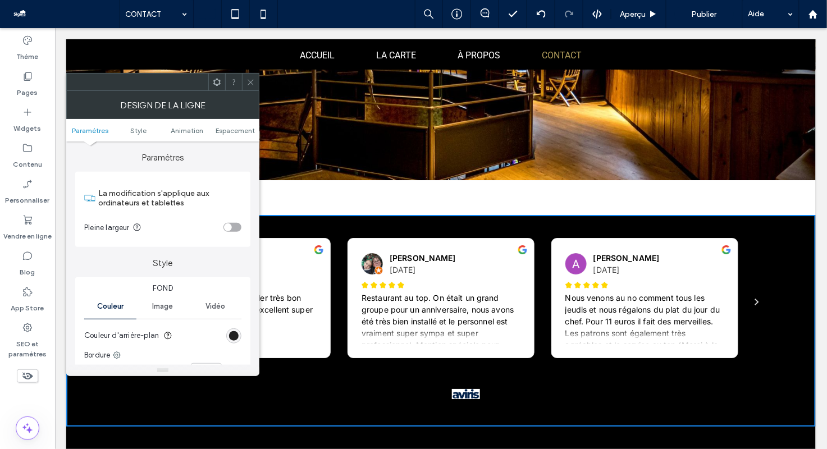
click at [234, 339] on div "rgb(0, 0, 0)" at bounding box center [234, 336] width 10 height 10
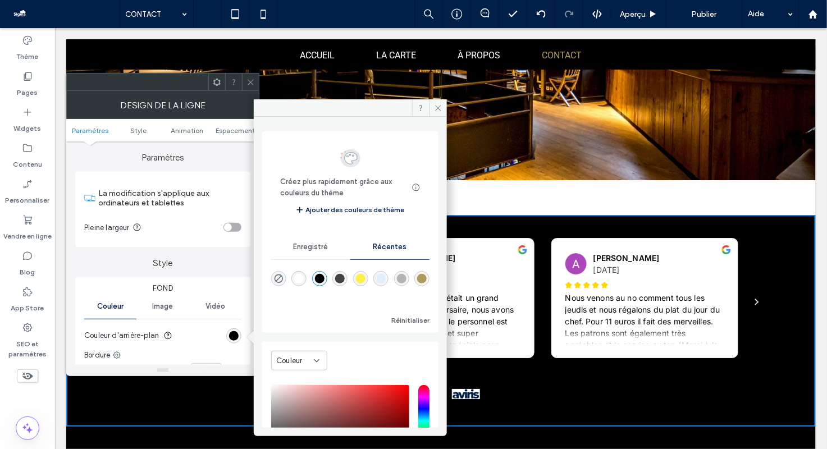
click at [299, 277] on div "rgba(255, 255, 255, 1)" at bounding box center [299, 279] width 10 height 10
type input "*******"
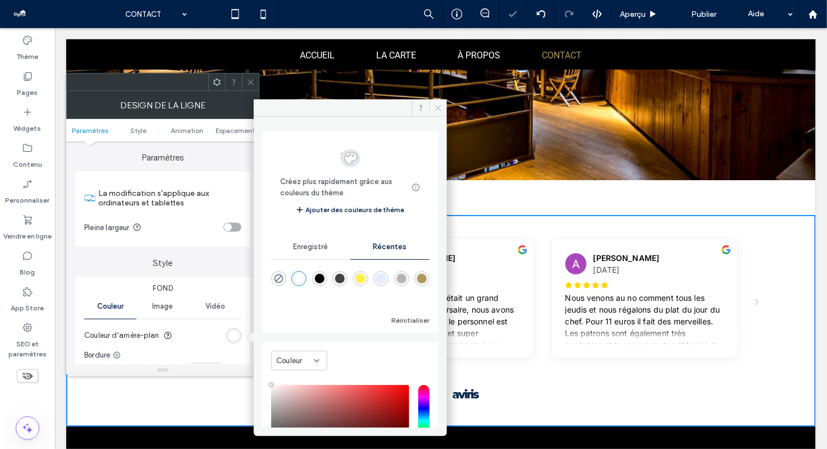
click at [433, 109] on span at bounding box center [438, 107] width 17 height 17
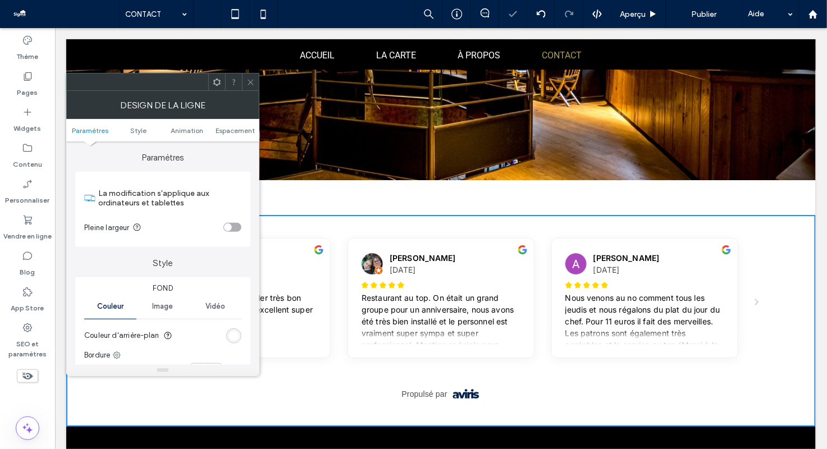
click at [252, 76] on span at bounding box center [250, 82] width 8 height 17
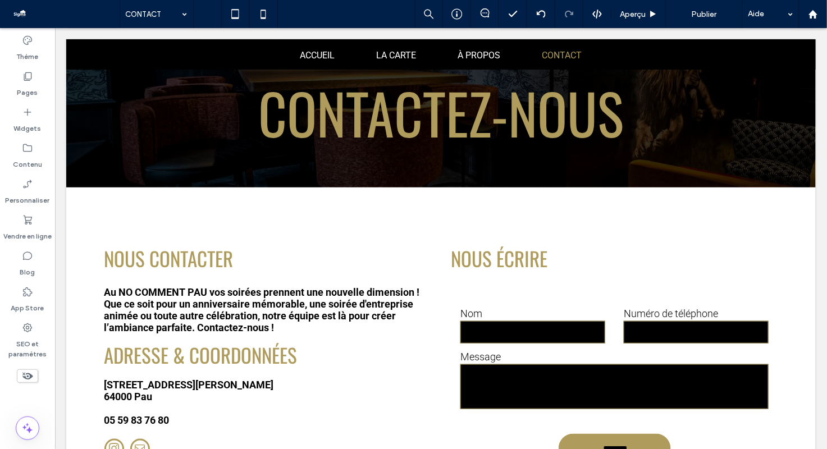
scroll to position [0, 0]
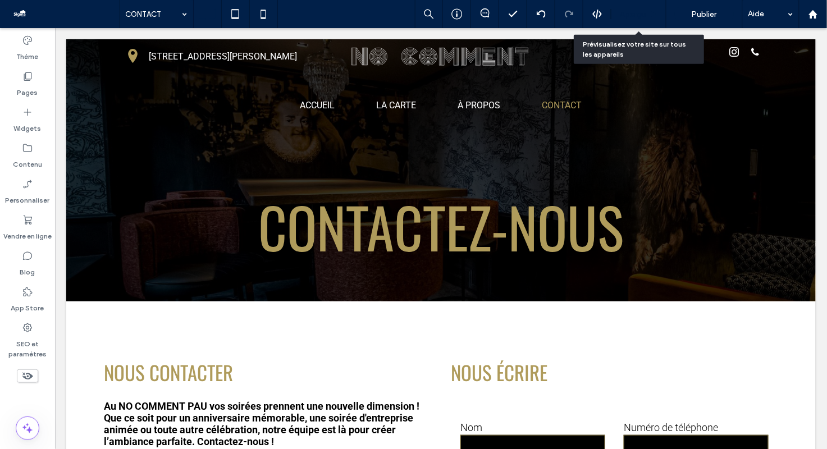
click at [644, 10] on span "Aperçu" at bounding box center [633, 15] width 26 height 10
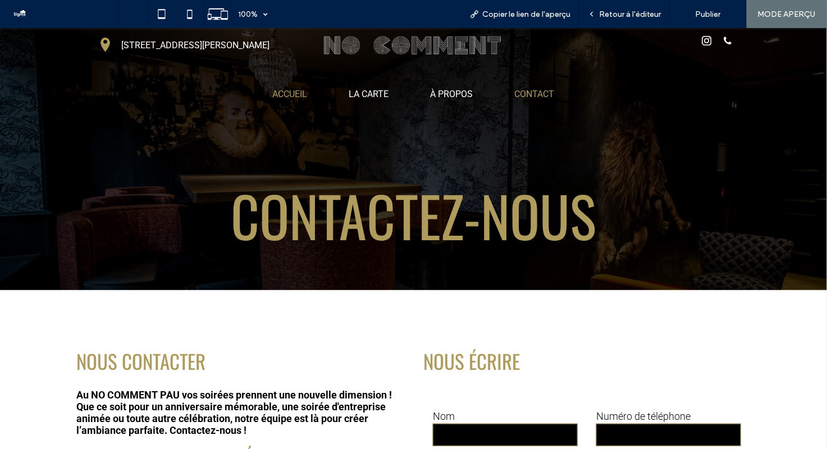
click at [298, 94] on span "ACCUEIL" at bounding box center [290, 93] width 35 height 11
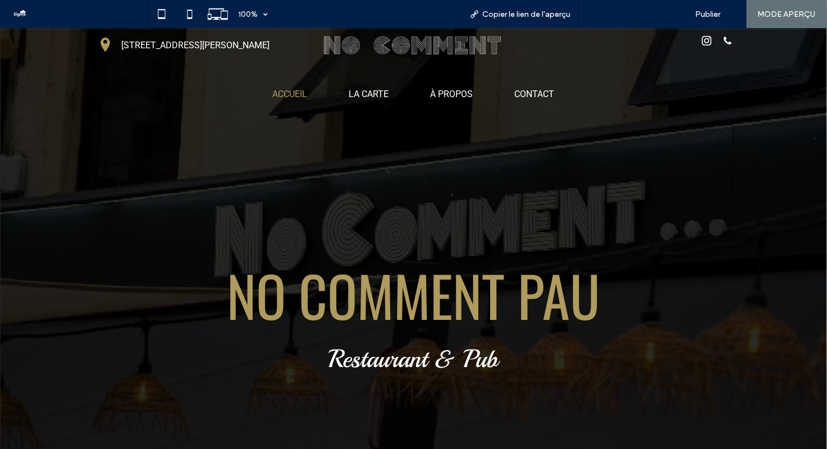
click at [614, 16] on span "Retour à l'éditeur" at bounding box center [630, 15] width 62 height 10
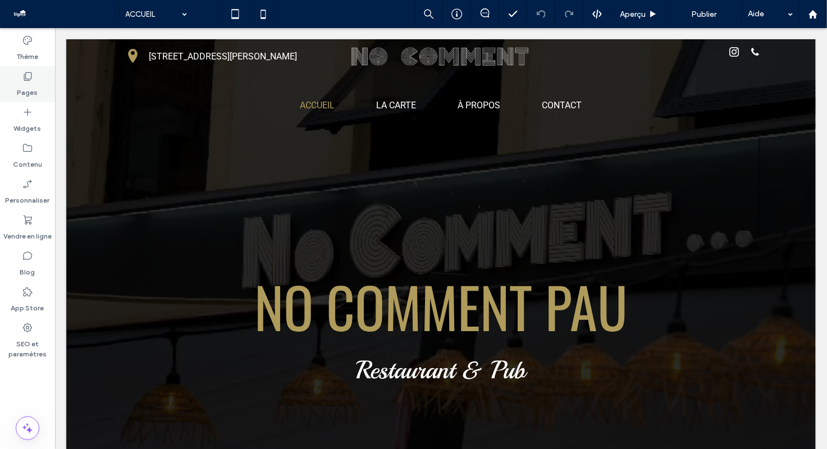
click at [16, 91] on div "Pages" at bounding box center [27, 84] width 55 height 36
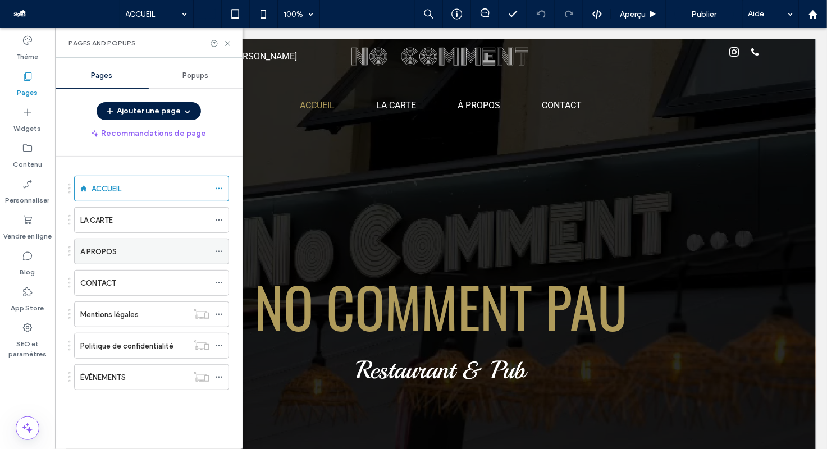
click at [217, 250] on icon at bounding box center [219, 252] width 8 height 8
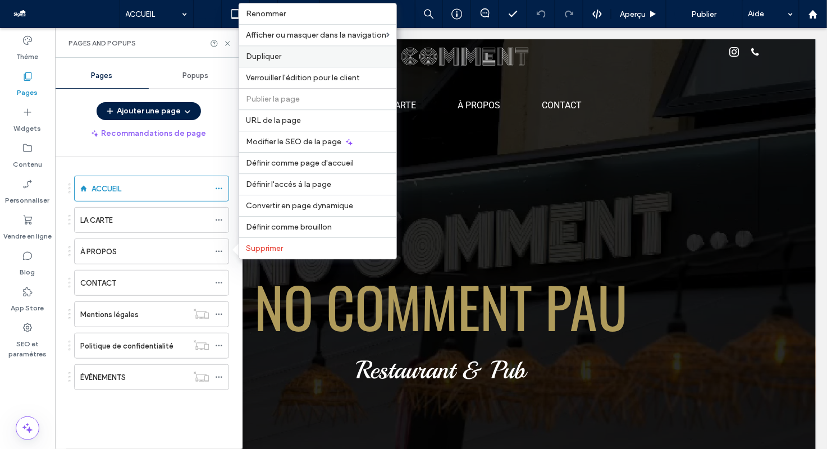
click at [288, 61] on div "Dupliquer" at bounding box center [317, 55] width 157 height 21
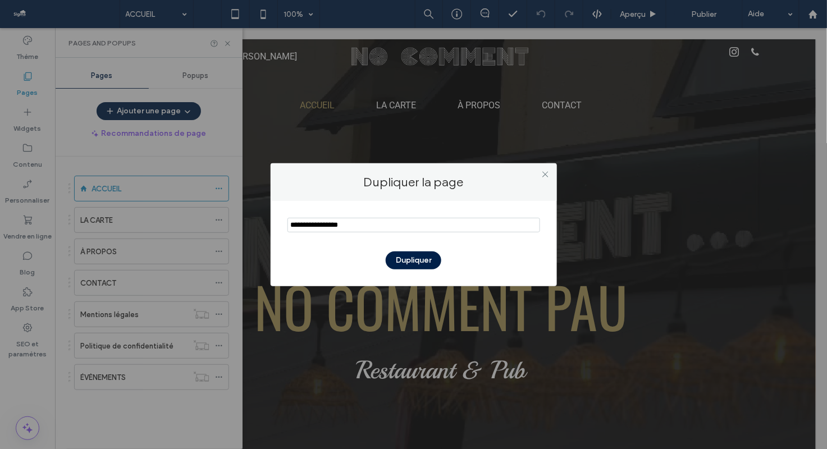
click at [340, 225] on input "notEmpty" at bounding box center [413, 225] width 253 height 15
type input "*******"
click at [434, 257] on button "Dupliquer" at bounding box center [414, 261] width 56 height 18
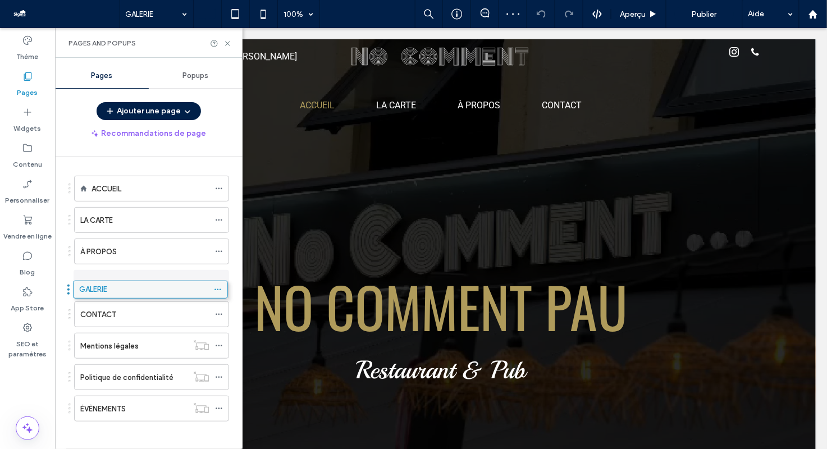
drag, startPoint x: 119, startPoint y: 408, endPoint x: 118, endPoint y: 291, distance: 117.4
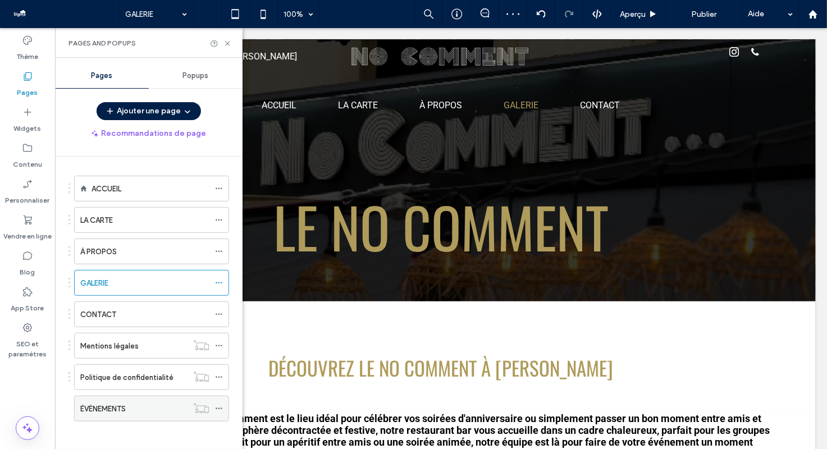
click at [136, 405] on div "ÉVÈNEMENTS" at bounding box center [133, 409] width 107 height 12
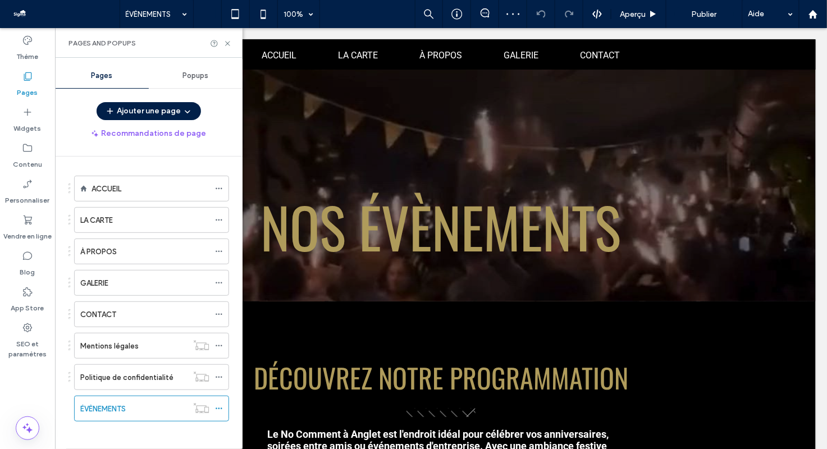
scroll to position [539, 0]
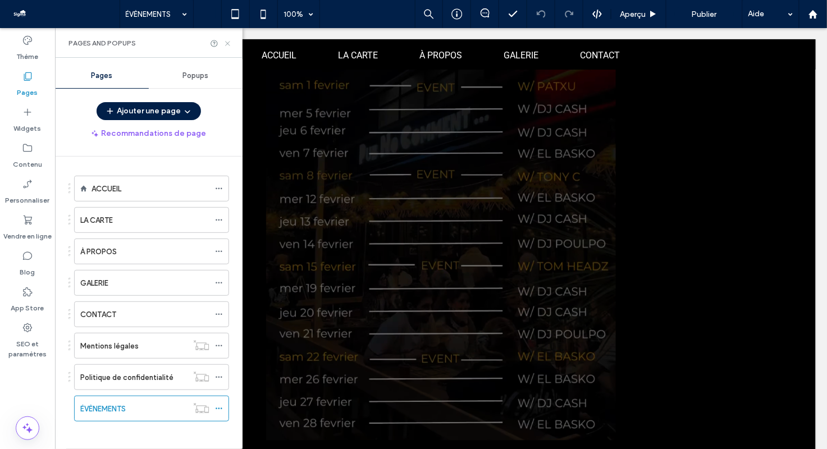
click at [228, 43] on use at bounding box center [227, 43] width 4 height 4
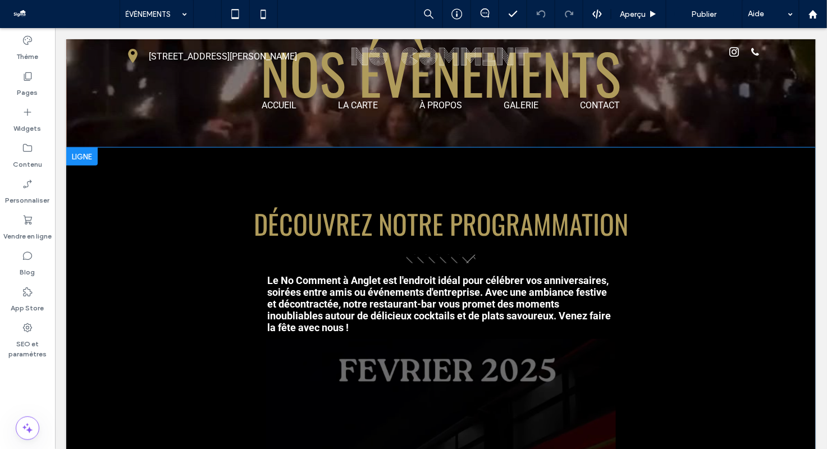
scroll to position [0, 0]
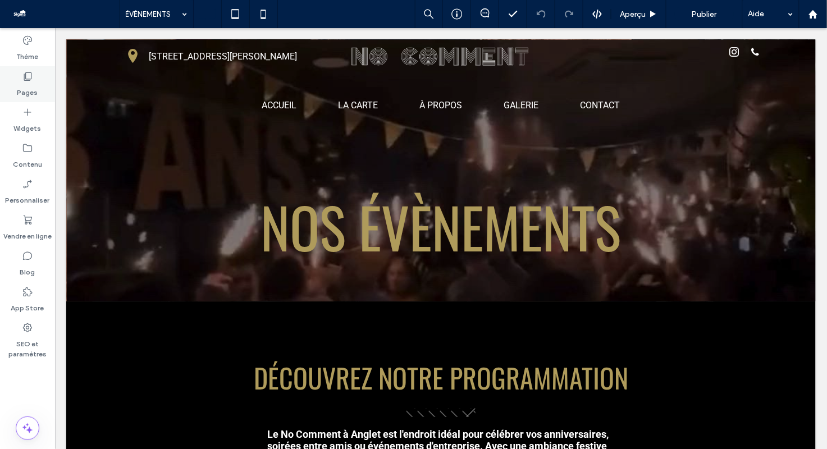
click at [17, 79] on div "Pages" at bounding box center [27, 84] width 55 height 36
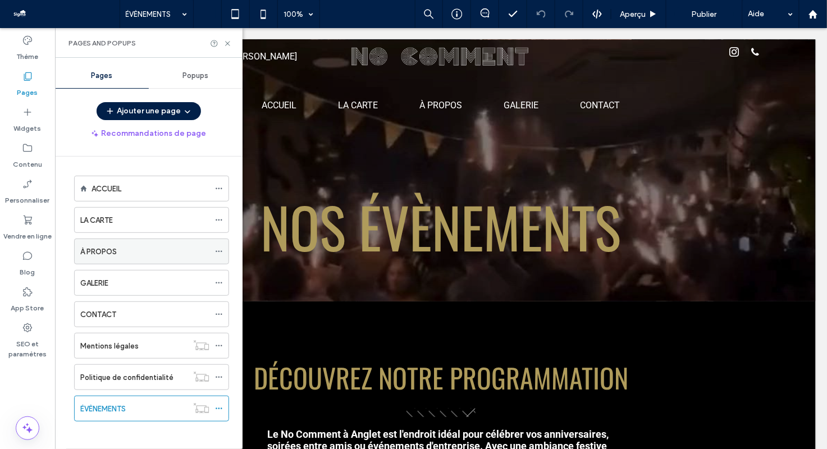
click at [126, 257] on div "À PROPOS" at bounding box center [144, 251] width 129 height 25
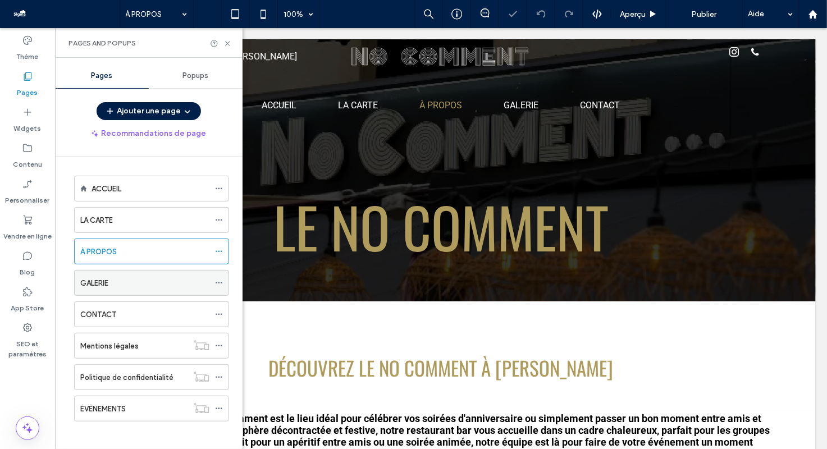
click at [134, 277] on div "GALERIE" at bounding box center [144, 283] width 129 height 12
click at [227, 39] on icon at bounding box center [227, 43] width 8 height 8
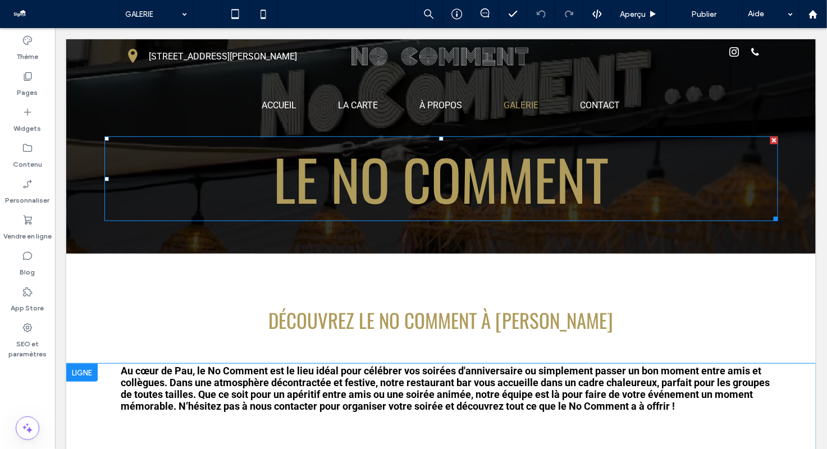
scroll to position [52, 0]
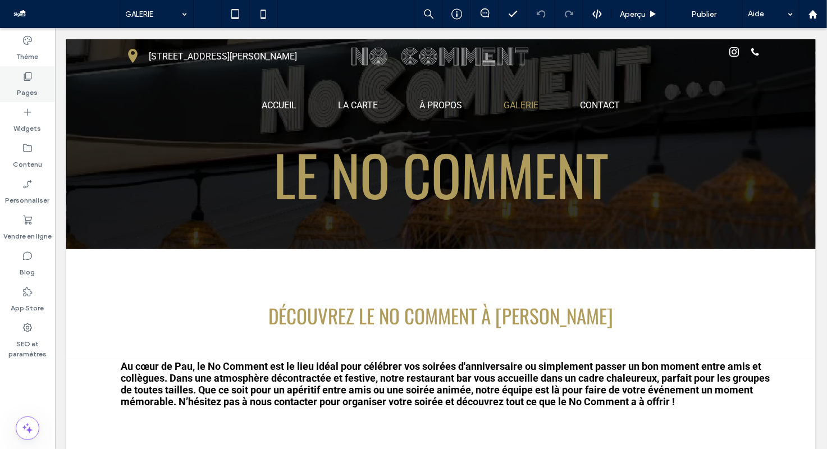
click at [32, 86] on label "Pages" at bounding box center [27, 90] width 21 height 16
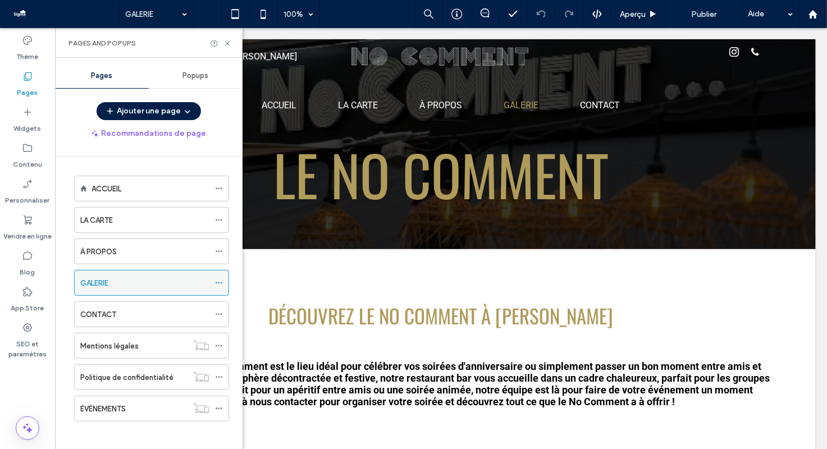
click at [221, 282] on use at bounding box center [219, 283] width 6 height 2
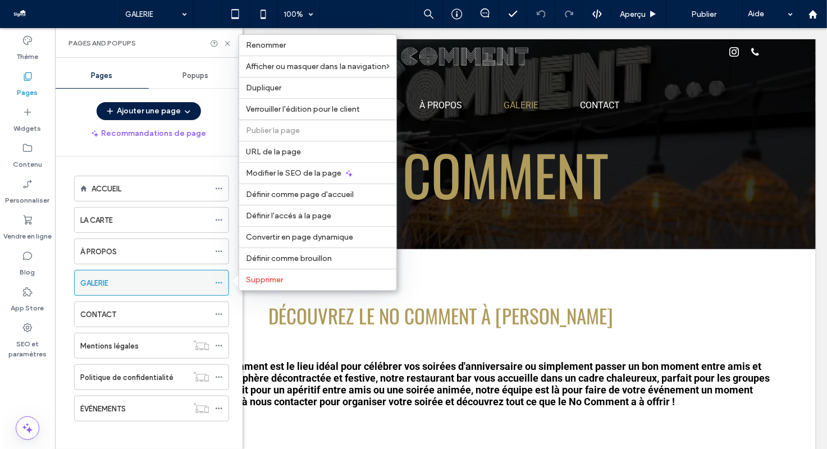
click at [218, 282] on use at bounding box center [219, 283] width 6 height 2
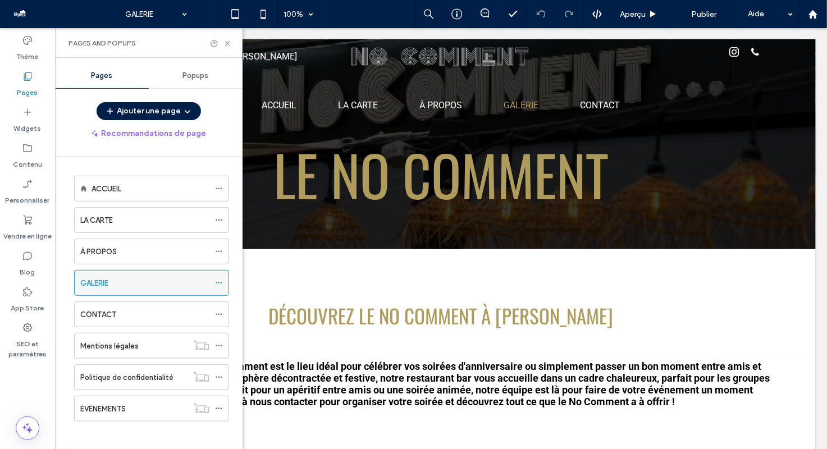
click at [218, 282] on use at bounding box center [219, 283] width 6 height 2
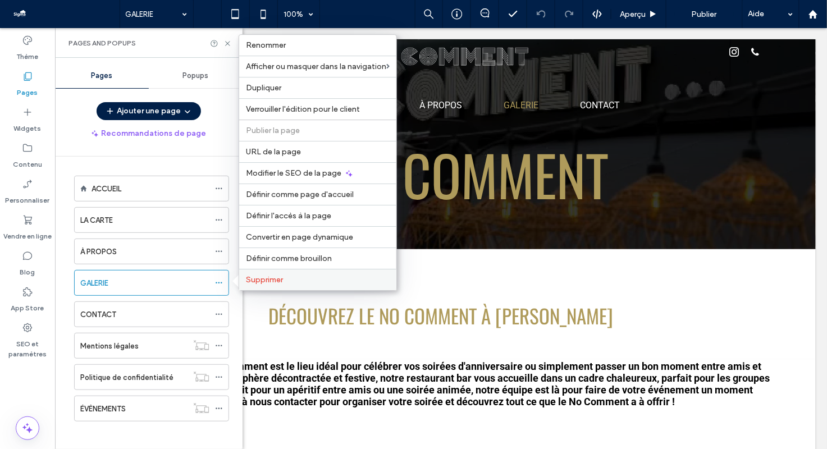
click at [250, 278] on span "Supprimer" at bounding box center [264, 280] width 37 height 10
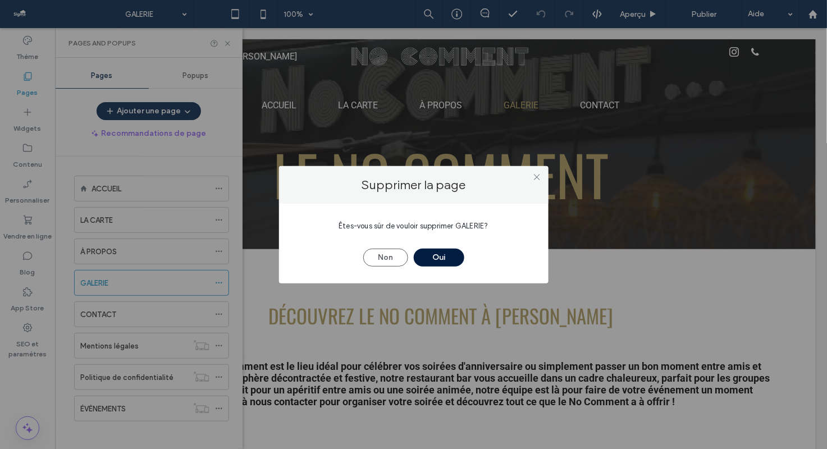
click at [434, 252] on button "Oui" at bounding box center [439, 258] width 51 height 18
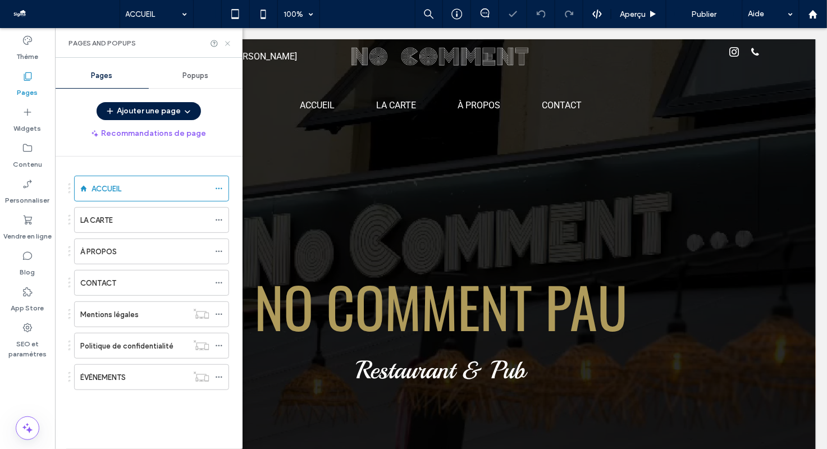
click at [227, 42] on icon at bounding box center [227, 43] width 8 height 8
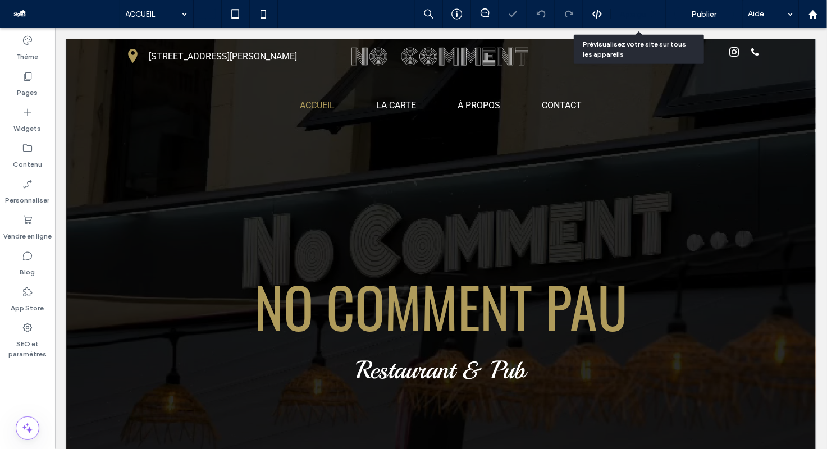
click at [656, 11] on icon at bounding box center [653, 14] width 8 height 8
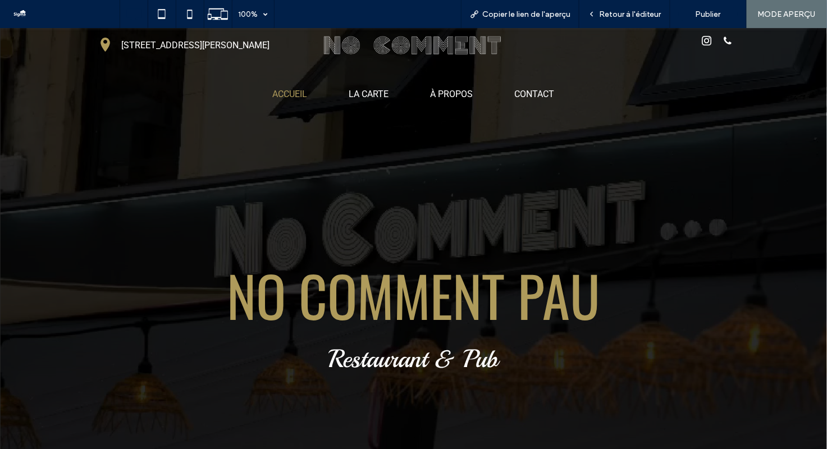
click at [362, 86] on li "LA CARTE" at bounding box center [369, 92] width 57 height 13
click at [364, 93] on div at bounding box center [413, 224] width 827 height 449
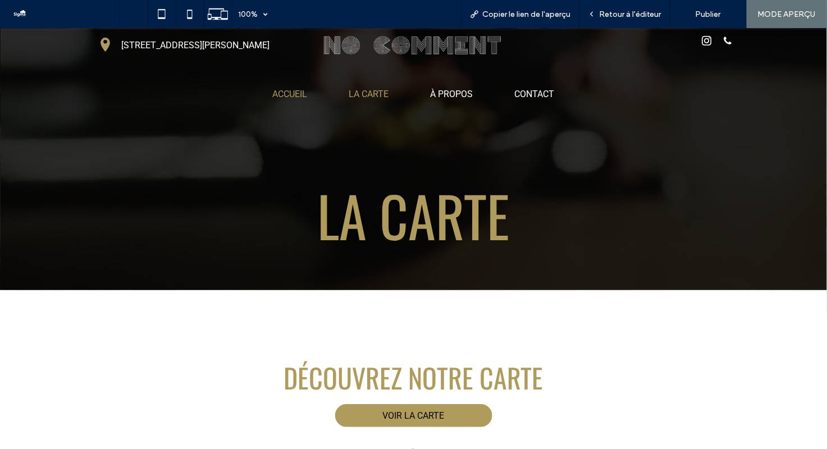
click at [285, 92] on span "ACCUEIL" at bounding box center [290, 93] width 35 height 11
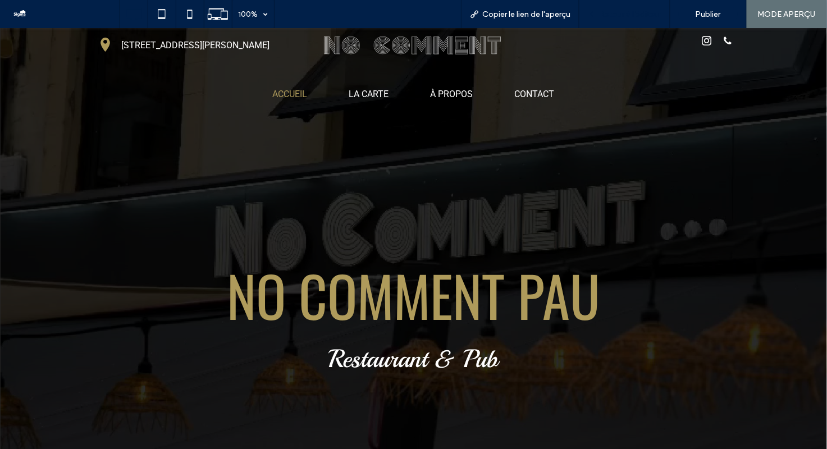
click at [622, 20] on div "Retour à l'éditeur" at bounding box center [624, 14] width 91 height 28
click at [627, 16] on span "Retour à l'éditeur" at bounding box center [630, 15] width 62 height 10
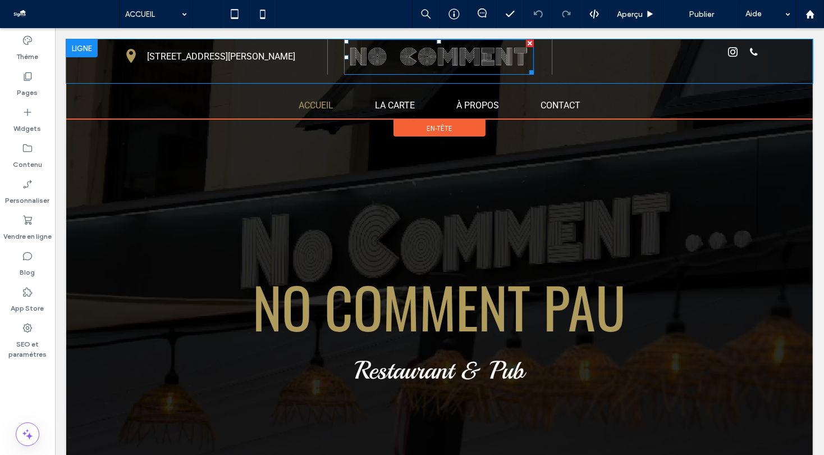
click at [414, 61] on img at bounding box center [439, 56] width 190 height 35
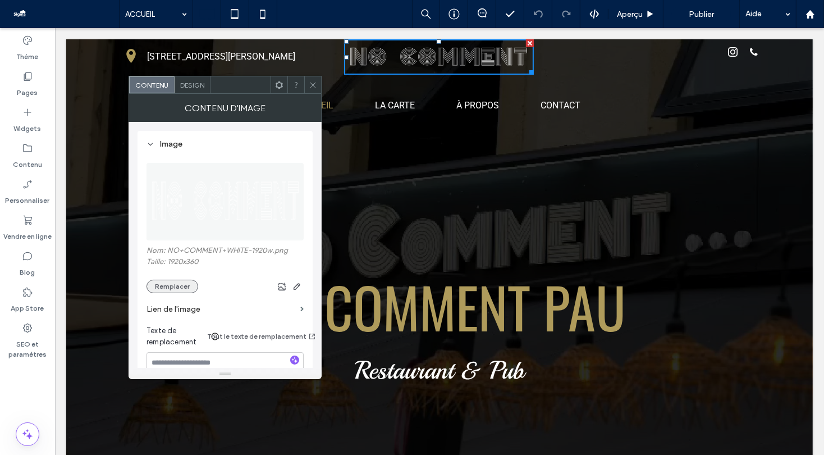
click at [184, 290] on button "Remplacer" at bounding box center [173, 286] width 52 height 13
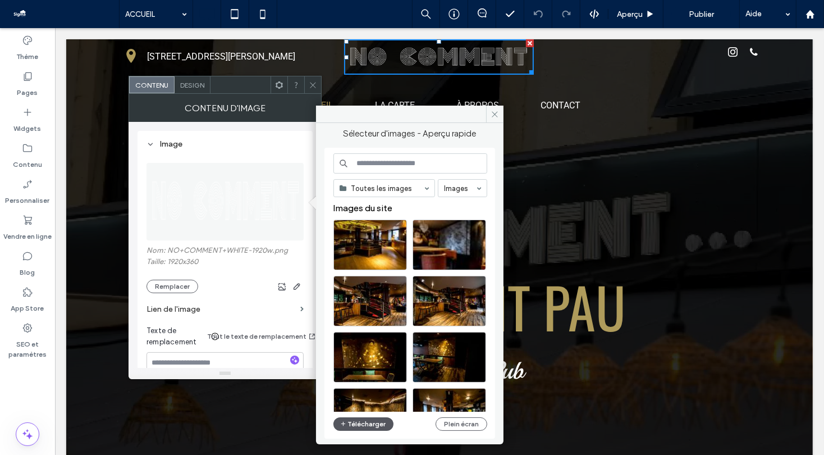
click at [363, 426] on button "Télécharger" at bounding box center [364, 423] width 61 height 13
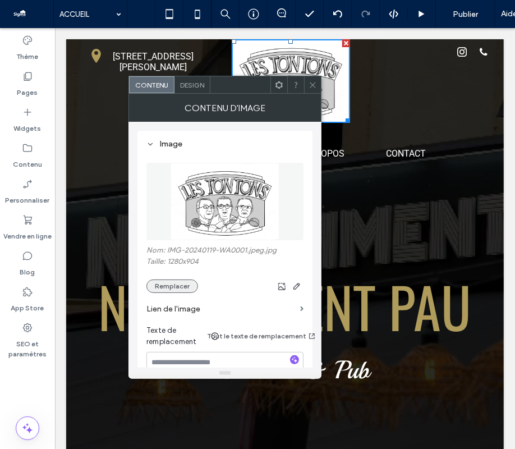
click at [184, 282] on button "Remplacer" at bounding box center [173, 286] width 52 height 13
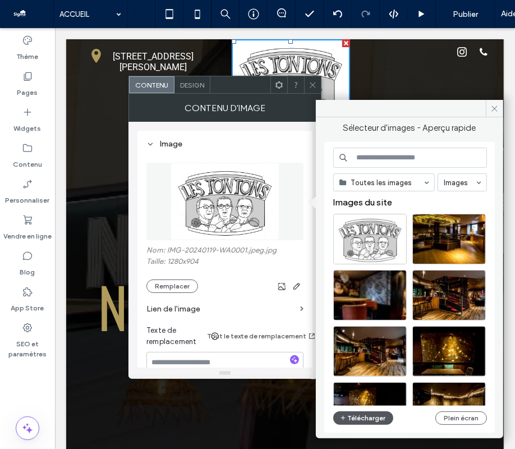
click at [371, 416] on button "Télécharger" at bounding box center [364, 418] width 61 height 13
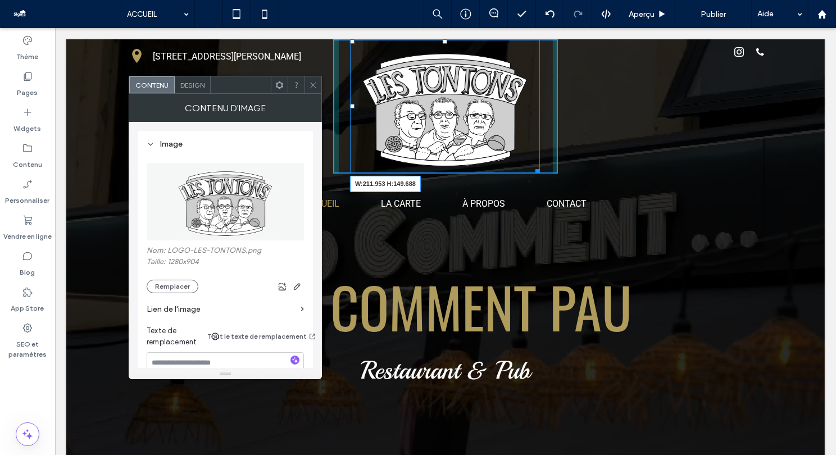
drag, startPoint x: 537, startPoint y: 171, endPoint x: 500, endPoint y: 121, distance: 62.2
click at [500, 121] on div "W:211.953 H:149.688 Click To Paste" at bounding box center [444, 106] width 225 height 134
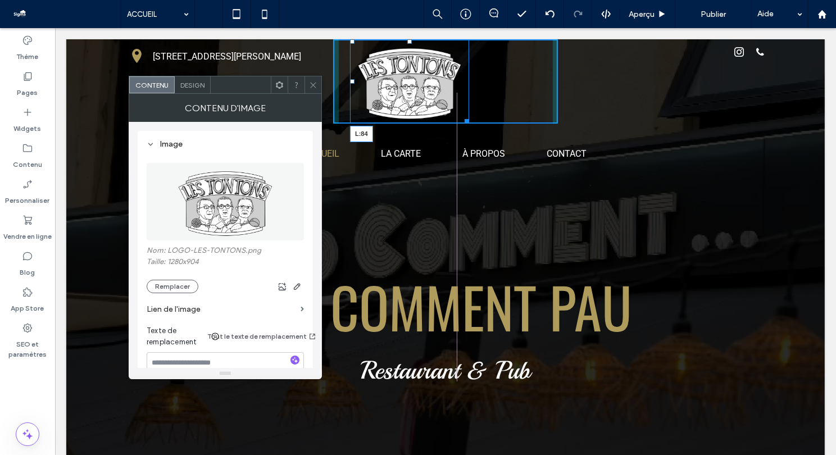
drag, startPoint x: 350, startPoint y: 79, endPoint x: 386, endPoint y: 77, distance: 36.0
click at [386, 77] on div "L:84" at bounding box center [408, 81] width 119 height 84
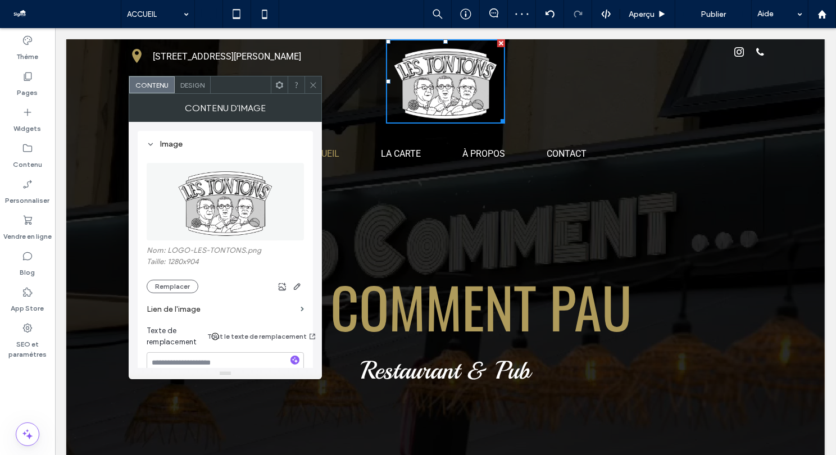
click at [200, 86] on span "Design" at bounding box center [192, 85] width 24 height 8
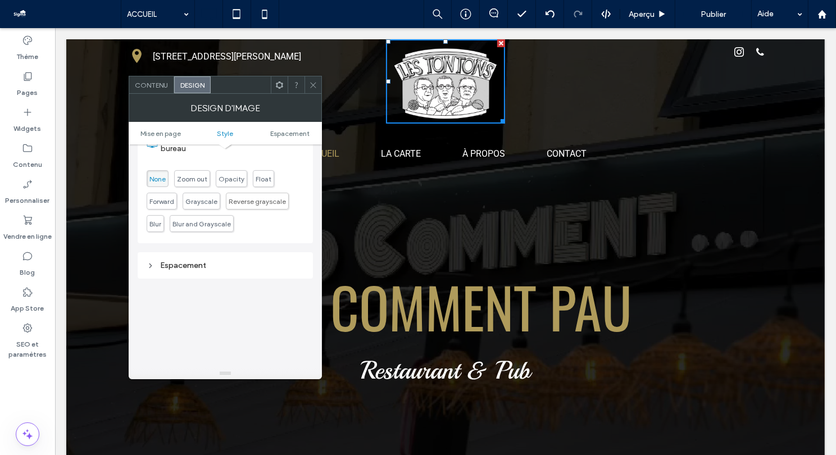
scroll to position [455, 0]
click at [159, 88] on span "Contenu" at bounding box center [151, 85] width 33 height 8
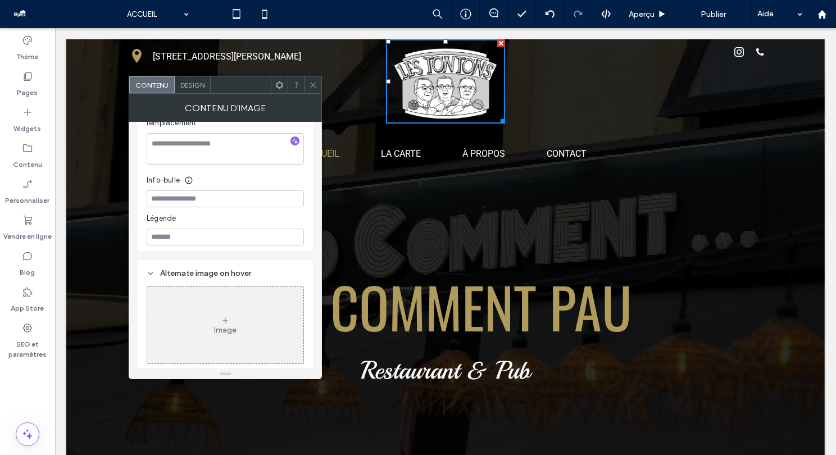
scroll to position [221, 0]
click at [312, 81] on icon at bounding box center [313, 85] width 8 height 8
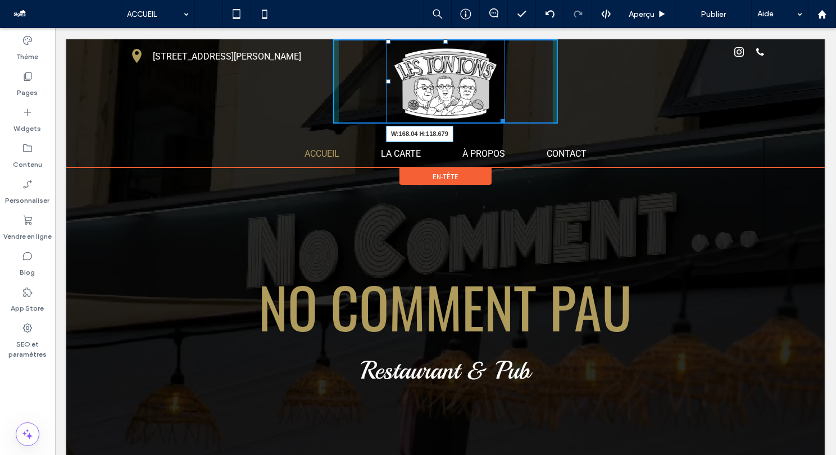
drag, startPoint x: 501, startPoint y: 120, endPoint x: 500, endPoint y: 102, distance: 17.4
click at [500, 102] on div "W:168.04 H:118.679 Click To Paste" at bounding box center [444, 81] width 225 height 84
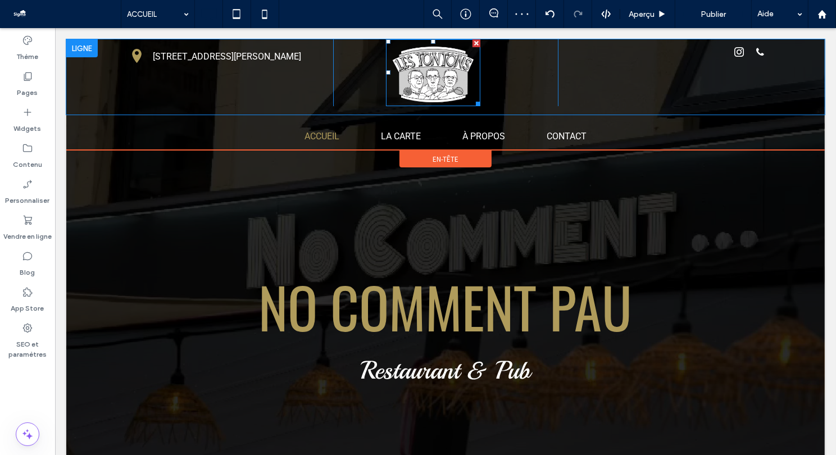
click at [388, 72] on div at bounding box center [387, 72] width 4 height 4
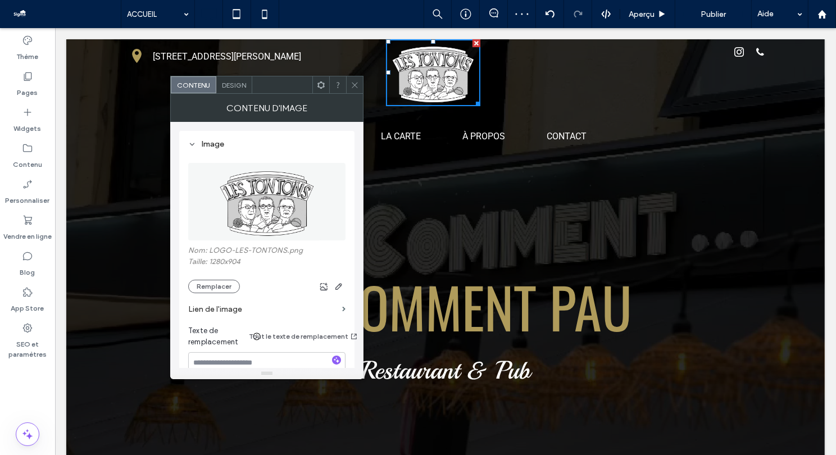
click at [355, 83] on icon at bounding box center [354, 85] width 8 height 8
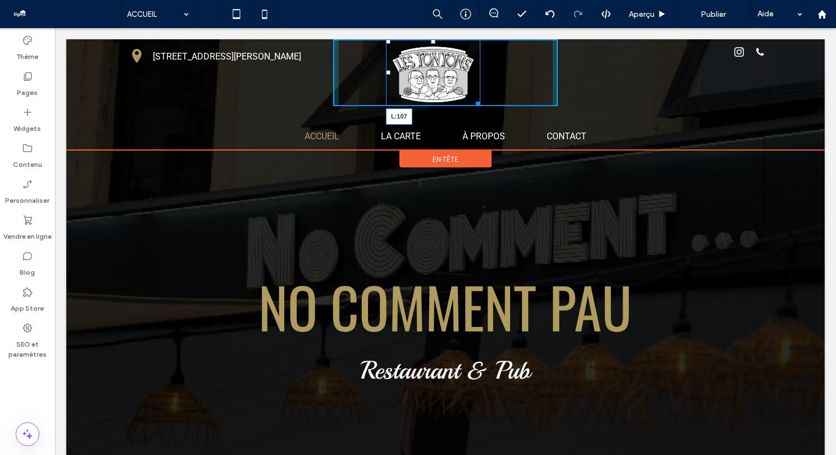
drag, startPoint x: 389, startPoint y: 72, endPoint x: 401, endPoint y: 72, distance: 12.9
click at [390, 72] on div at bounding box center [387, 72] width 4 height 4
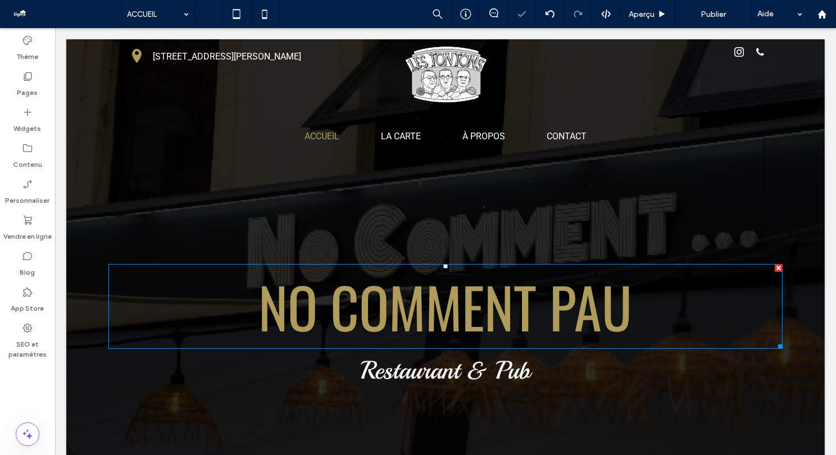
click at [423, 294] on span "NO COMMENT PAU" at bounding box center [444, 306] width 373 height 83
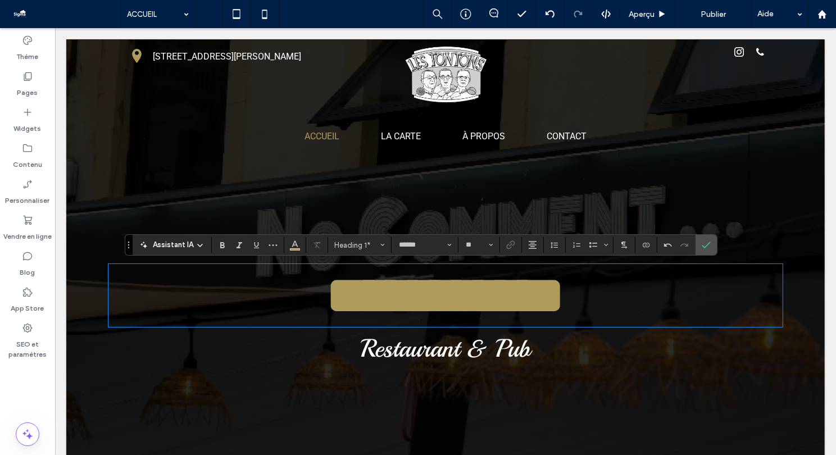
click at [433, 364] on span "Restaurant & Pub" at bounding box center [445, 348] width 170 height 32
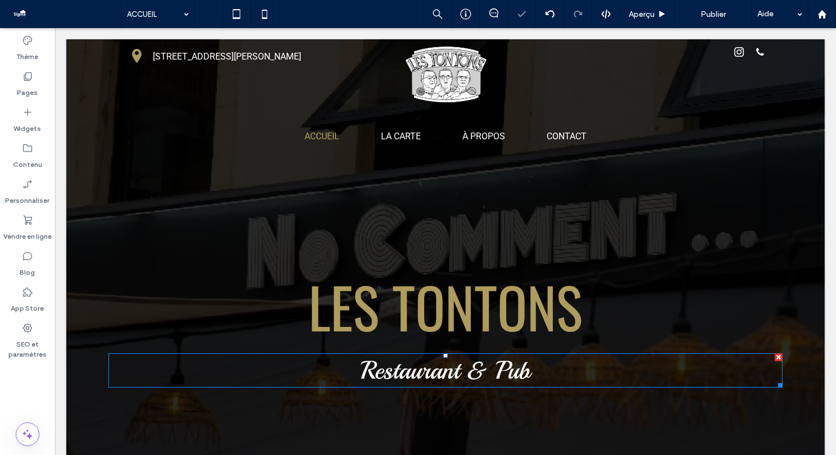
click at [508, 367] on span "Restaurant & Pub" at bounding box center [445, 370] width 170 height 32
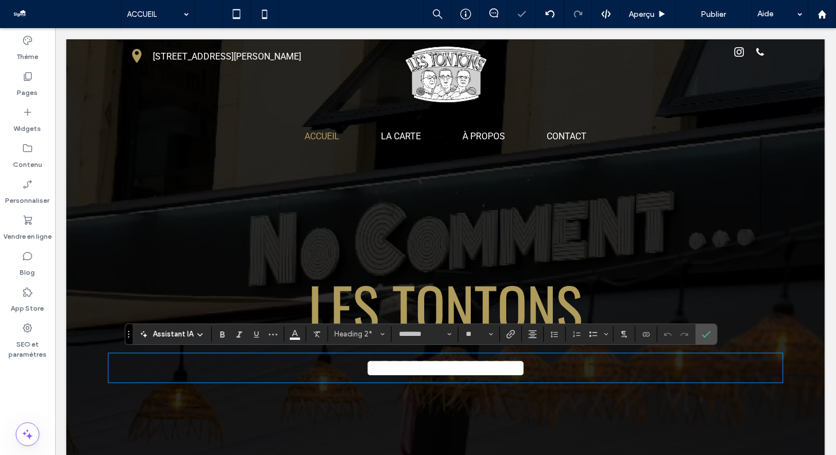
click at [536, 368] on h2 "**********" at bounding box center [445, 367] width 674 height 27
click at [708, 332] on use "Confirmer" at bounding box center [706, 334] width 9 height 7
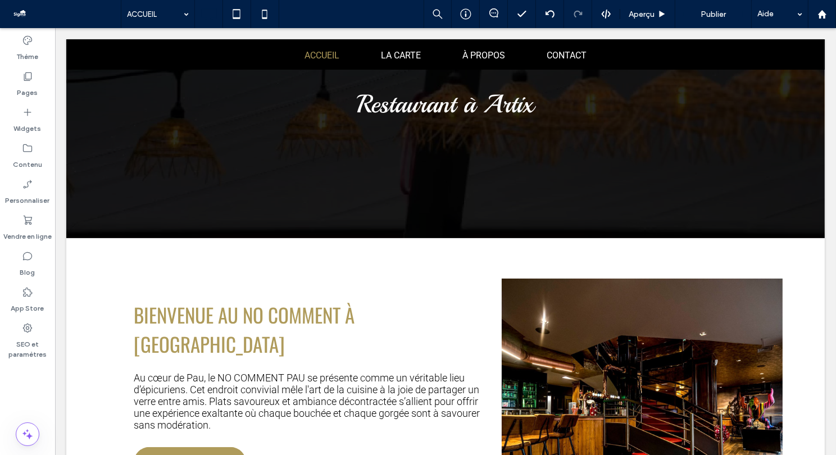
scroll to position [316, 0]
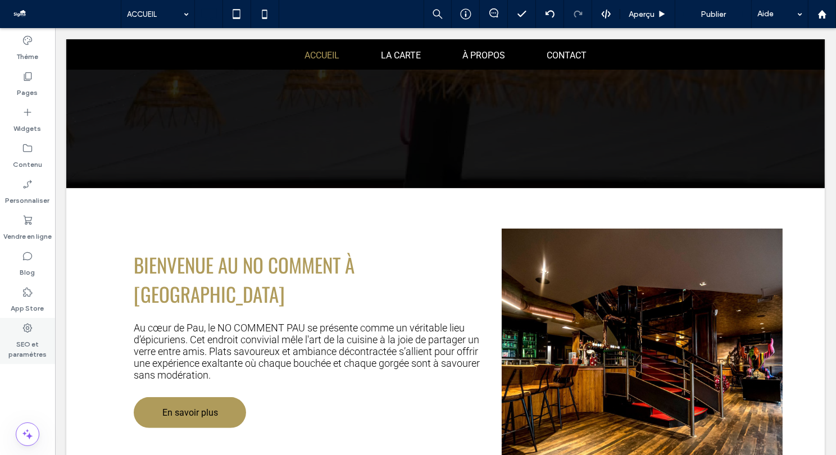
click at [27, 339] on label "SEO et paramètres" at bounding box center [27, 347] width 55 height 26
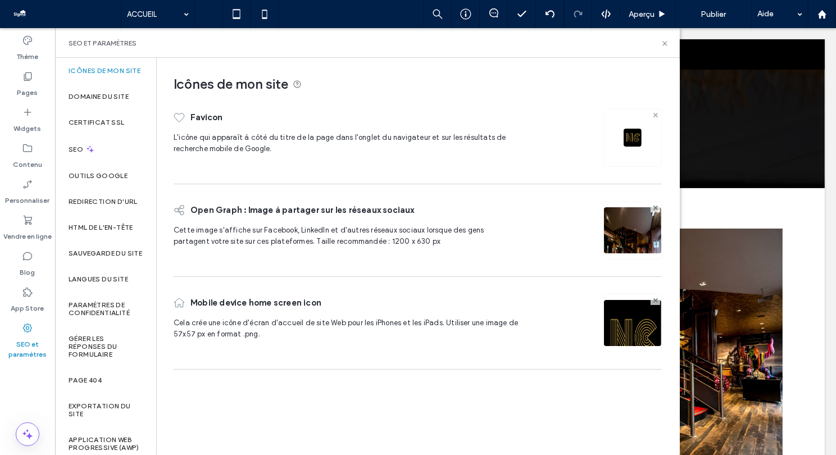
click at [655, 112] on span at bounding box center [655, 115] width 4 height 10
click at [653, 207] on icon at bounding box center [655, 206] width 4 height 4
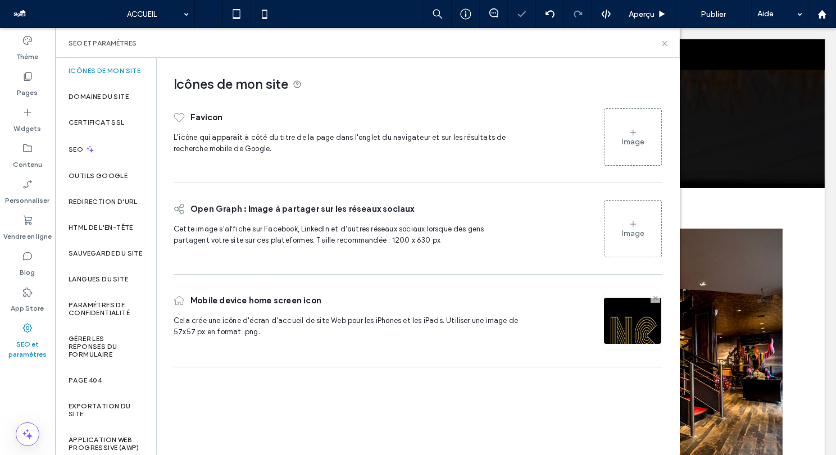
click at [655, 300] on span at bounding box center [655, 298] width 4 height 10
click at [21, 83] on label "Pages" at bounding box center [27, 90] width 21 height 16
